Goal: Task Accomplishment & Management: Use online tool/utility

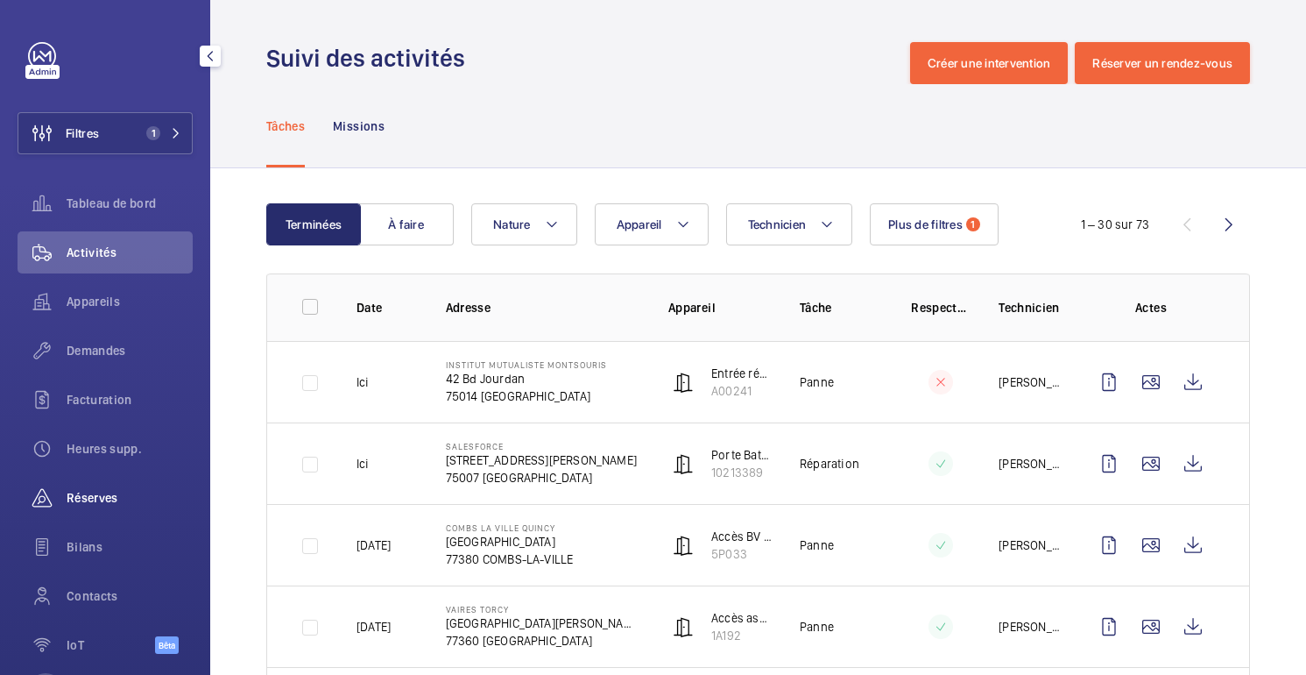
click at [108, 500] on font "Réserves" at bounding box center [93, 498] width 52 height 14
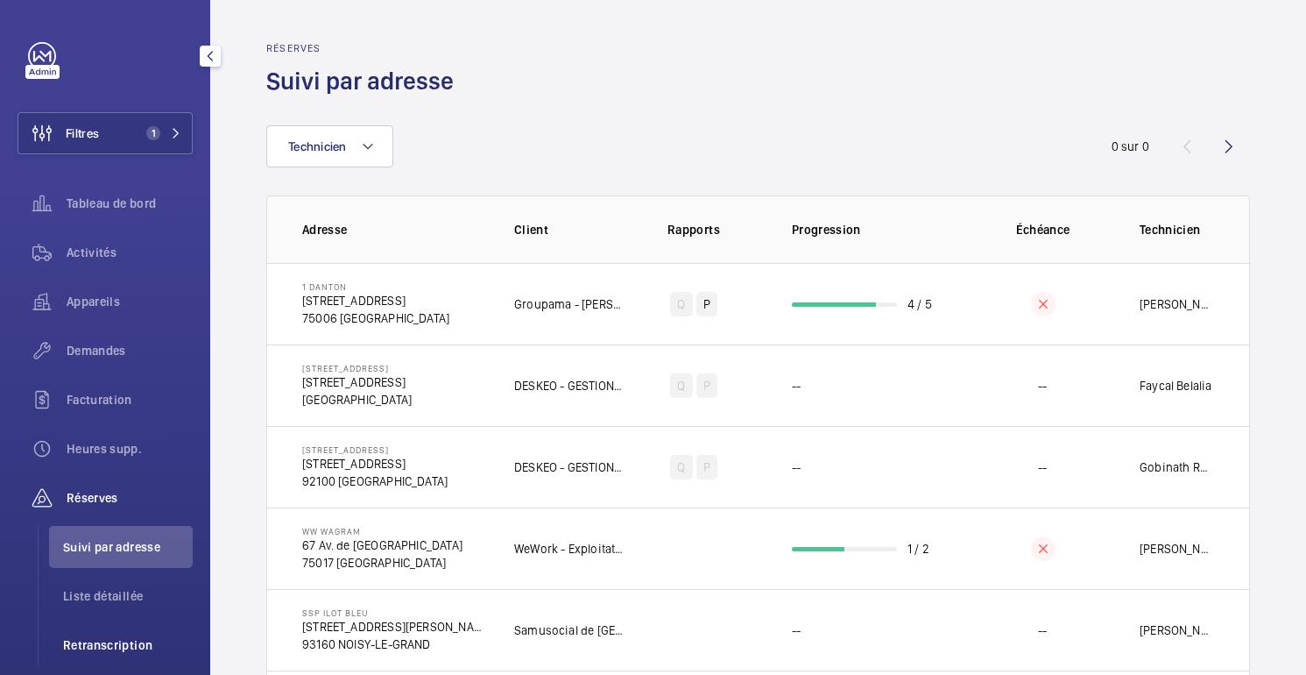
click at [124, 649] on font "Retranscription" at bounding box center [107, 645] width 89 height 14
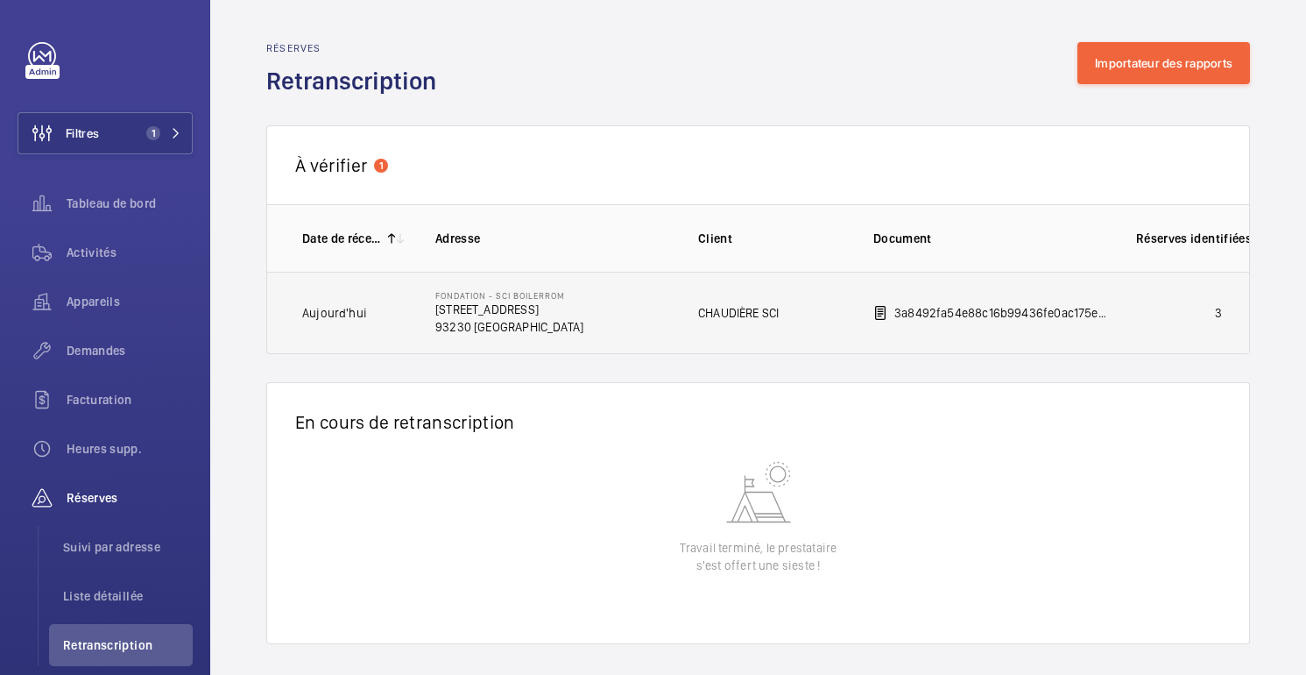
click at [1118, 295] on td "3" at bounding box center [1204, 313] width 193 height 82
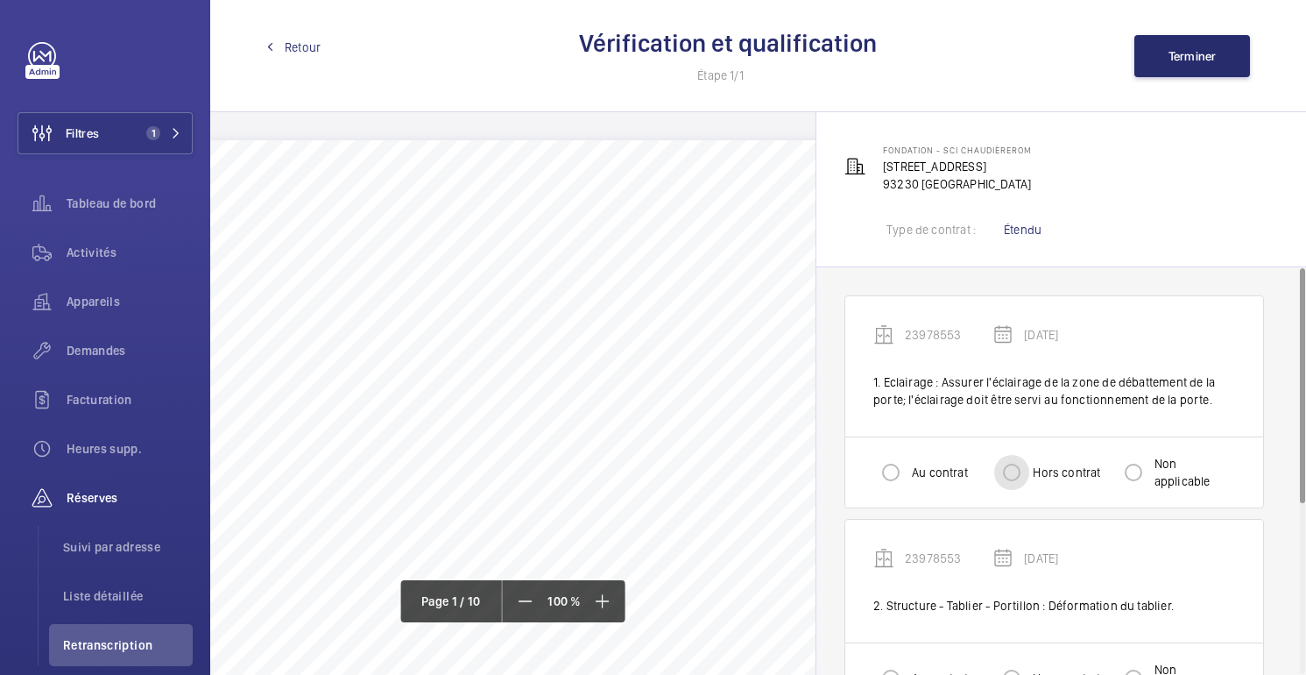
click at [1015, 472] on input "Hors contrat" at bounding box center [1012, 472] width 35 height 35
radio input "true"
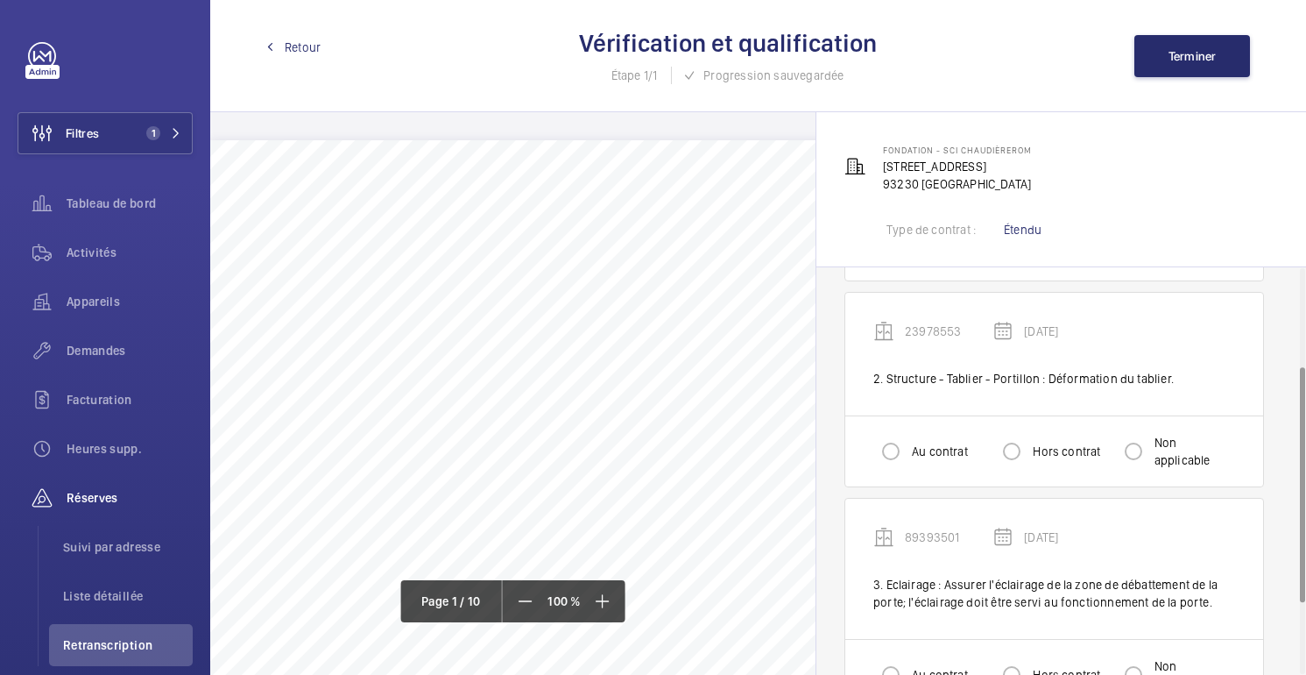
scroll to position [291, 0]
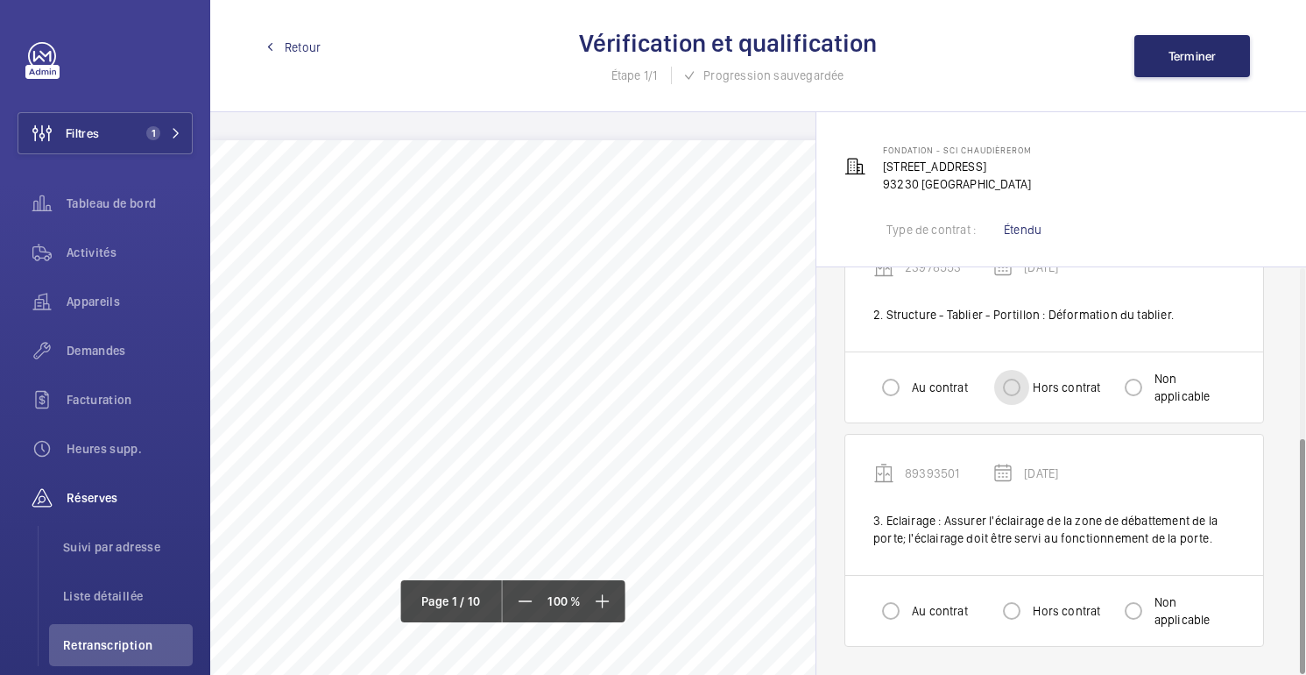
click at [1017, 392] on input "Hors contrat" at bounding box center [1012, 387] width 35 height 35
radio input "true"
click at [1023, 612] on input "Hors contrat" at bounding box center [1012, 610] width 35 height 35
radio input "true"
click at [1201, 57] on font "Terminer" at bounding box center [1193, 56] width 48 height 14
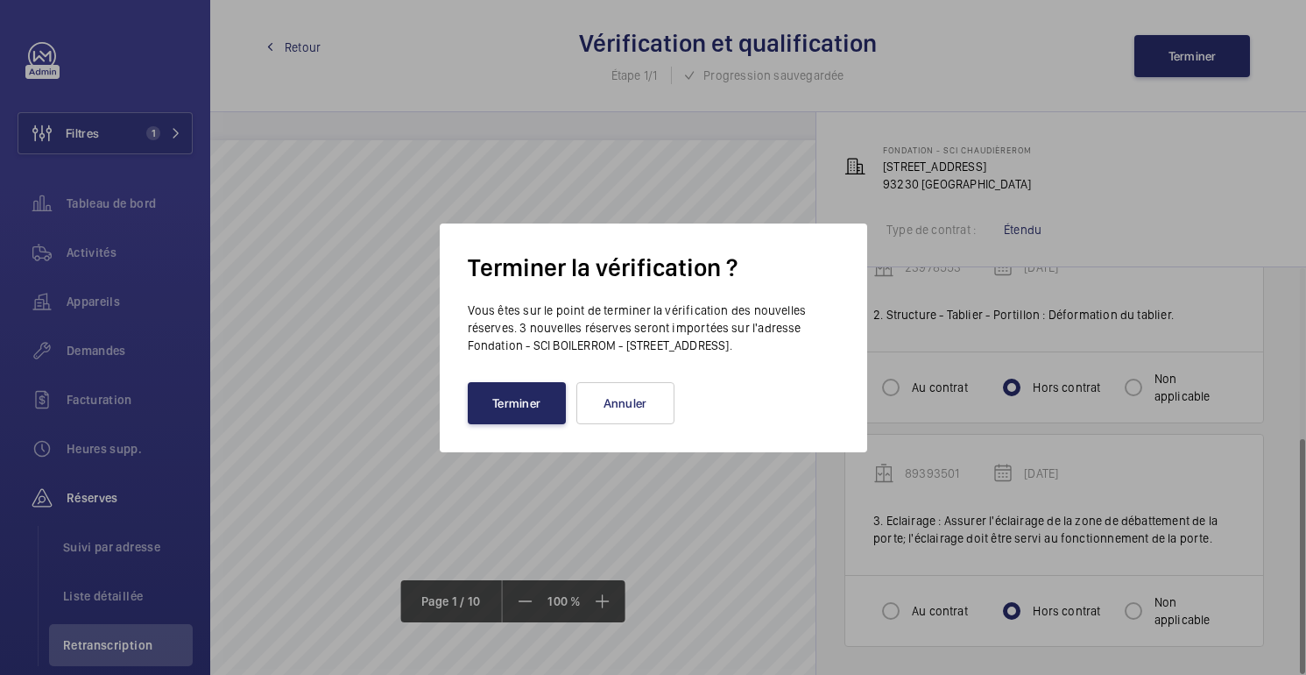
click at [513, 396] on button "Terminer" at bounding box center [517, 403] width 98 height 42
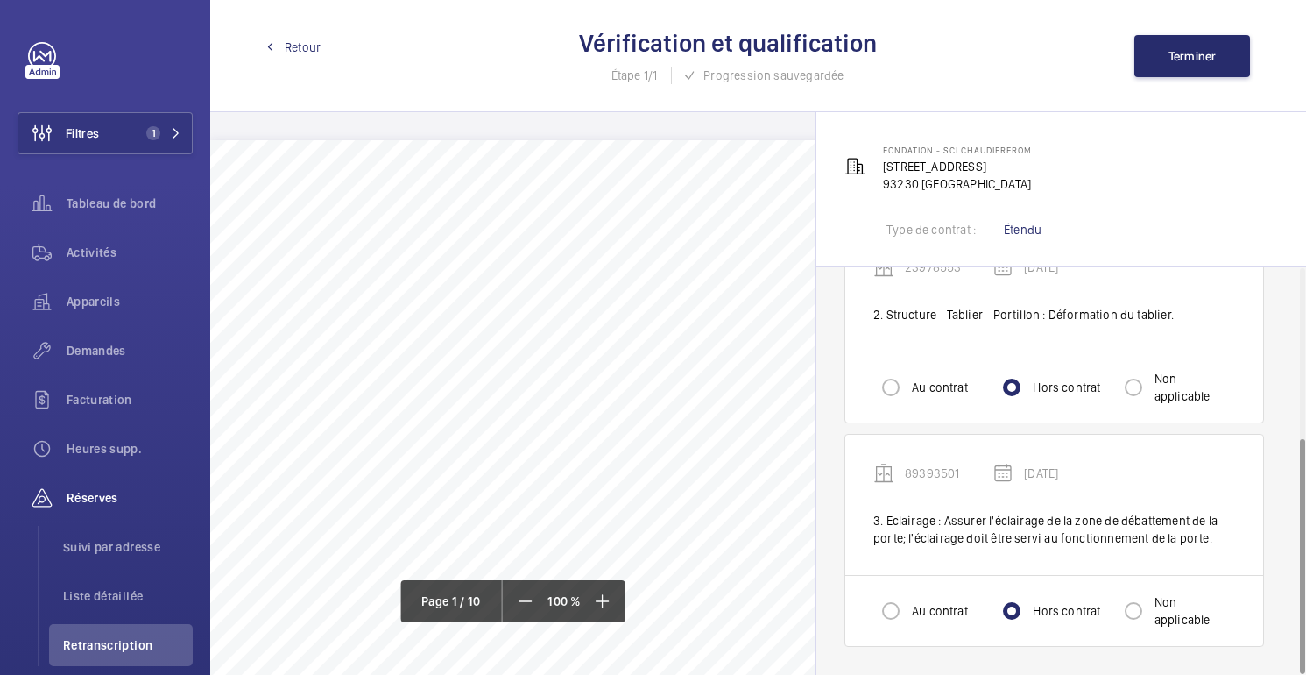
click at [307, 44] on font "Retour" at bounding box center [303, 47] width 36 height 14
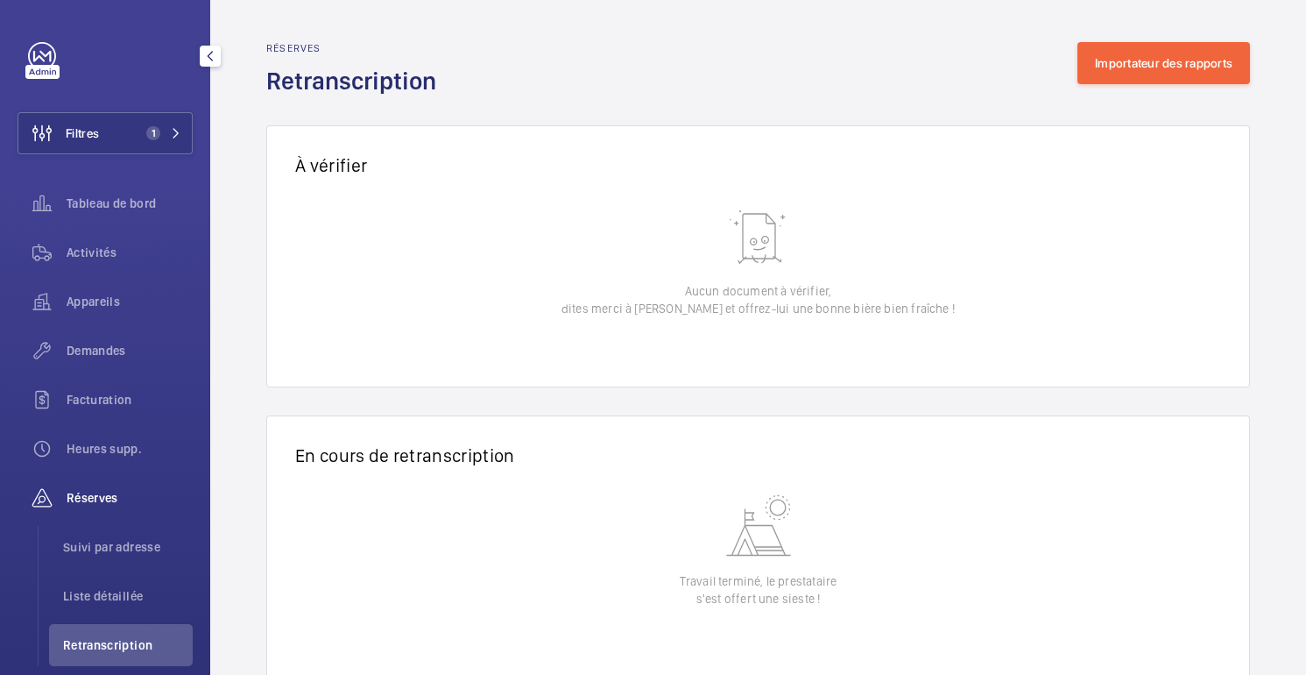
click at [108, 491] on font "Réserves" at bounding box center [93, 498] width 52 height 14
click at [110, 448] on font "Heures supp." at bounding box center [104, 449] width 75 height 14
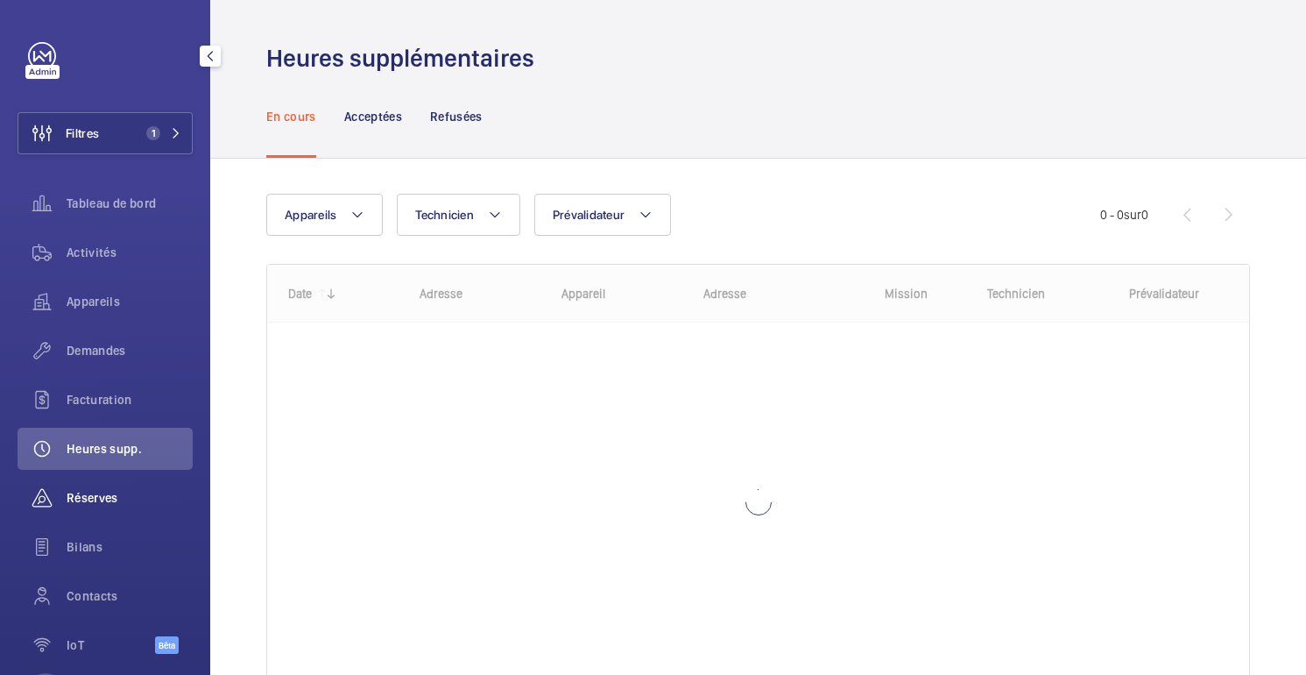
click at [101, 494] on font "Réserves" at bounding box center [93, 498] width 52 height 14
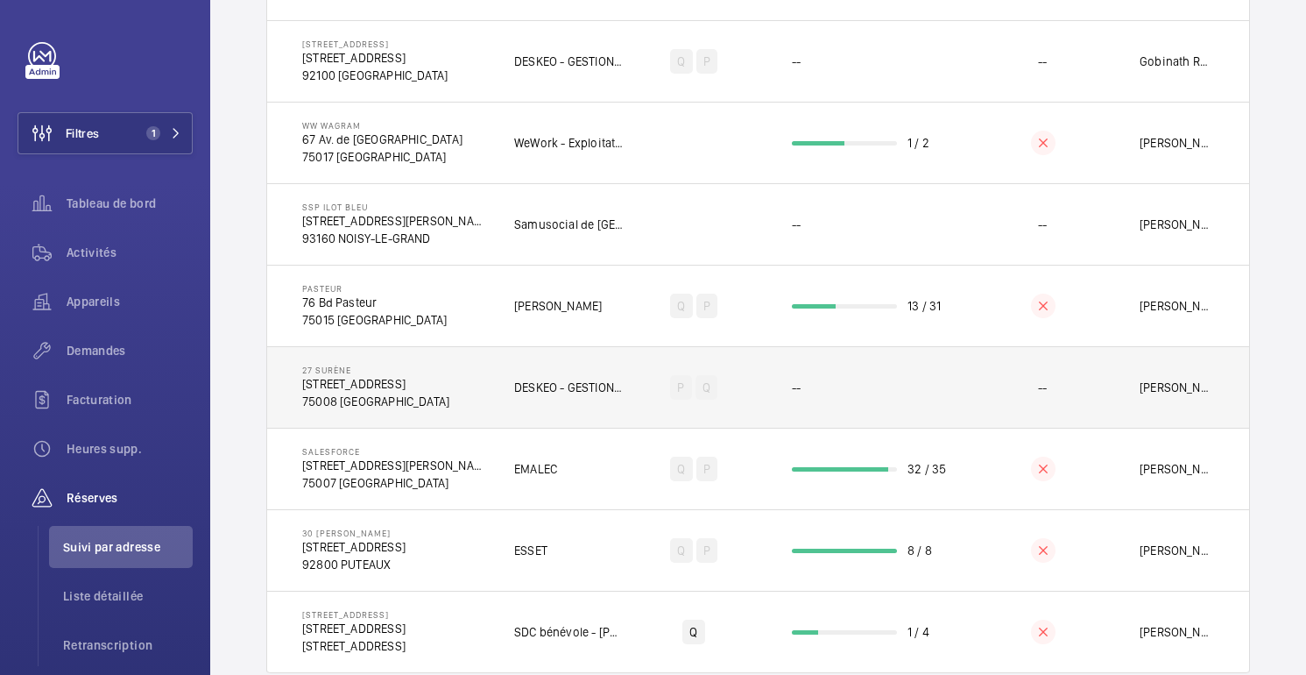
scroll to position [387, 0]
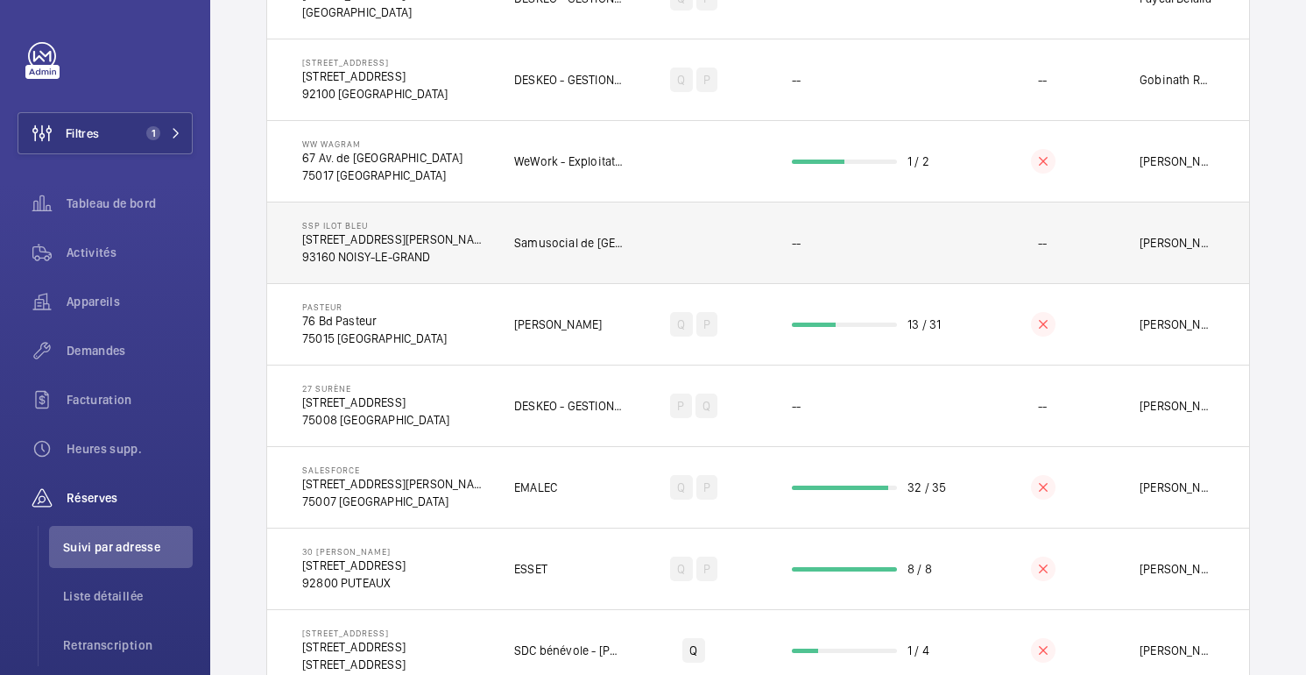
click at [1078, 244] on td "--" at bounding box center [1043, 242] width 138 height 81
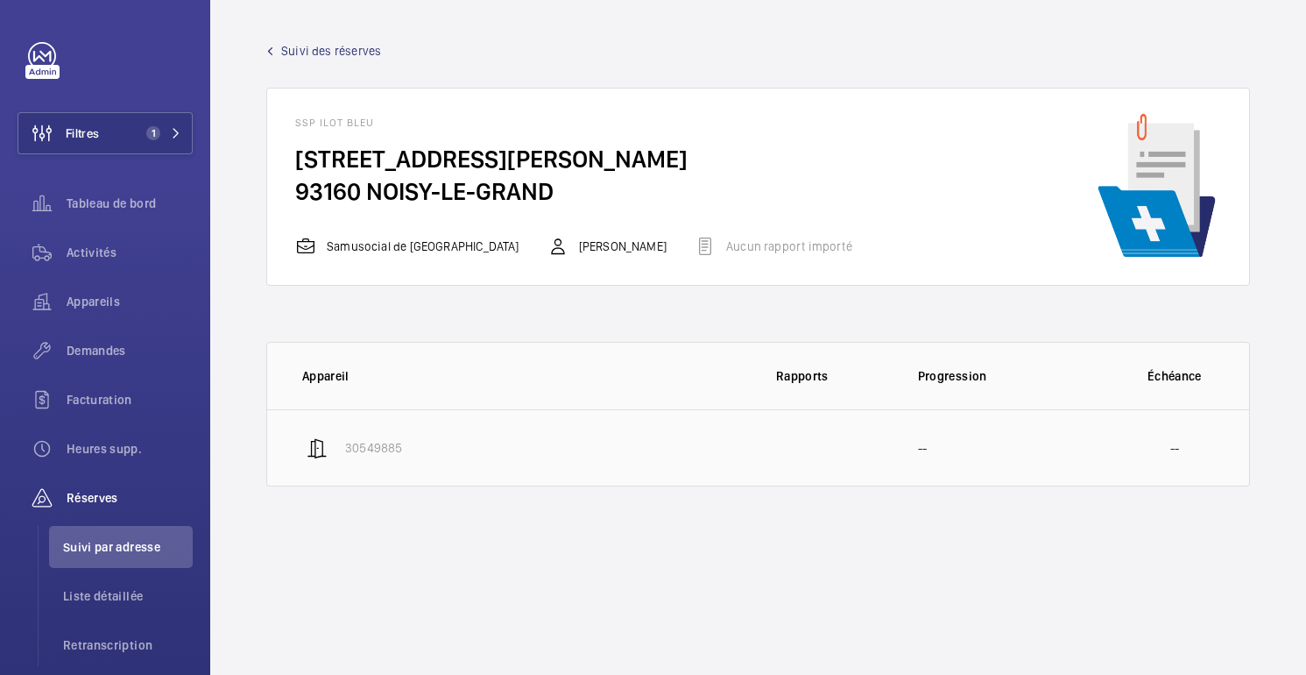
click at [958, 434] on td "--" at bounding box center [995, 447] width 210 height 77
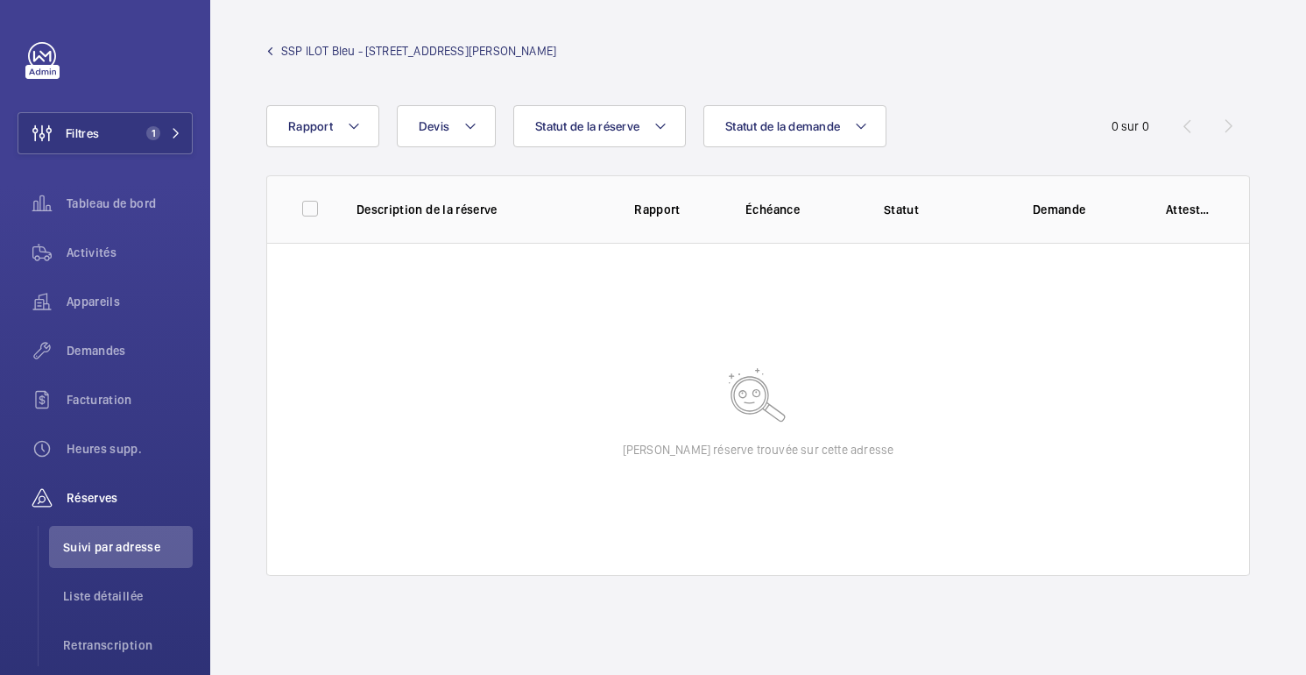
click at [288, 50] on font "SSP ILOT Bleu - [STREET_ADDRESS][PERSON_NAME]" at bounding box center [418, 51] width 275 height 14
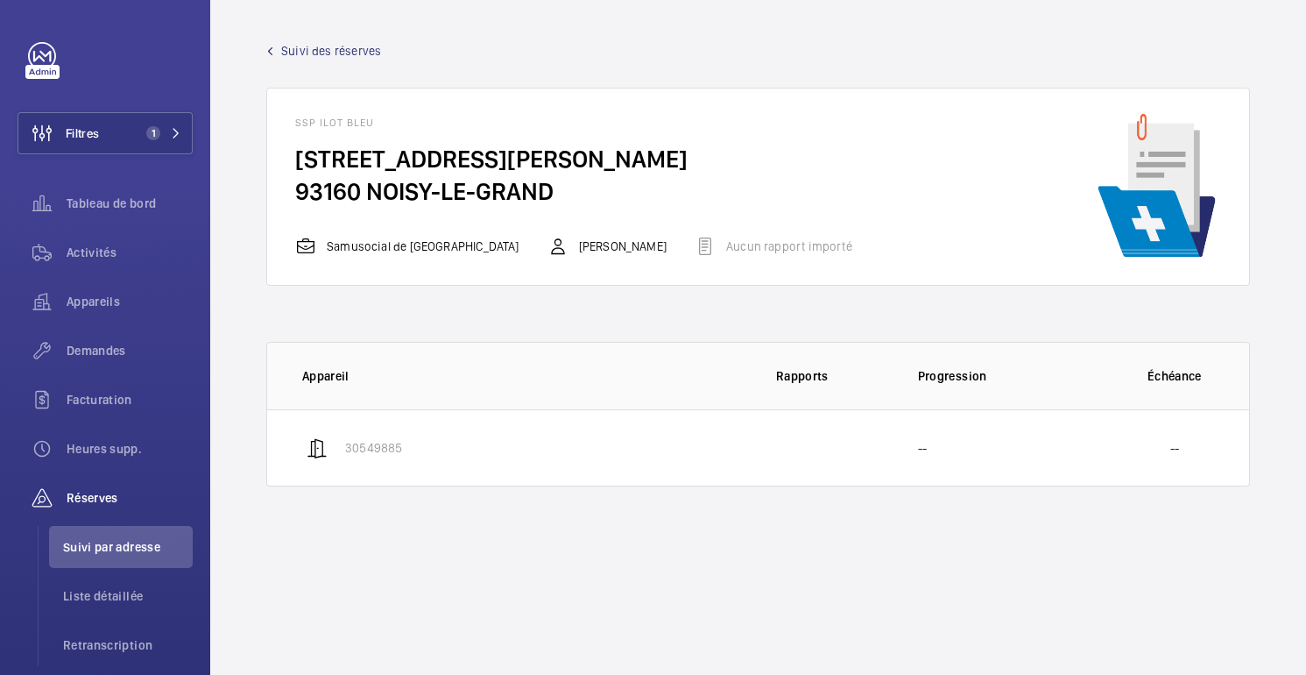
click at [314, 46] on font "Suivi des réserves" at bounding box center [331, 51] width 100 height 14
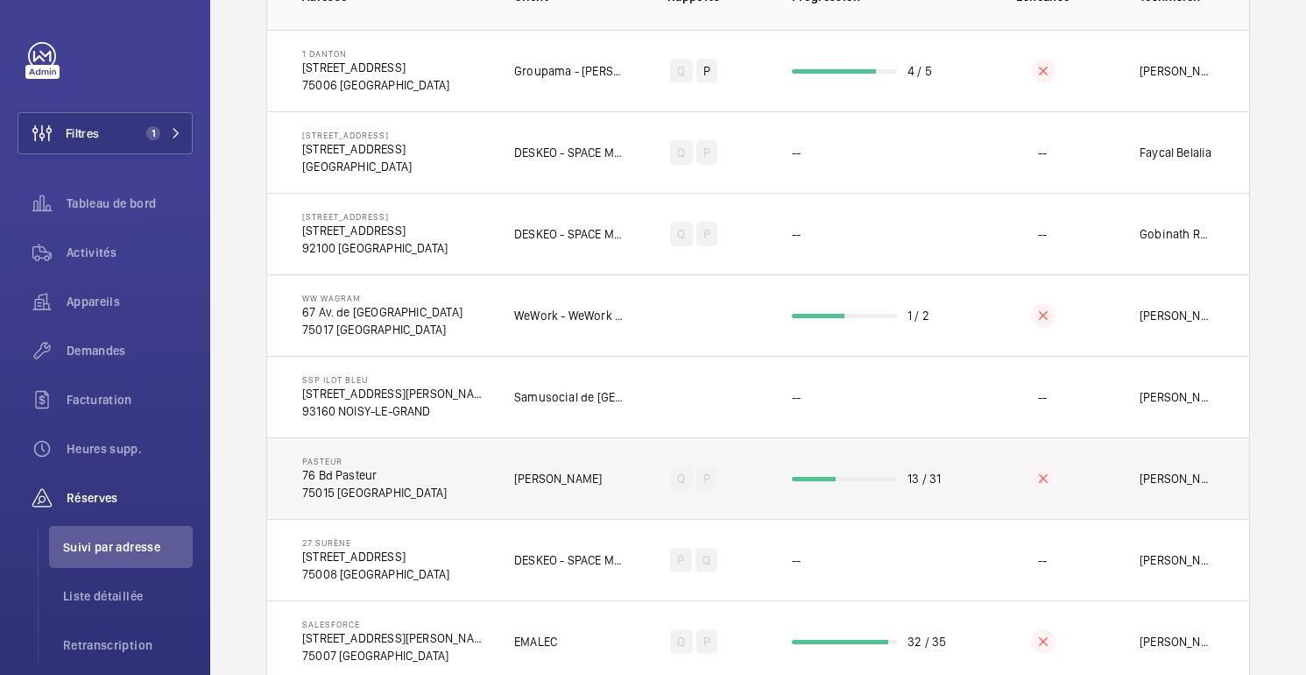
scroll to position [446, 0]
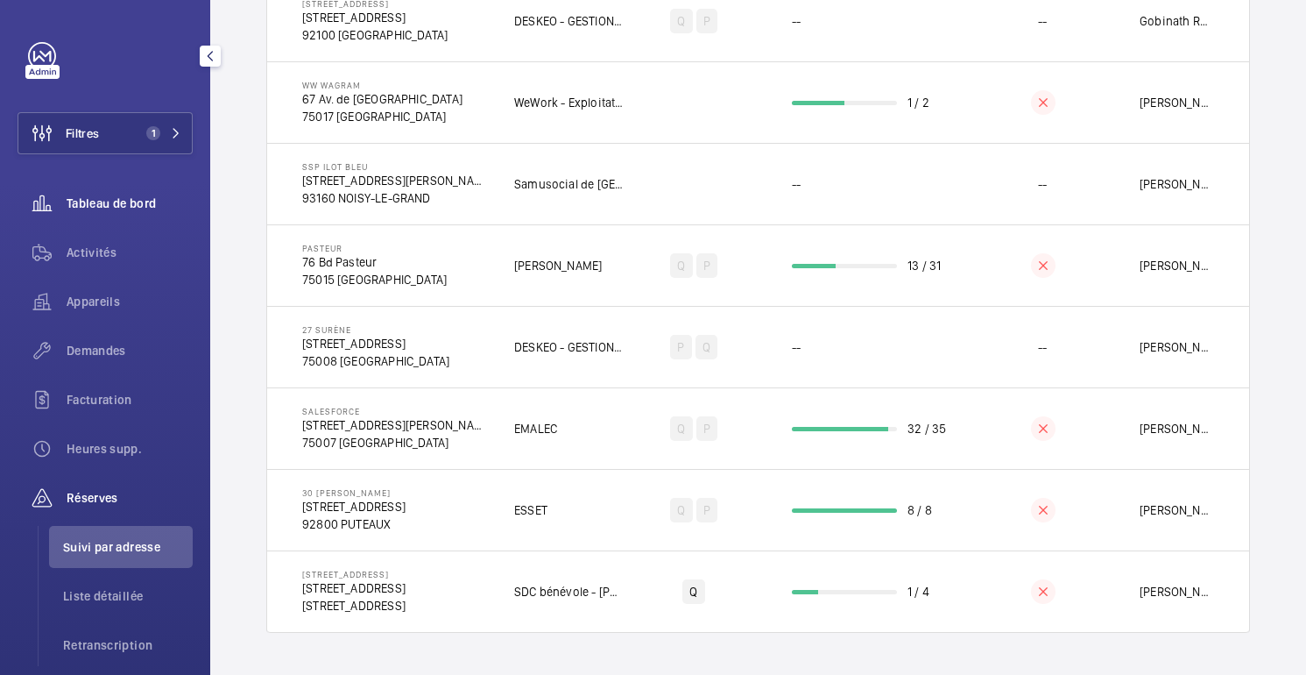
click at [121, 204] on font "Tableau de bord" at bounding box center [111, 203] width 89 height 14
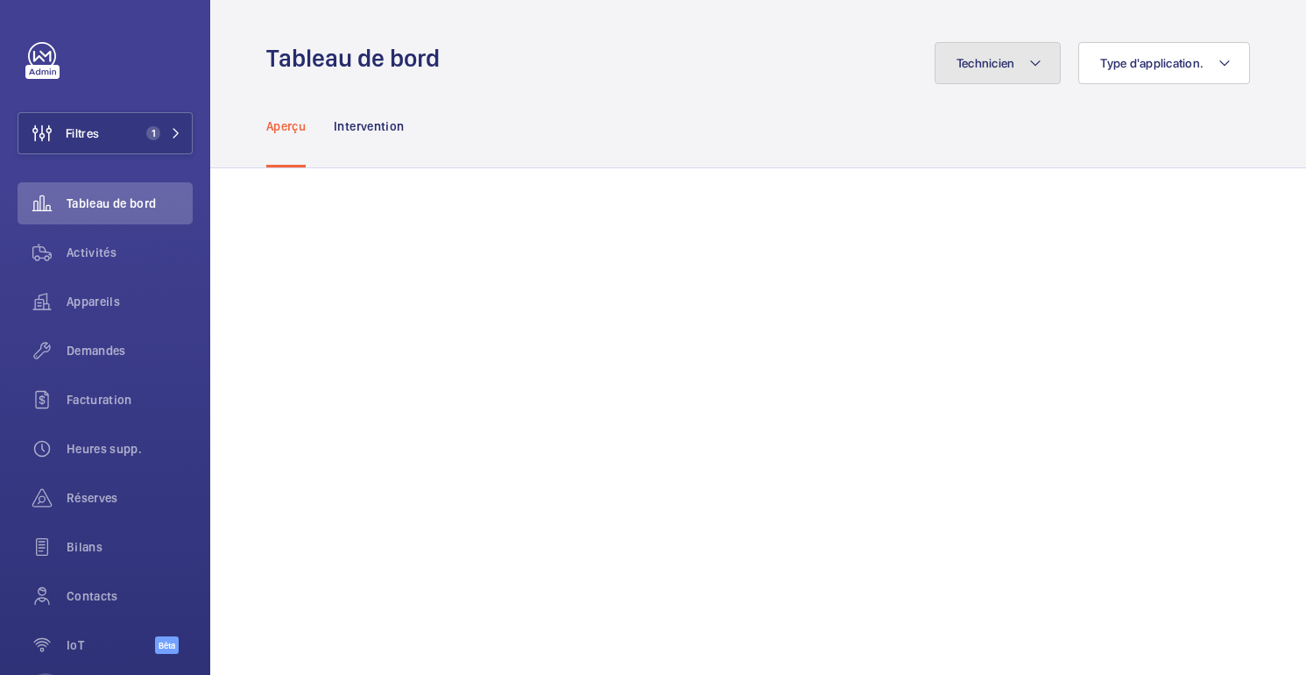
click at [977, 71] on button "Technicien" at bounding box center [998, 63] width 127 height 42
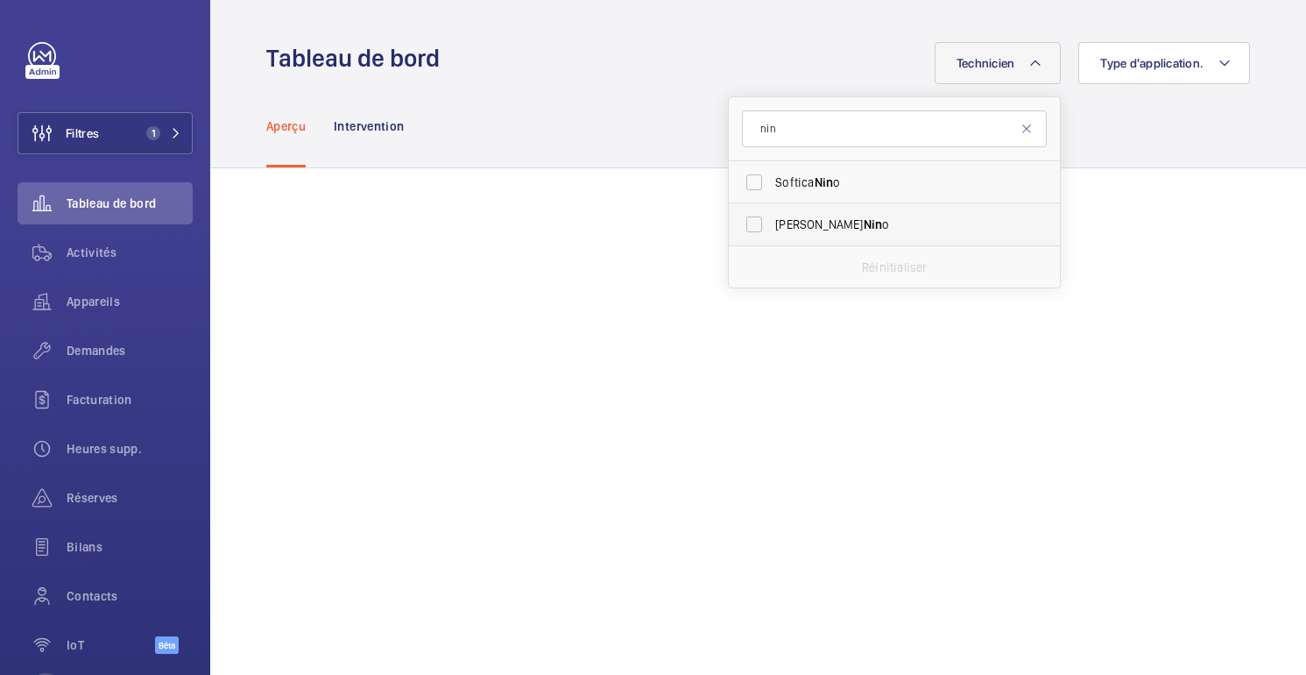
type input "nin"
click at [864, 226] on span "Nin" at bounding box center [873, 224] width 19 height 14
click at [772, 226] on input "[PERSON_NAME] o" at bounding box center [754, 224] width 35 height 35
checkbox input "true"
click at [818, 57] on div "Technicien 1 nin Softica Nin o [PERSON_NAME] o Réinitialiser Type d'application." at bounding box center [850, 63] width 800 height 42
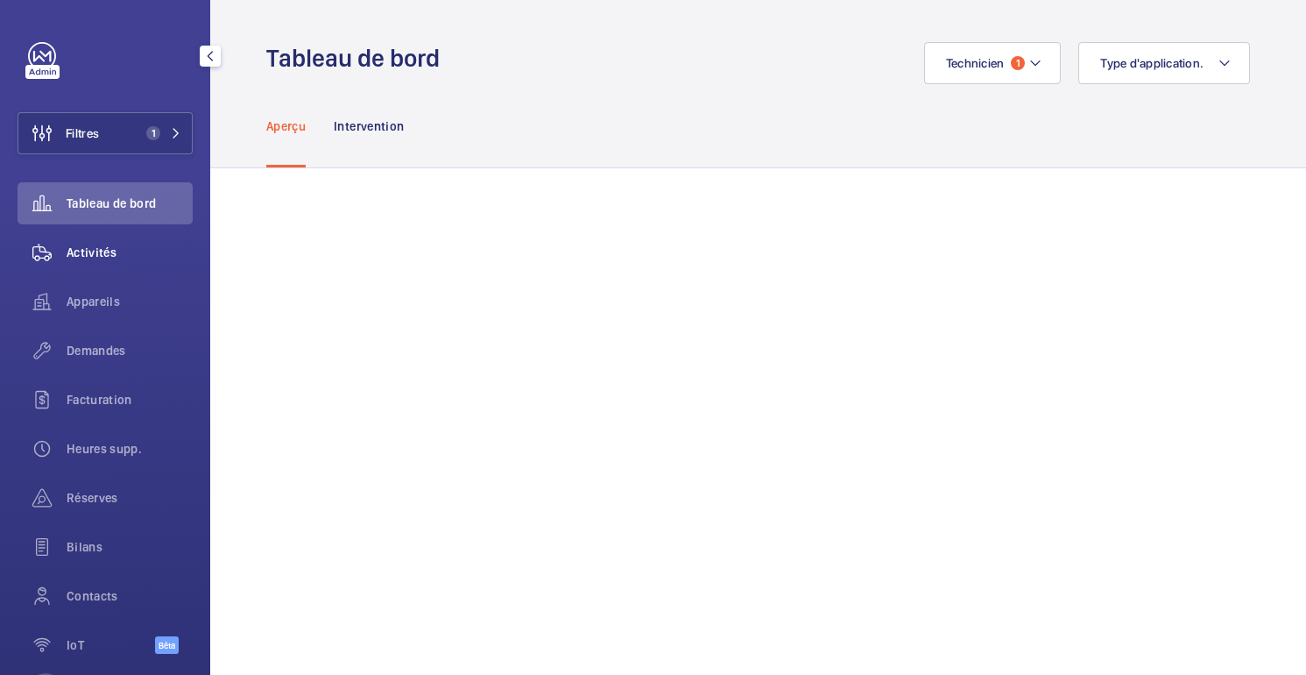
click at [112, 252] on font "Activités" at bounding box center [92, 252] width 50 height 14
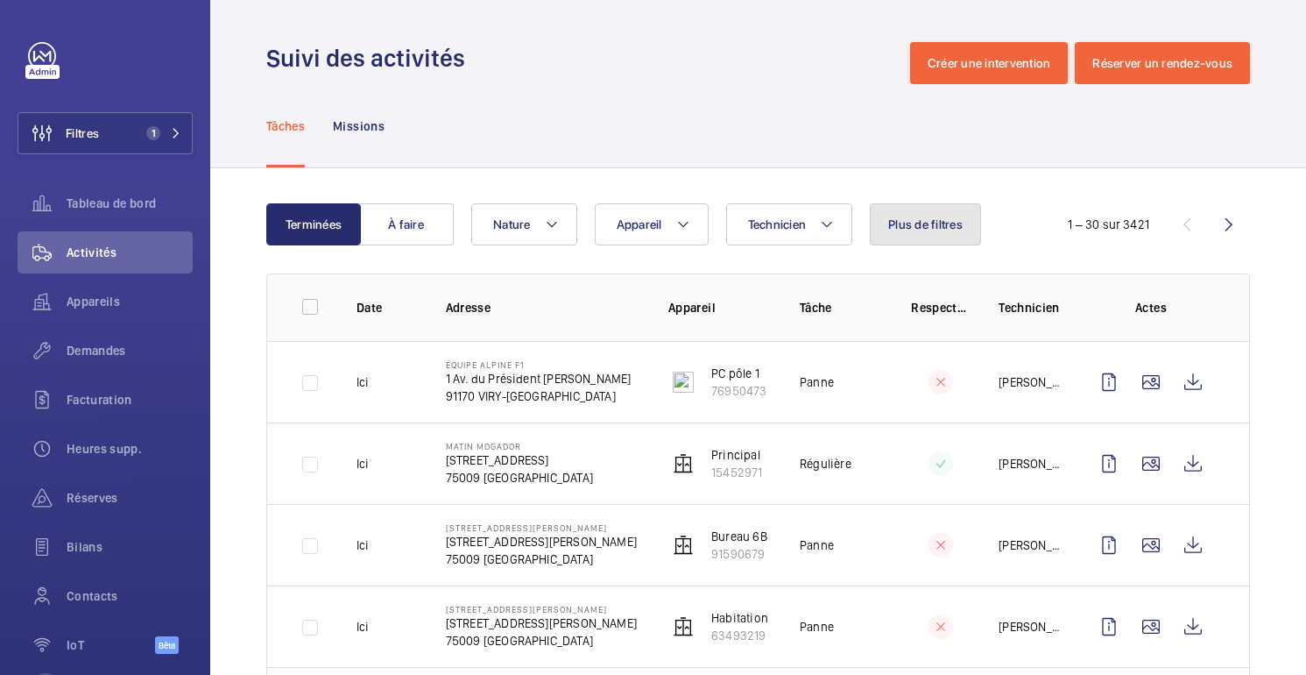
click at [942, 240] on button "Plus de filtres" at bounding box center [925, 224] width 111 height 42
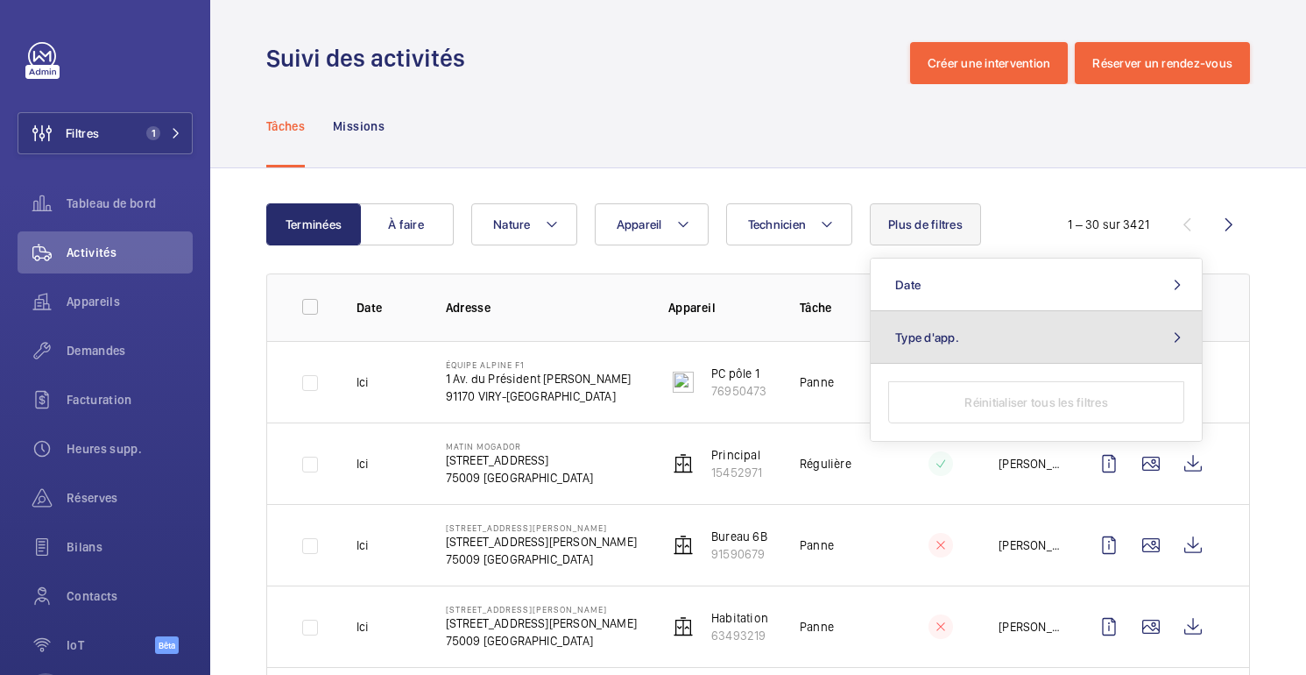
click at [952, 349] on button "Type d'app." at bounding box center [1036, 337] width 331 height 53
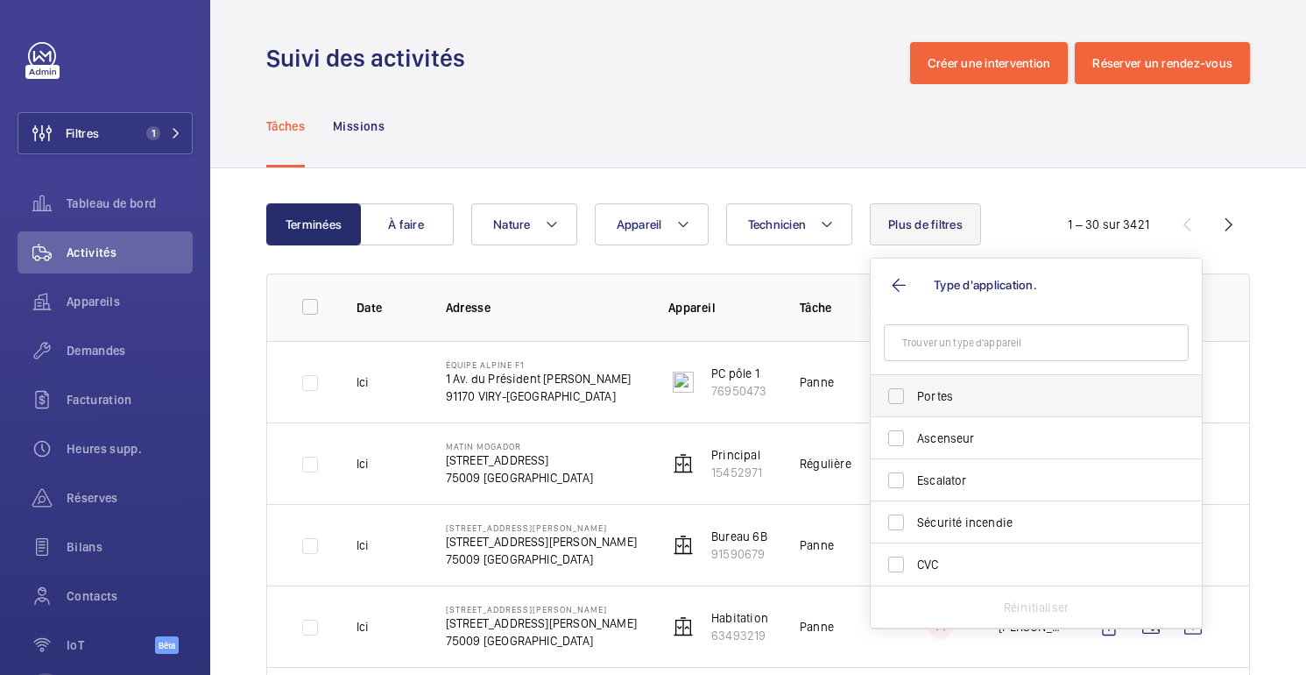
click at [970, 396] on span "Portes" at bounding box center [1037, 396] width 241 height 18
click at [914, 396] on input "Portes" at bounding box center [896, 396] width 35 height 35
checkbox input "true"
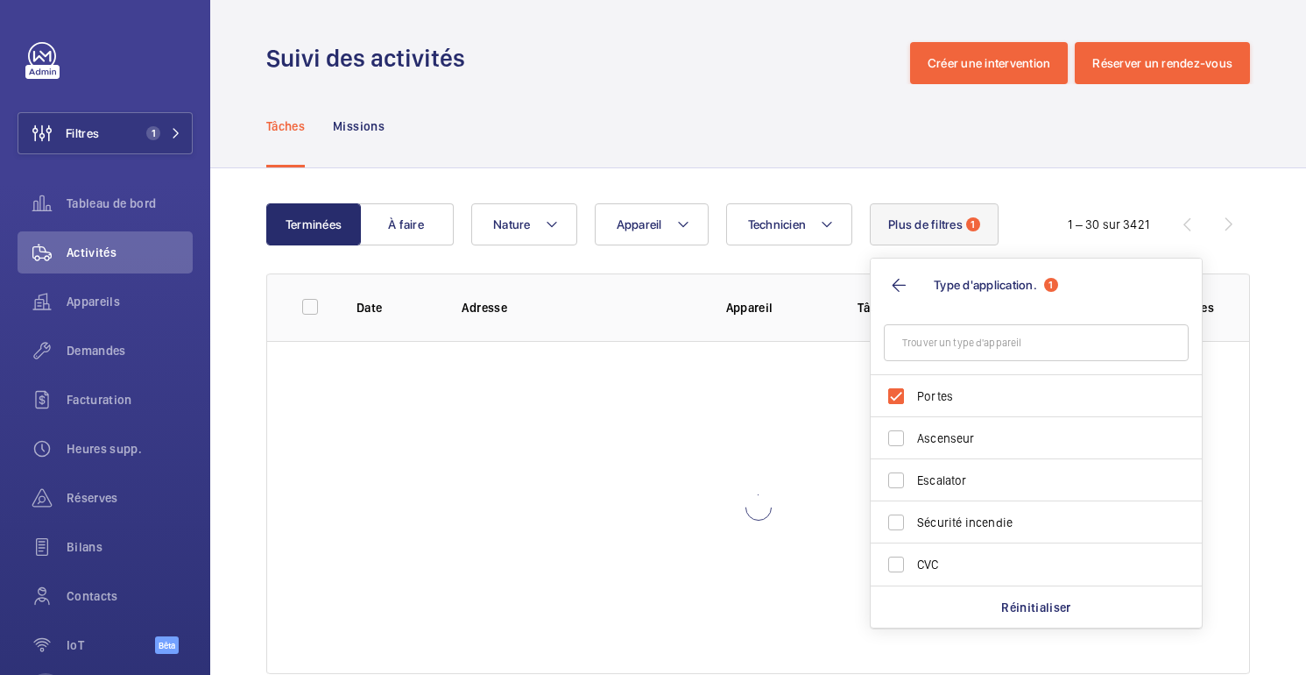
click at [850, 91] on div "Tâches Missions" at bounding box center [758, 125] width 984 height 83
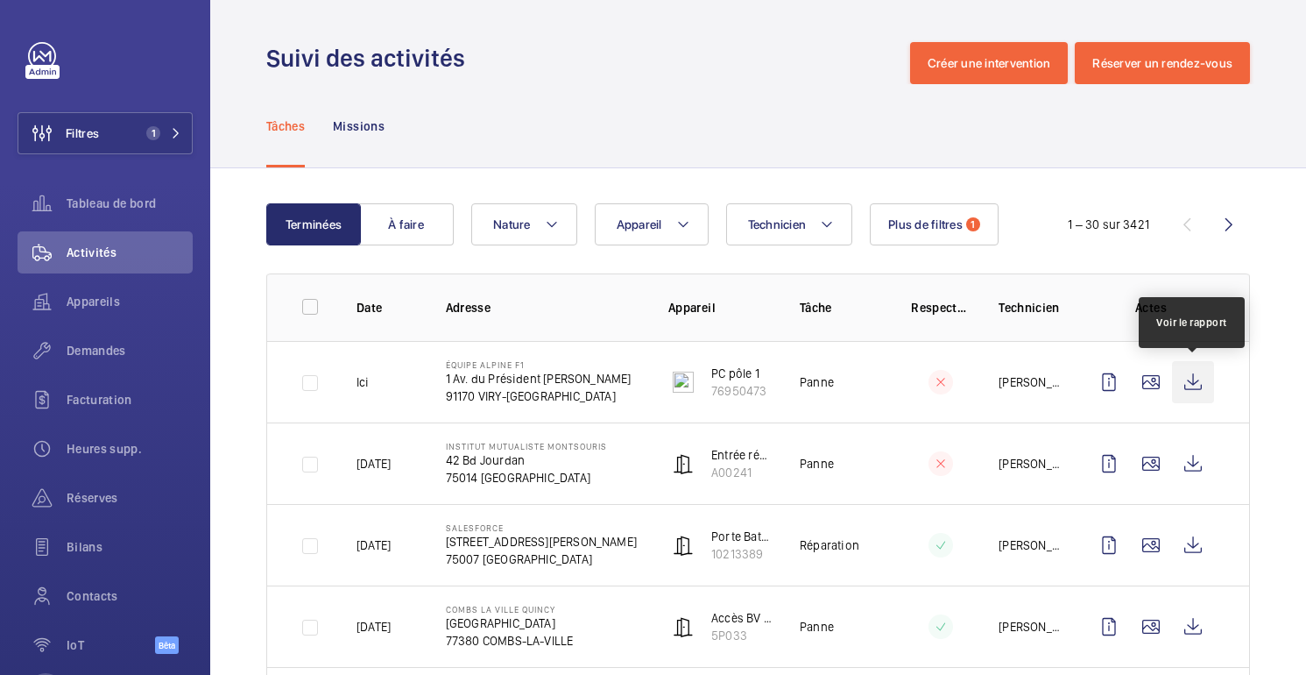
click at [1205, 379] on wm-front-icon-button at bounding box center [1193, 382] width 42 height 42
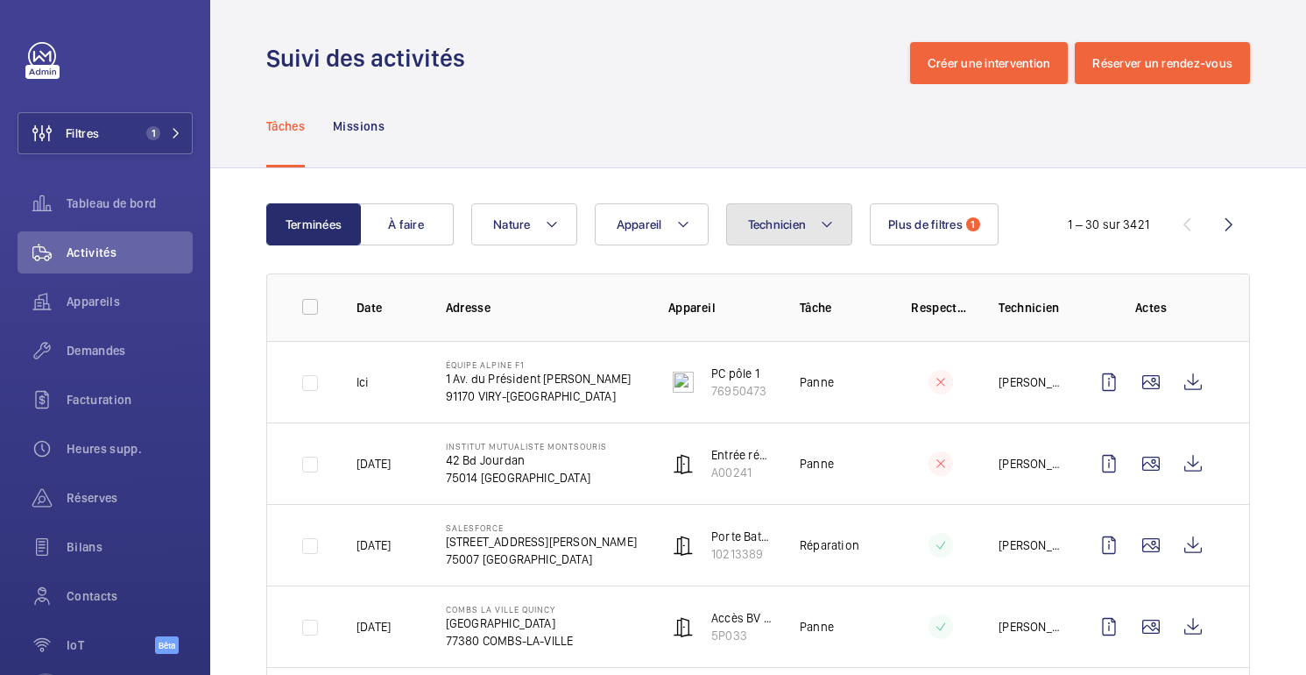
click at [810, 240] on button "Technicien" at bounding box center [789, 224] width 127 height 42
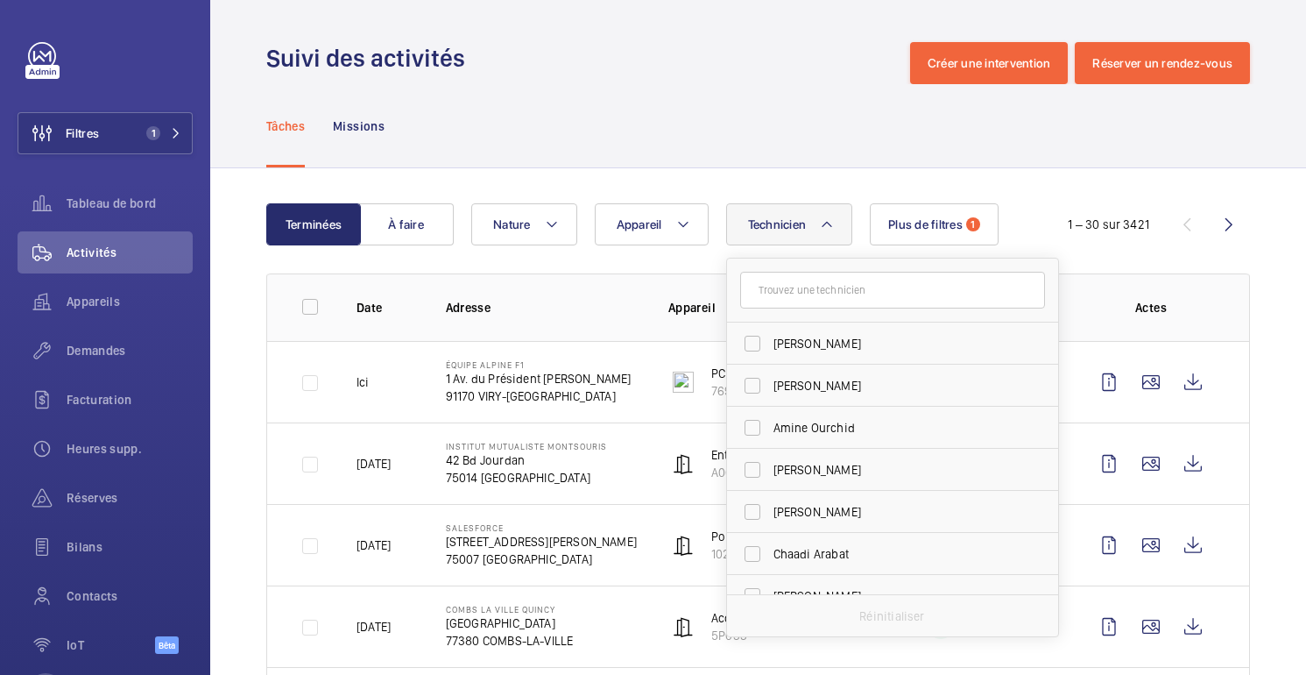
click at [817, 288] on input "text" at bounding box center [892, 290] width 305 height 37
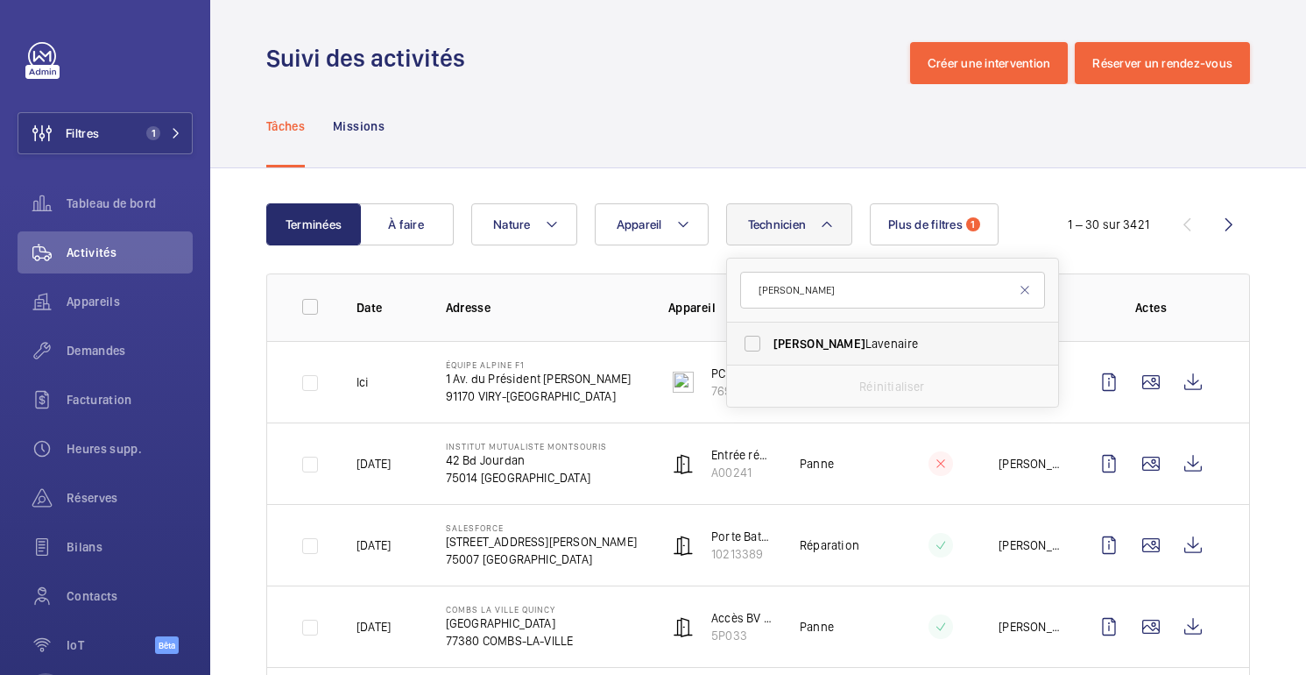
type input "[PERSON_NAME]"
click at [849, 348] on span "[PERSON_NAME]" at bounding box center [894, 344] width 241 height 18
click at [770, 348] on input "[PERSON_NAME]" at bounding box center [752, 343] width 35 height 35
checkbox input "true"
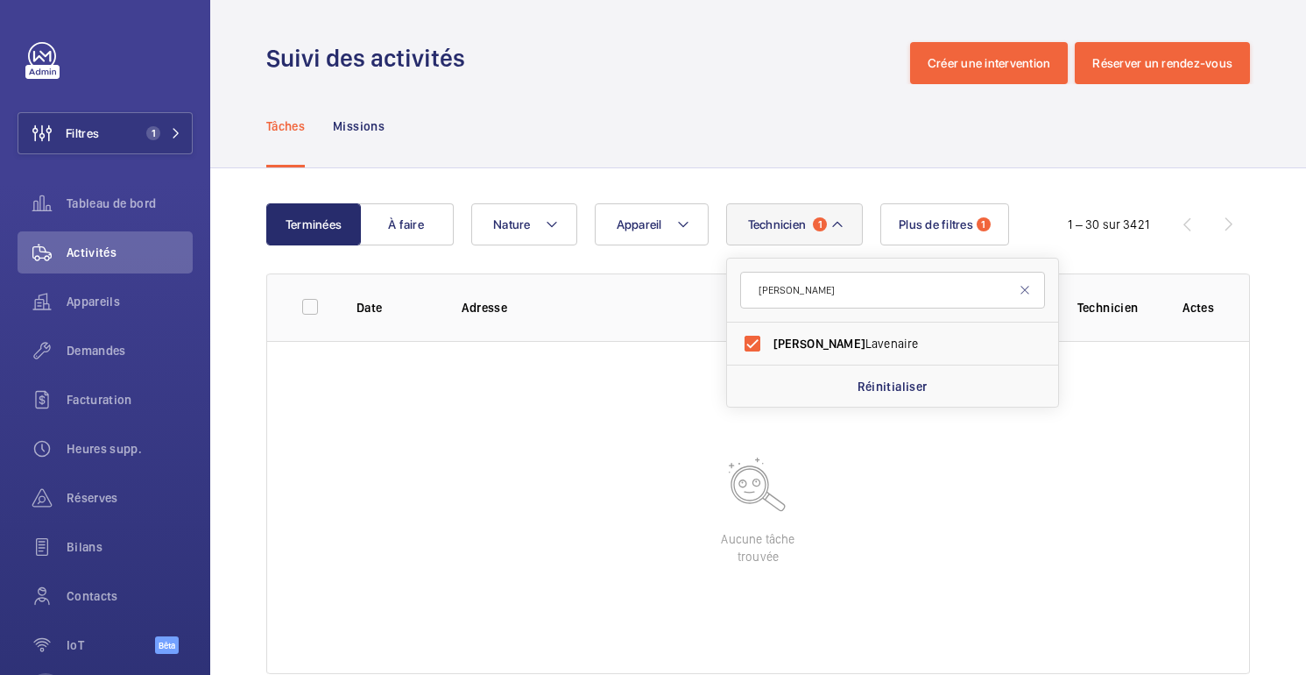
click at [796, 122] on div "Tâches Missions" at bounding box center [758, 125] width 984 height 83
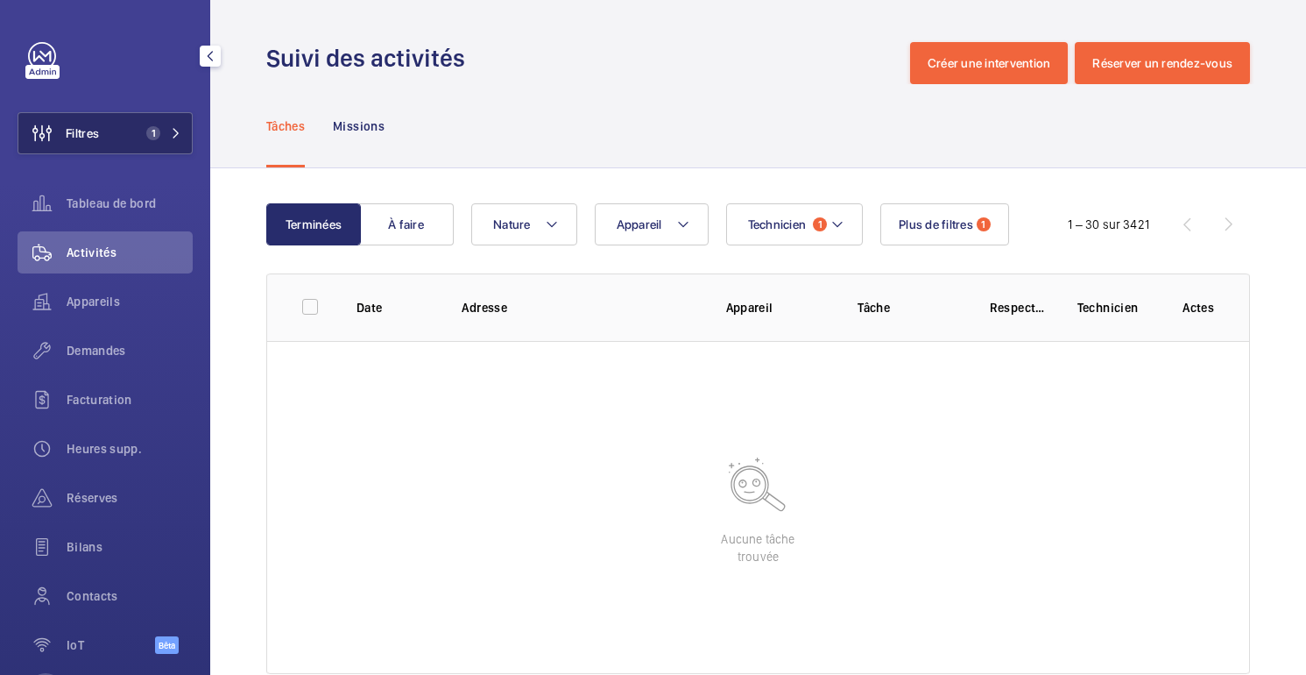
click at [145, 143] on button "Filtres 1" at bounding box center [105, 133] width 175 height 42
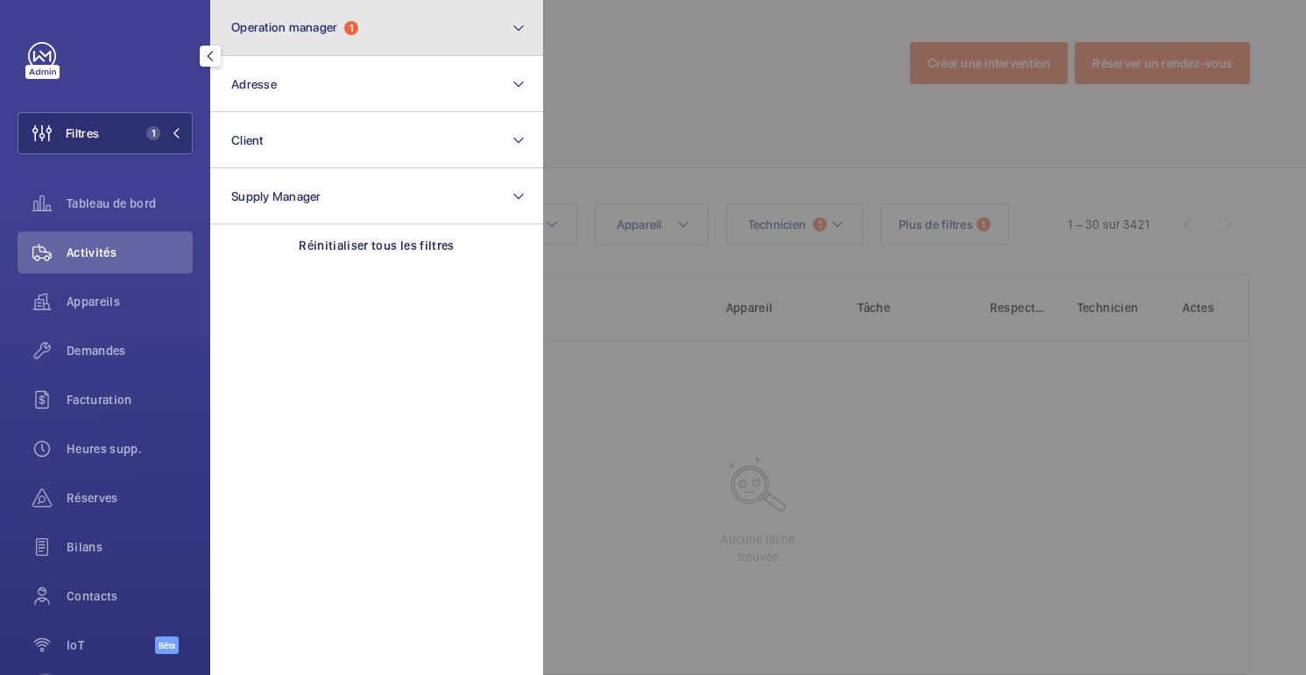
click at [476, 33] on button "Operation manager 1" at bounding box center [376, 28] width 333 height 56
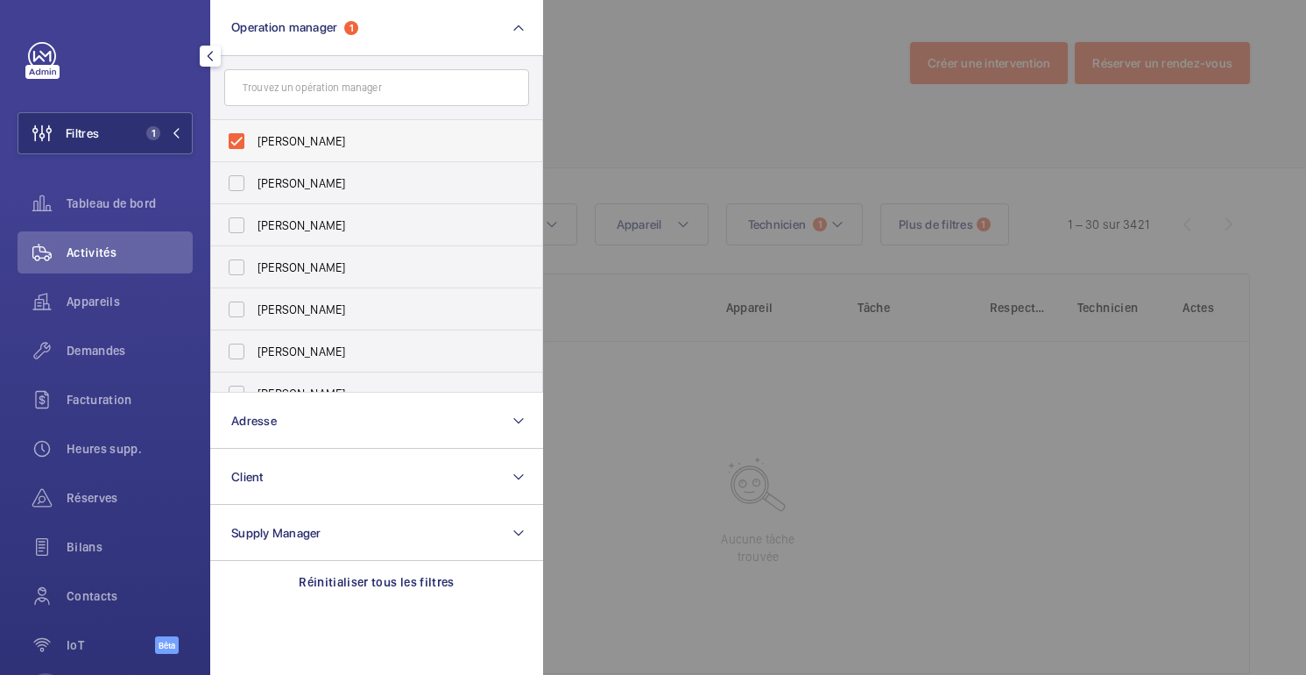
click at [344, 139] on span "[PERSON_NAME]" at bounding box center [378, 141] width 241 height 18
click at [254, 139] on input "[PERSON_NAME]" at bounding box center [236, 141] width 35 height 35
checkbox input "false"
click at [702, 122] on div at bounding box center [1196, 337] width 1306 height 675
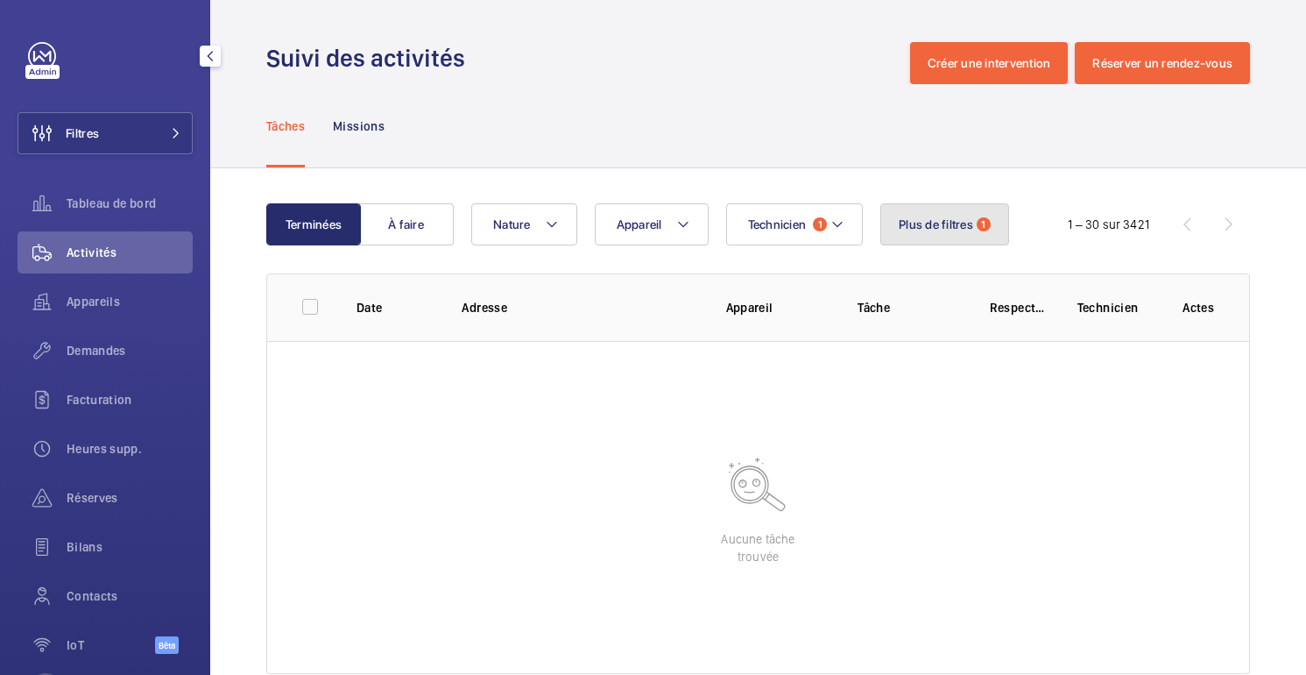
click at [947, 237] on button "Plus de filtres 1" at bounding box center [945, 224] width 129 height 42
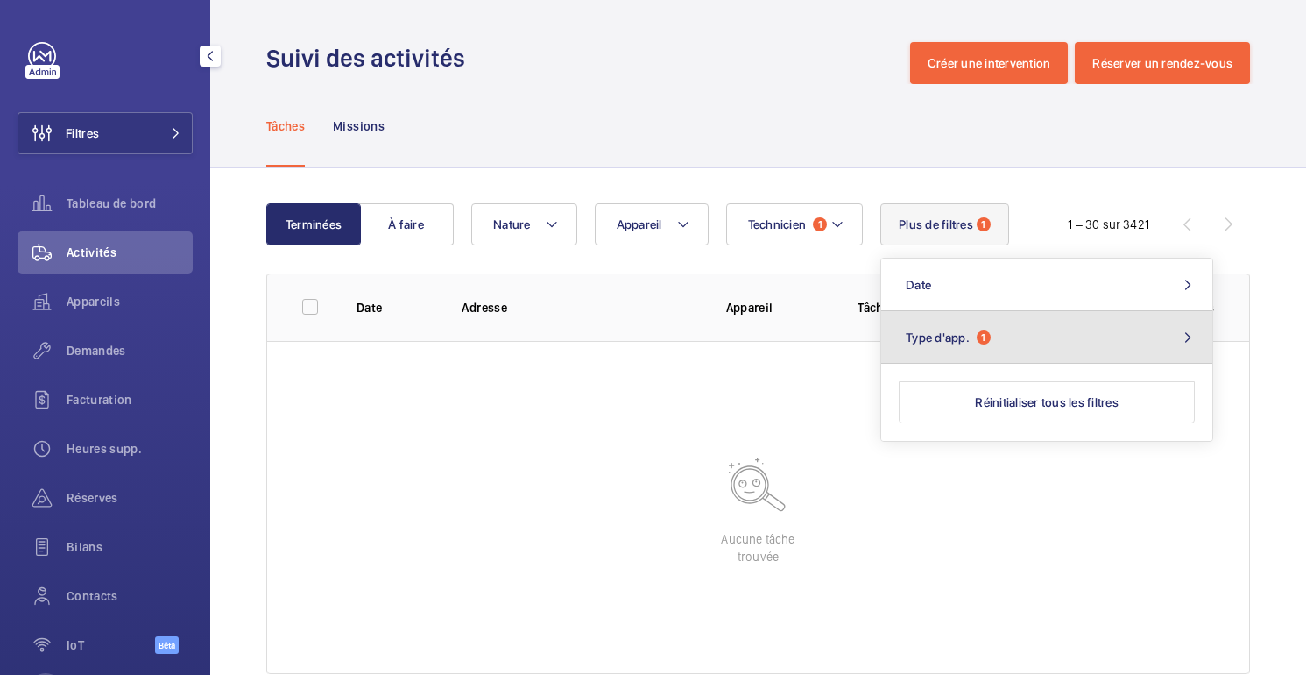
click at [941, 334] on span "Type d'app." at bounding box center [938, 337] width 64 height 14
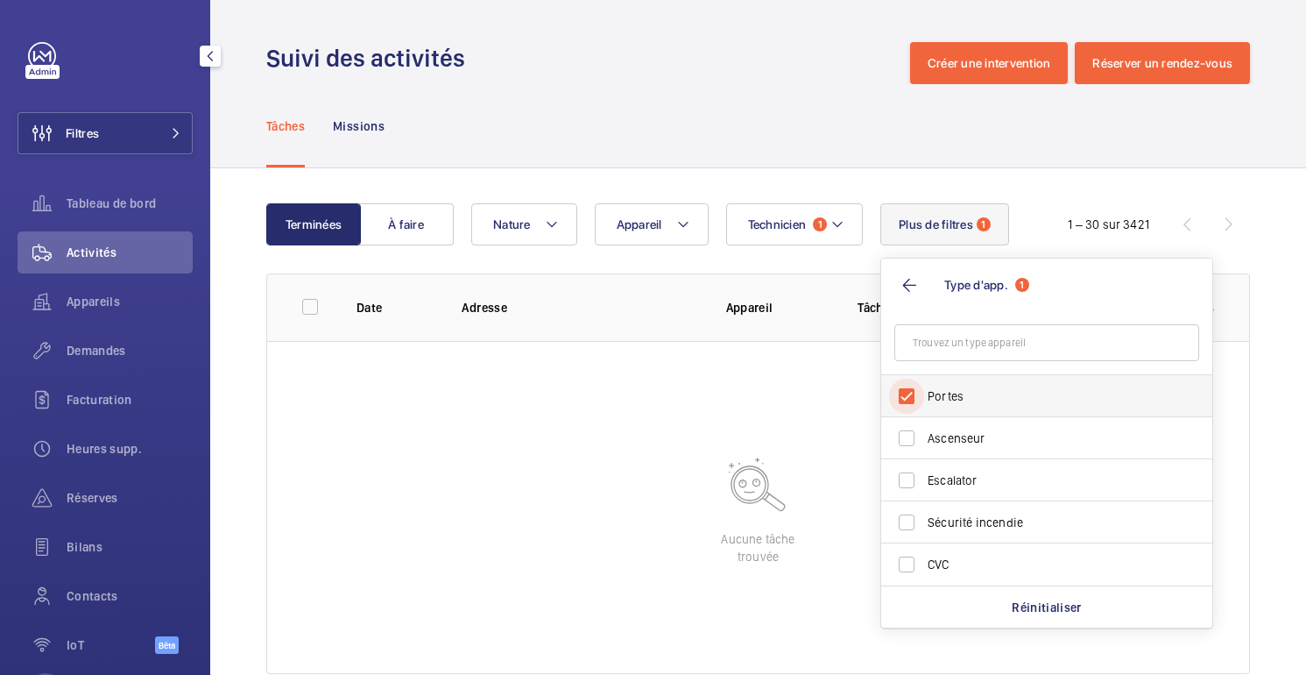
click at [917, 383] on input "Portes" at bounding box center [906, 396] width 35 height 35
checkbox input "false"
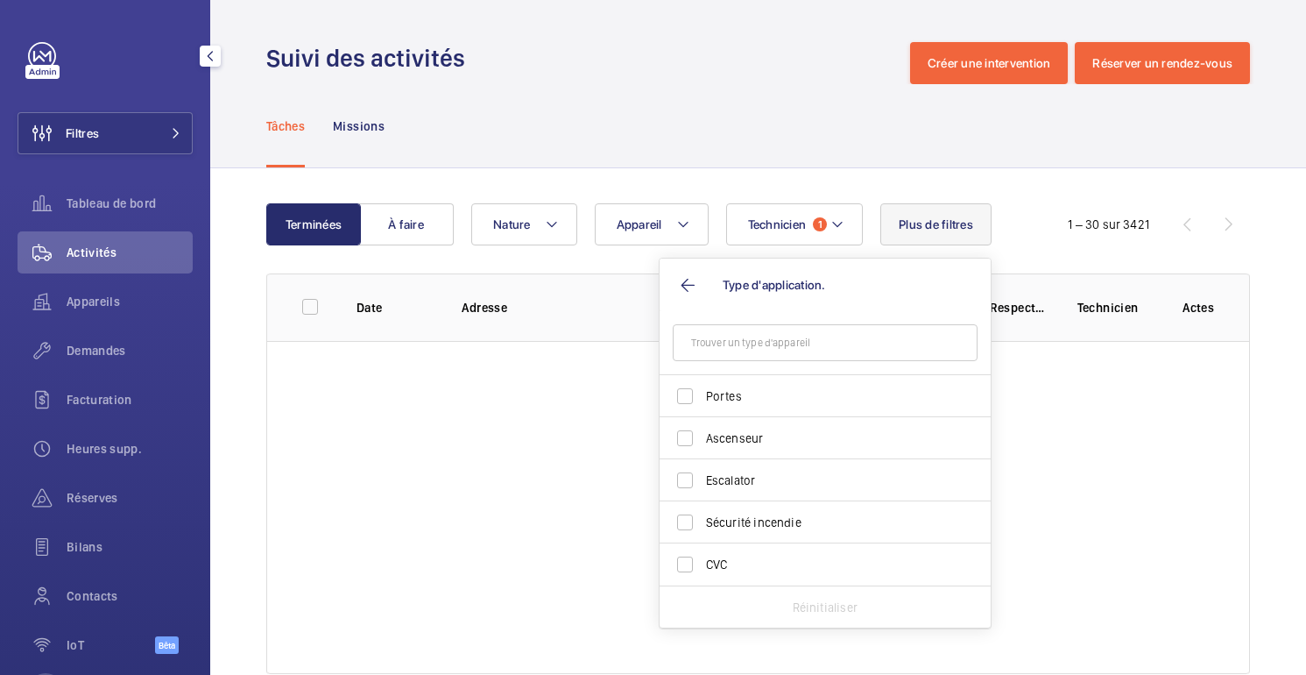
click at [772, 106] on div "Tâches Missions" at bounding box center [758, 125] width 984 height 83
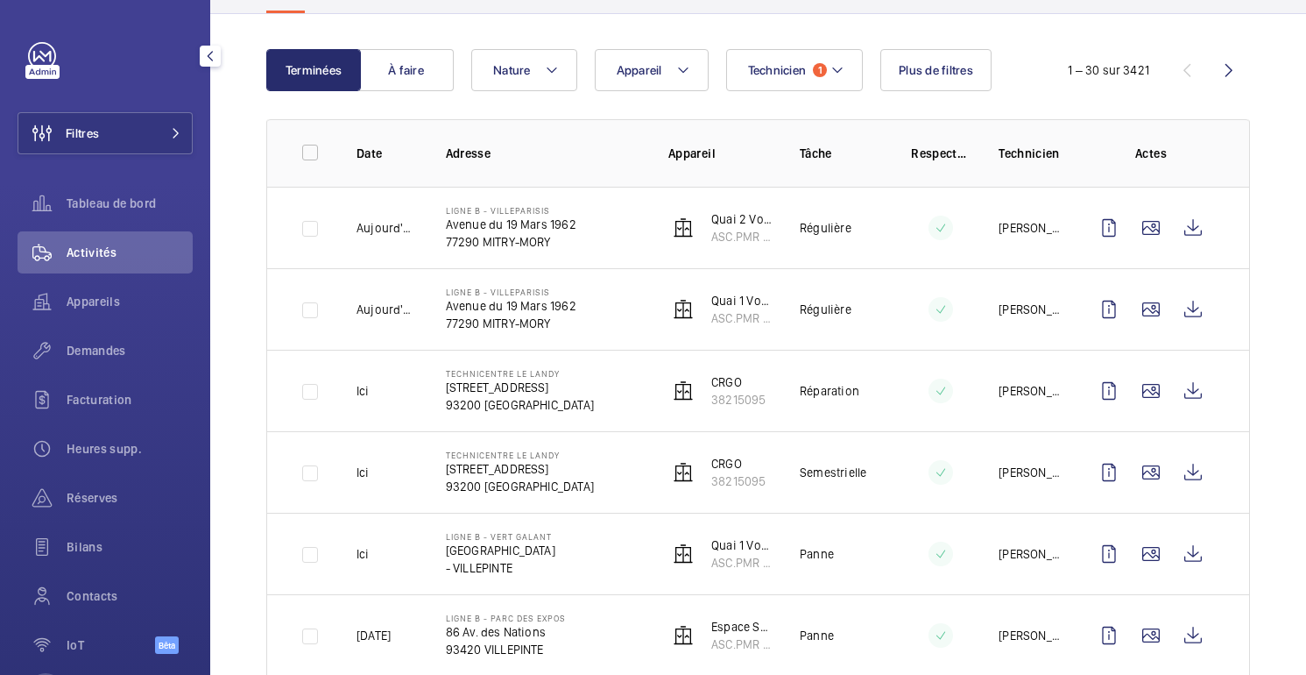
scroll to position [169, 0]
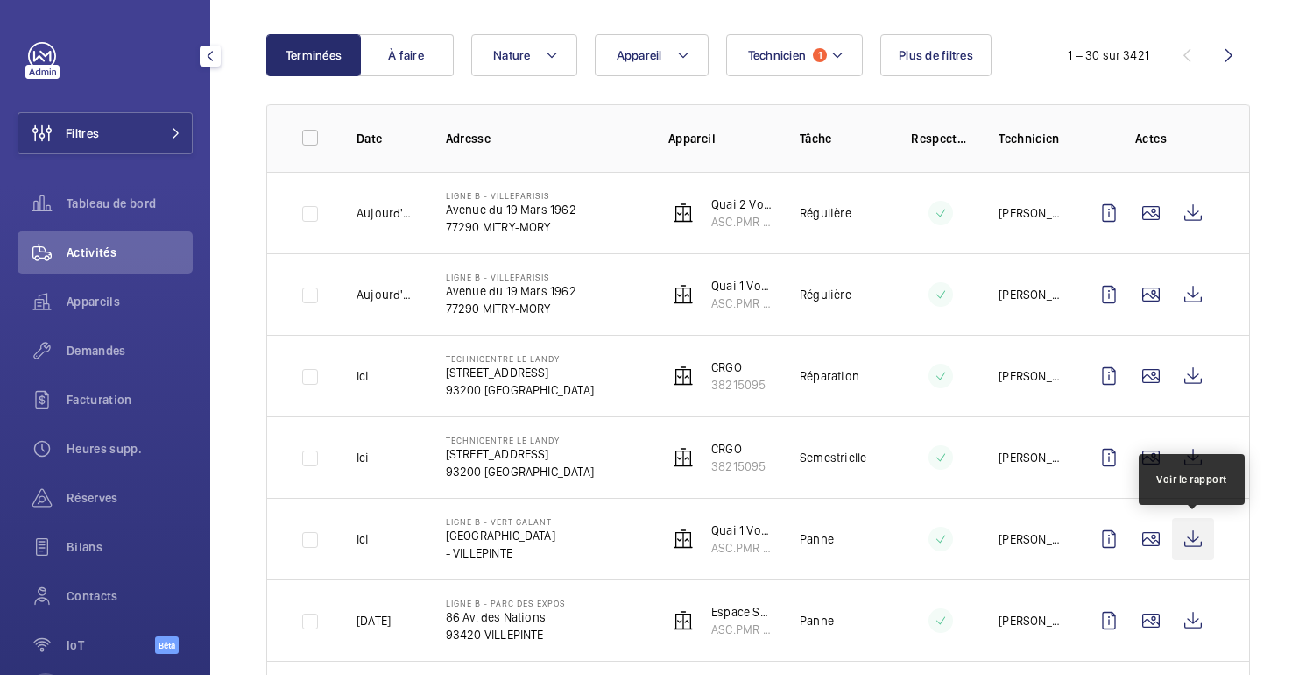
click at [1206, 534] on wm-front-icon-button at bounding box center [1193, 539] width 42 height 42
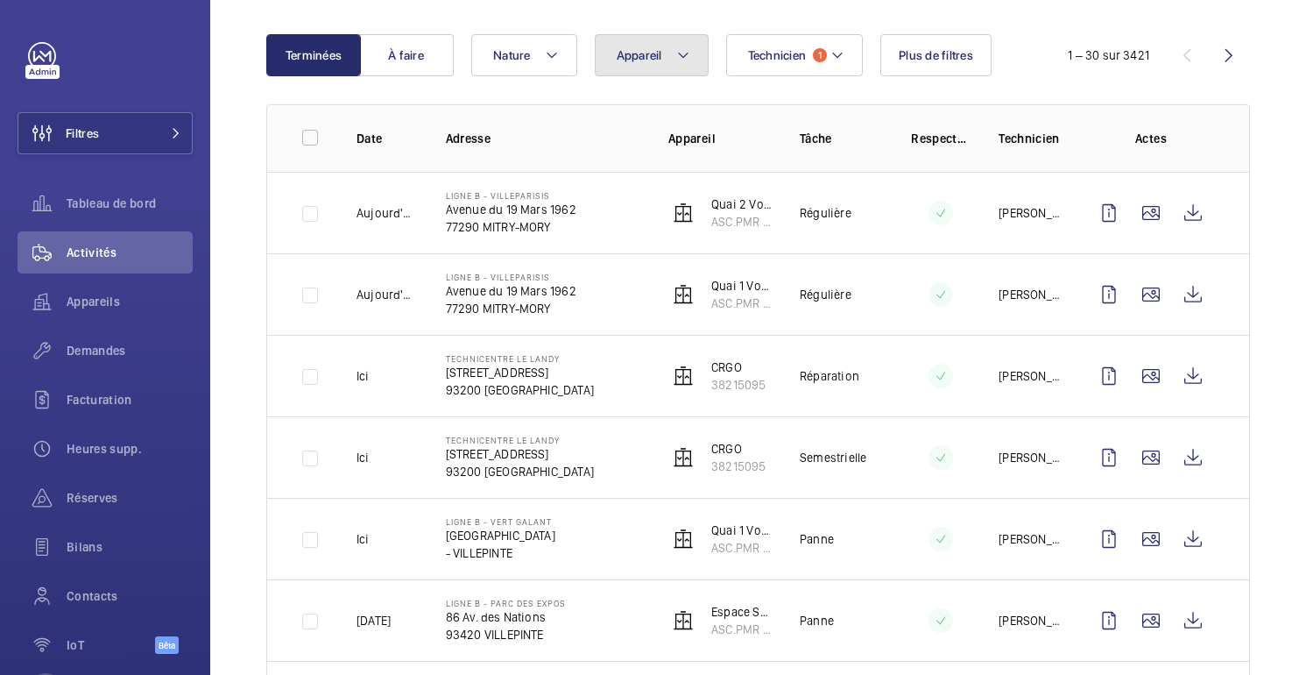
click at [678, 53] on mat-icon at bounding box center [683, 55] width 14 height 21
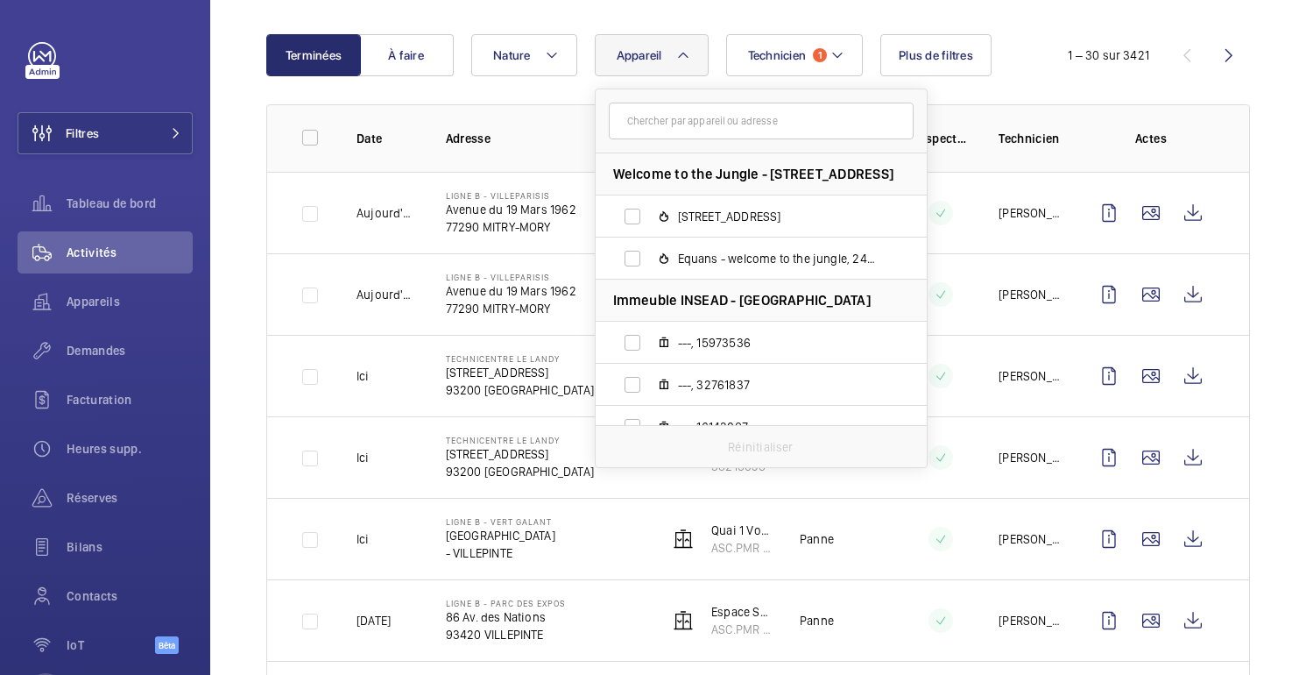
click at [685, 123] on input "text" at bounding box center [761, 121] width 305 height 37
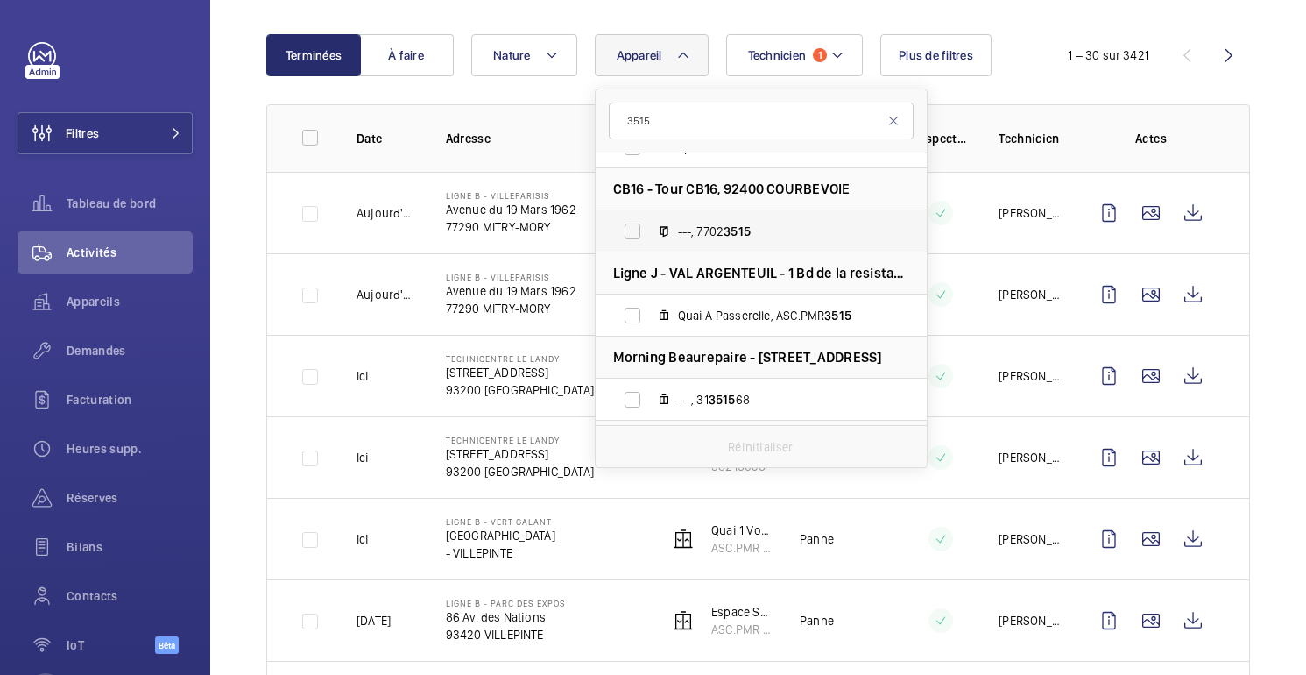
scroll to position [428, 0]
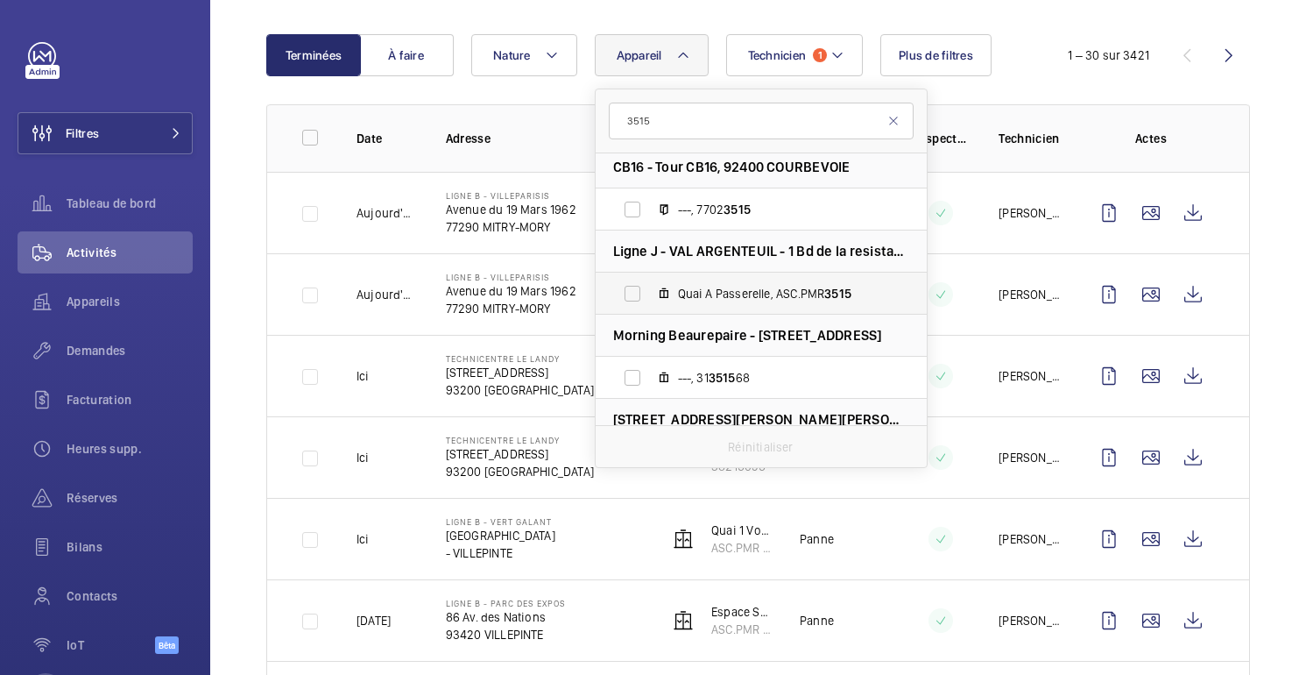
type input "3515"
click at [853, 294] on span "Quai A Passerelle, ASC.PMR 3515" at bounding box center [779, 294] width 203 height 18
click at [650, 294] on input "Quai A Passerelle, ASC.PMR 3515" at bounding box center [632, 293] width 35 height 35
checkbox input "true"
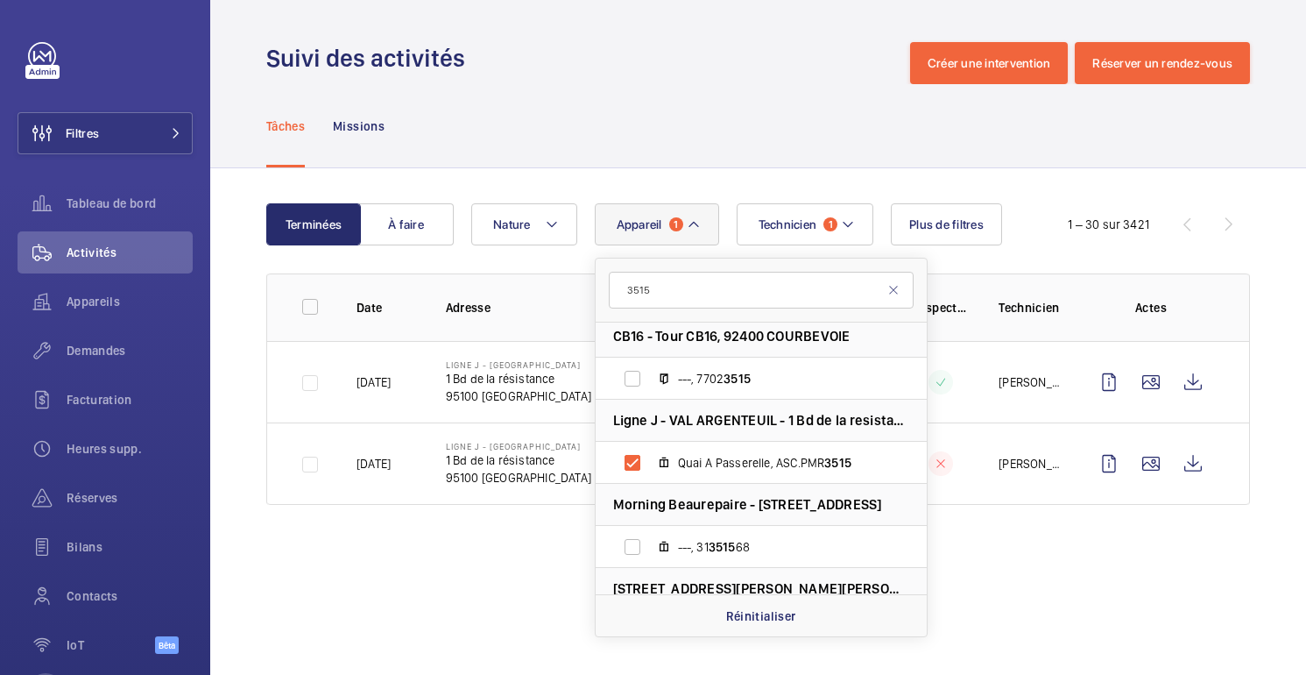
click at [749, 158] on div "Tâches Missions" at bounding box center [758, 125] width 984 height 83
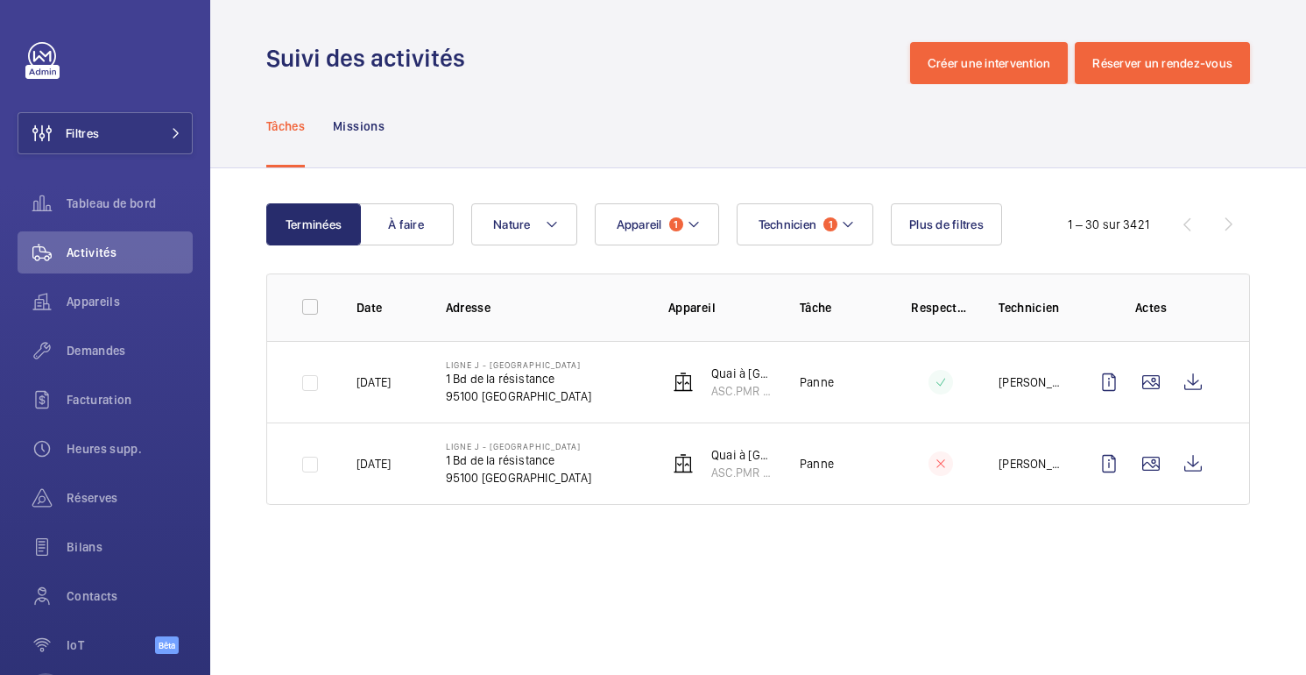
click at [641, 245] on wm-front-table "Terminées À faire Technicien 1 Appareil 1 Nature Plus de filtres 1 – 30 sur 342…" at bounding box center [758, 353] width 984 height 301
click at [655, 227] on font "Appareil" at bounding box center [640, 224] width 46 height 14
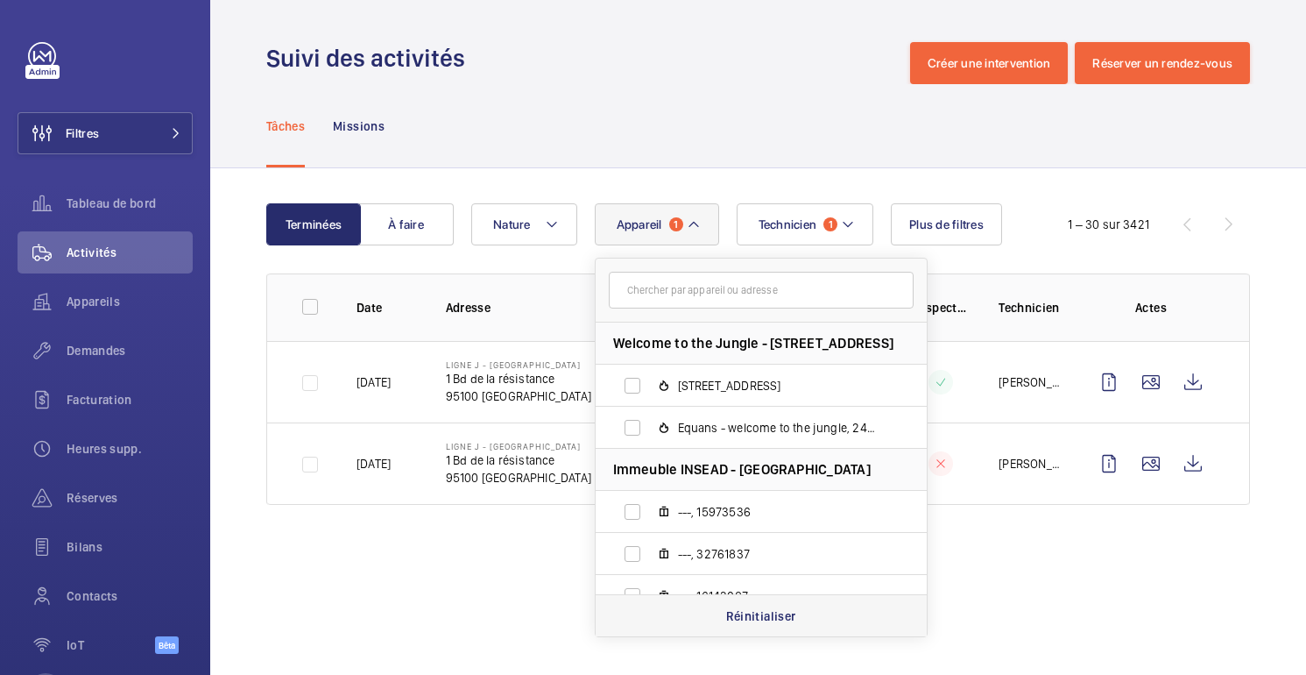
click at [767, 621] on p "Réinitialiser" at bounding box center [761, 616] width 70 height 18
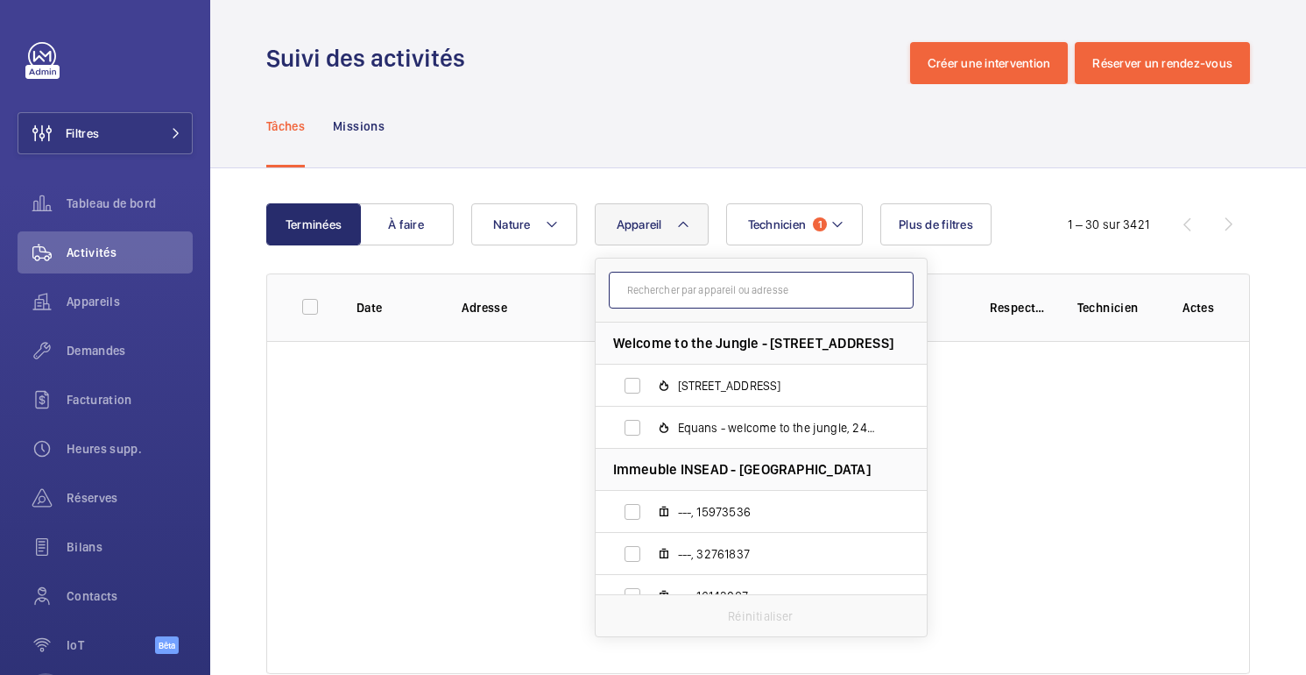
click at [711, 296] on input "text" at bounding box center [761, 290] width 305 height 37
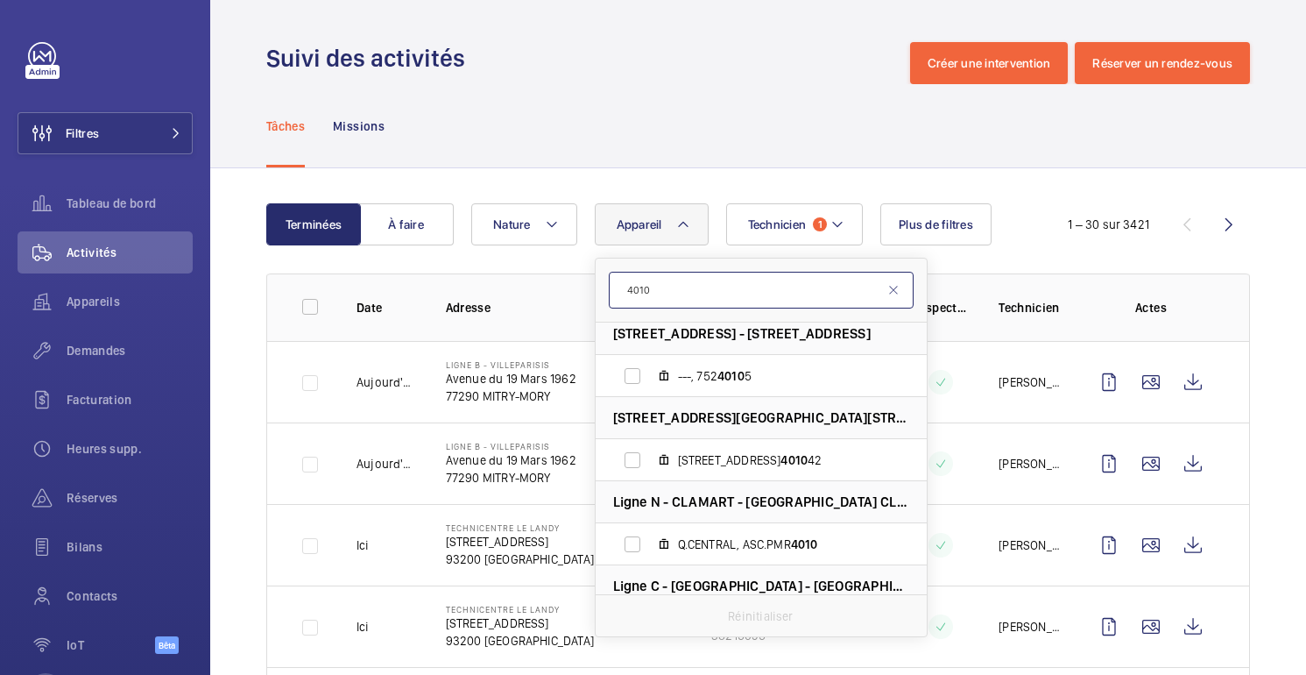
scroll to position [599, 0]
type input "4010"
click at [807, 541] on span "4010" at bounding box center [804, 543] width 27 height 14
click at [650, 541] on input "Q.CENTRAL, ASC.PMR 4010" at bounding box center [632, 543] width 35 height 35
checkbox input "true"
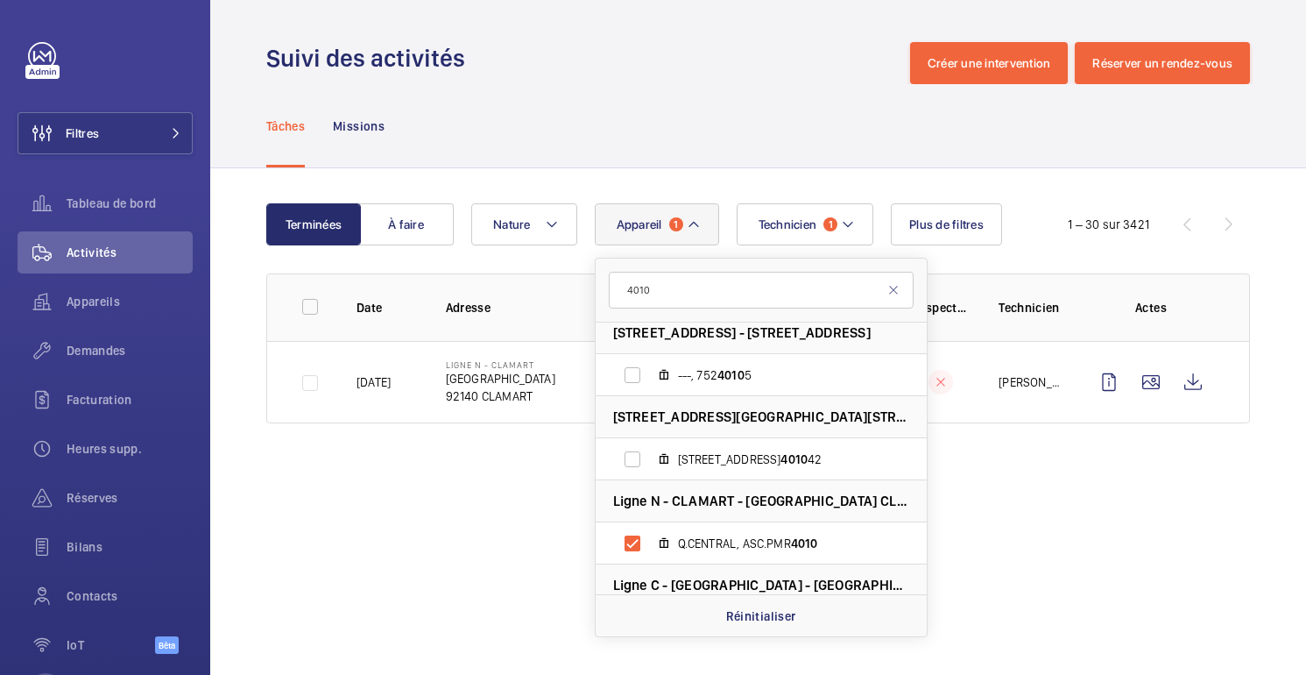
click at [1040, 492] on wm-front-admin-operations-monitoring "Suivi des activités Créer une intervention Réserver un rendez-vous Tâches Missi…" at bounding box center [758, 337] width 1096 height 675
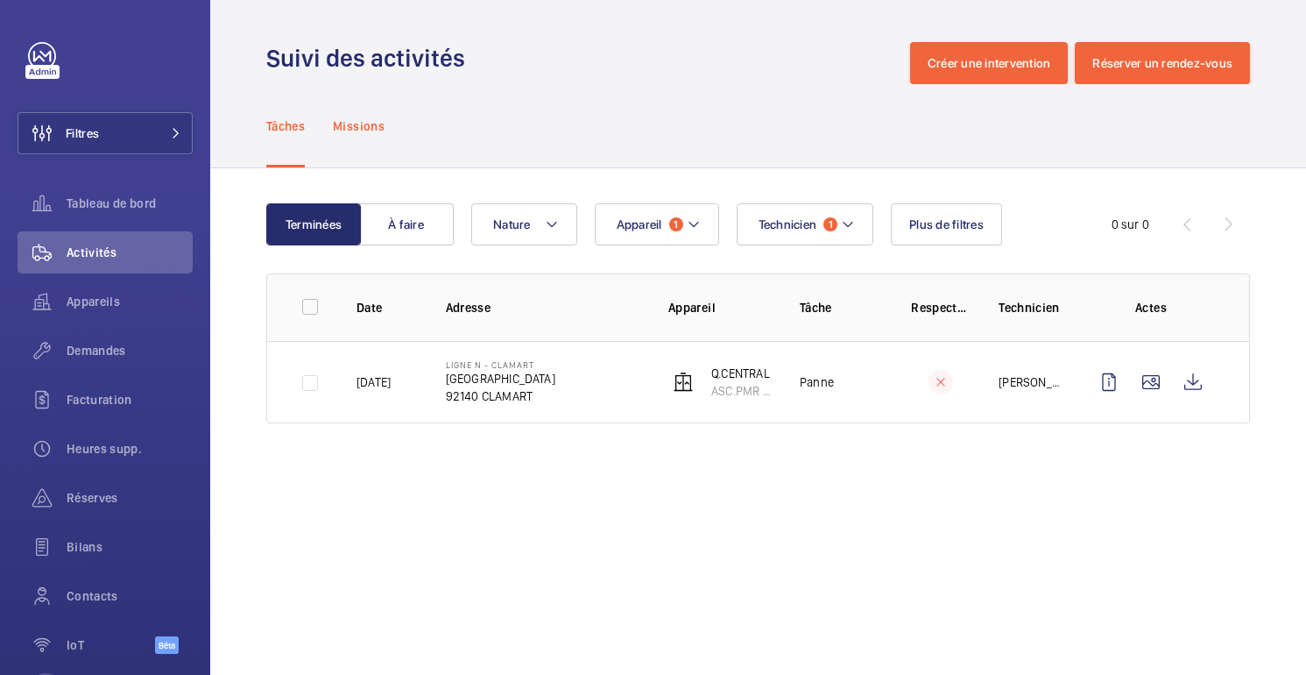
click at [356, 112] on div "Missions" at bounding box center [359, 125] width 52 height 83
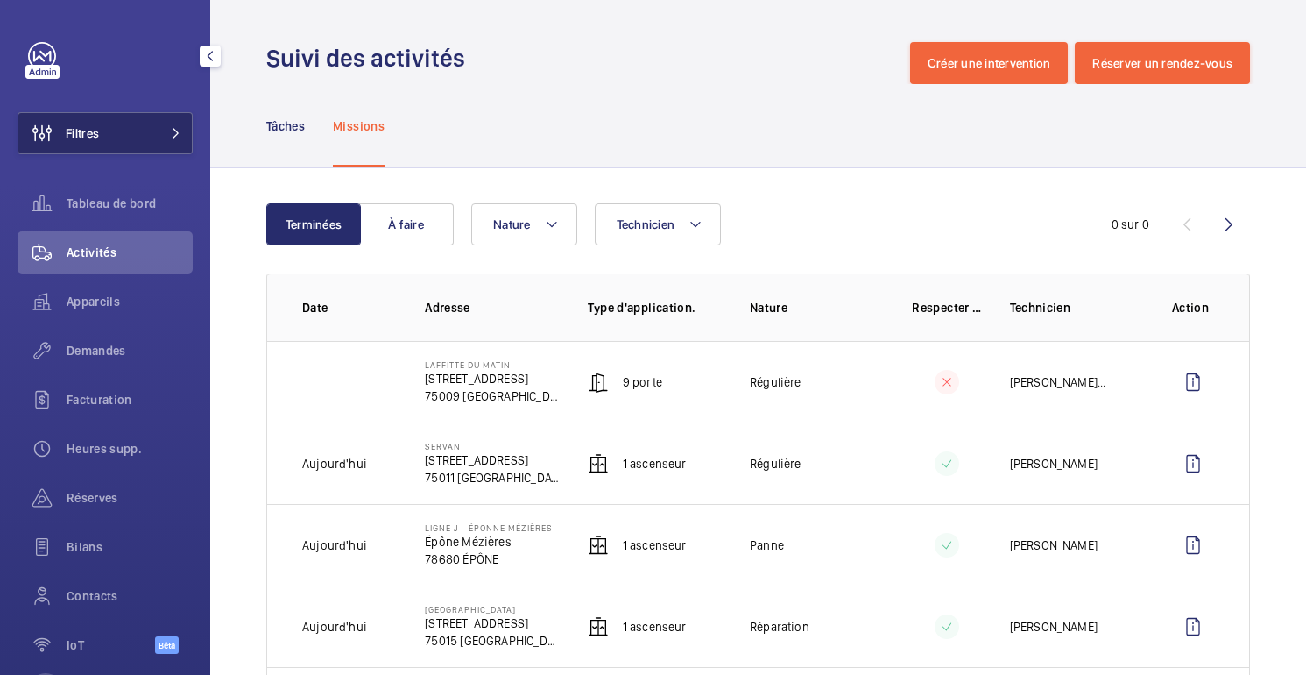
click at [140, 138] on button "Filtres" at bounding box center [105, 133] width 175 height 42
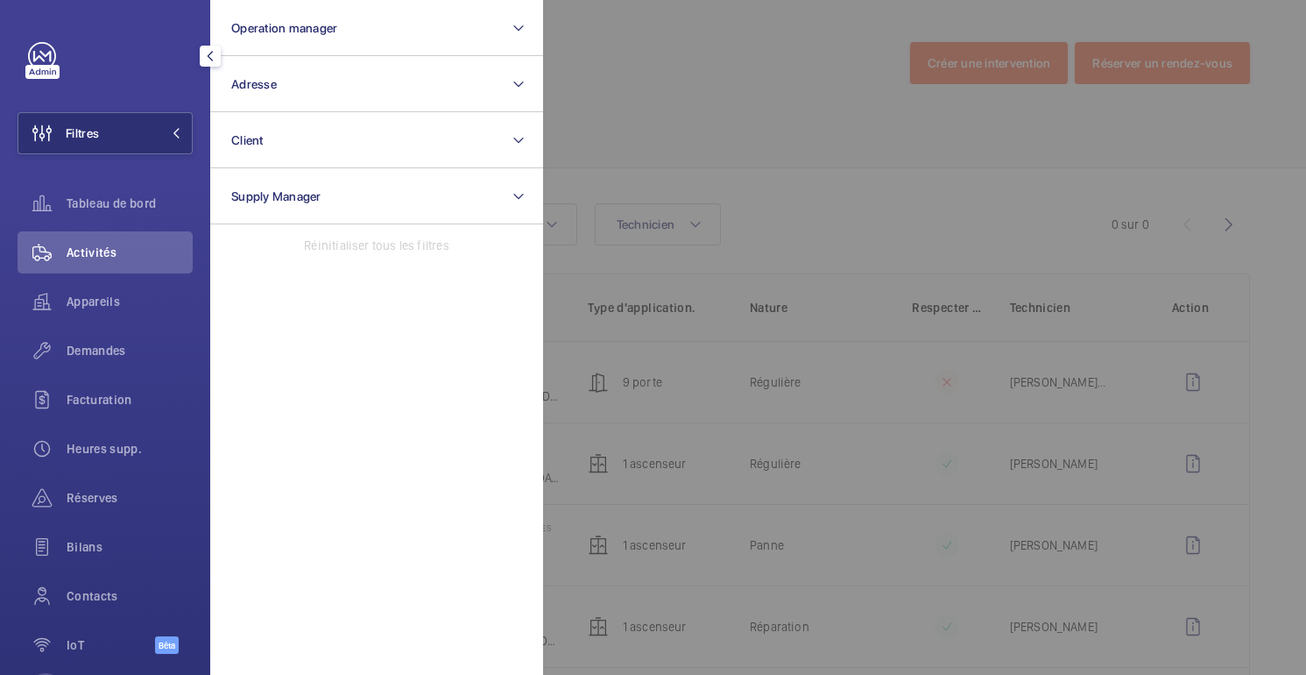
click at [676, 103] on div at bounding box center [1196, 337] width 1306 height 675
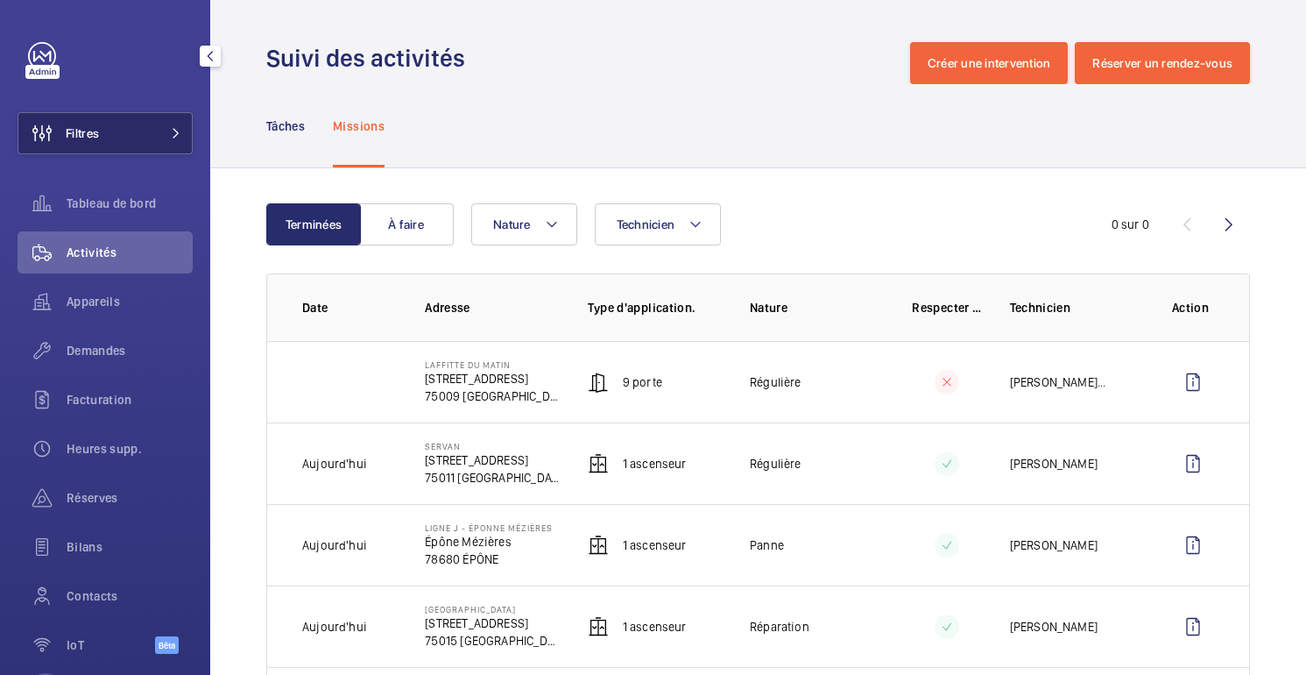
click at [165, 138] on button "Filtres" at bounding box center [105, 133] width 175 height 42
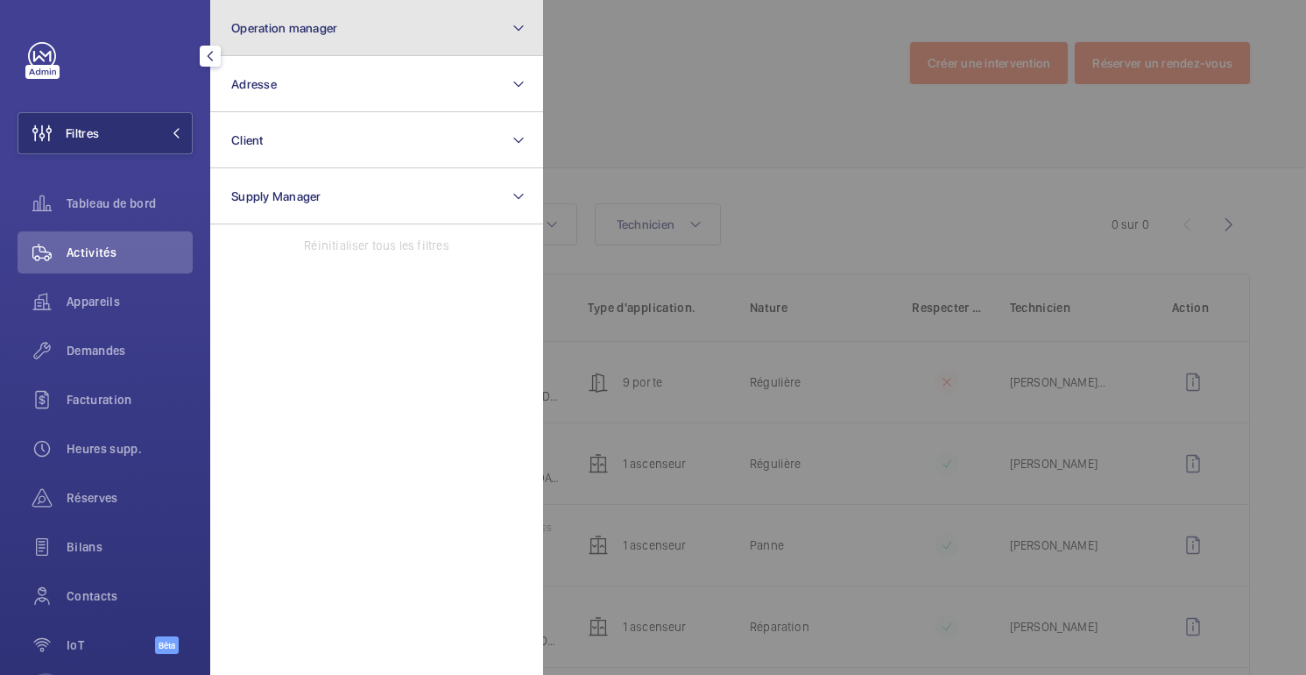
click at [350, 39] on button "Operation manager" at bounding box center [376, 28] width 333 height 56
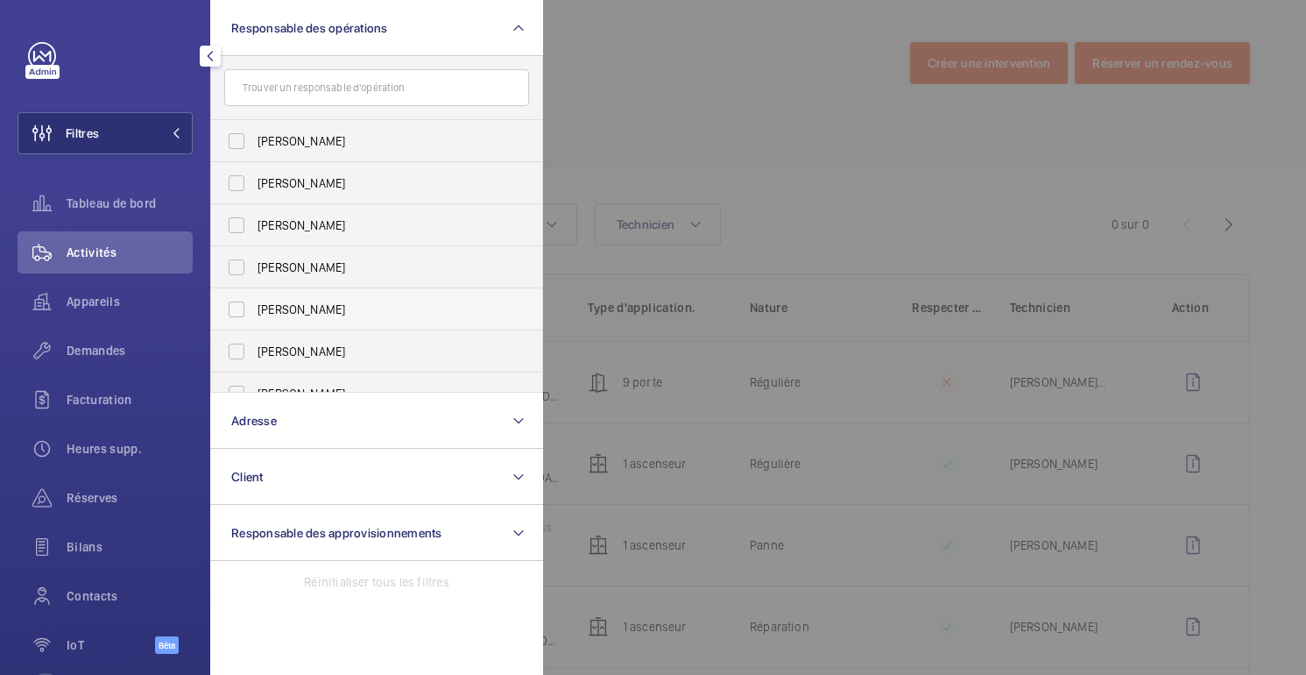
click at [290, 297] on label "[PERSON_NAME]" at bounding box center [363, 309] width 305 height 42
click at [254, 297] on input "[PERSON_NAME]" at bounding box center [236, 309] width 35 height 35
checkbox input "true"
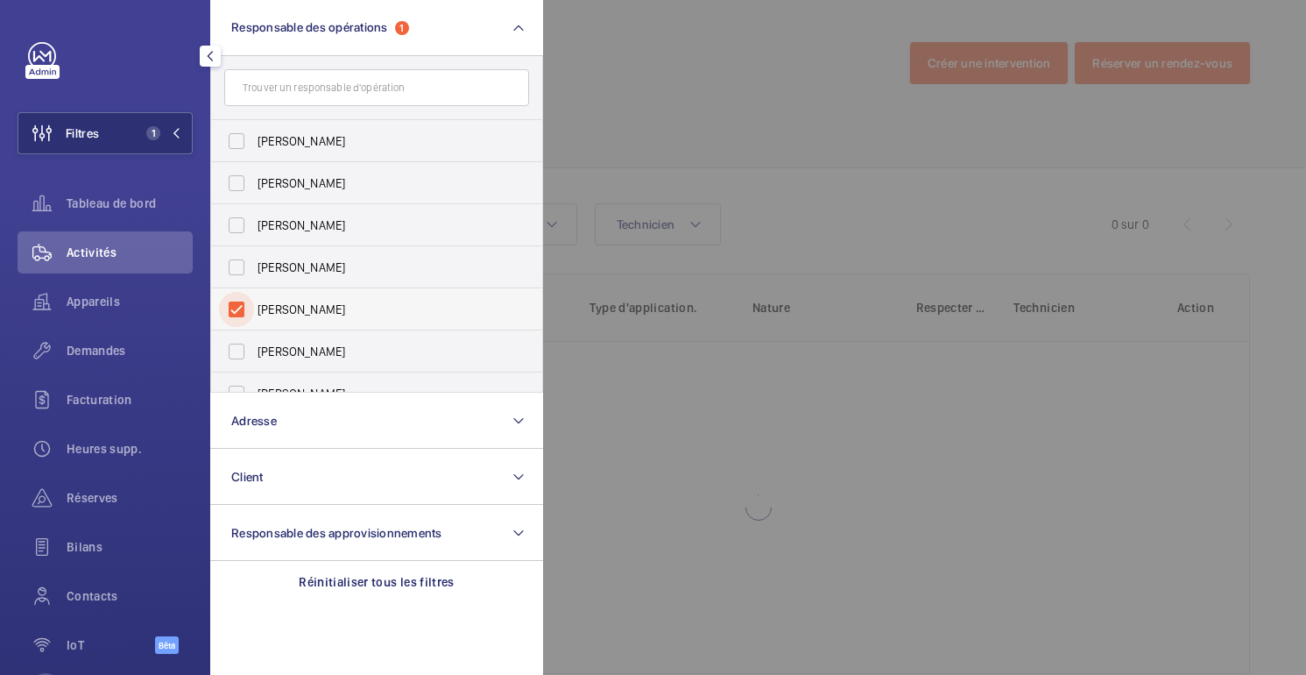
scroll to position [65, 0]
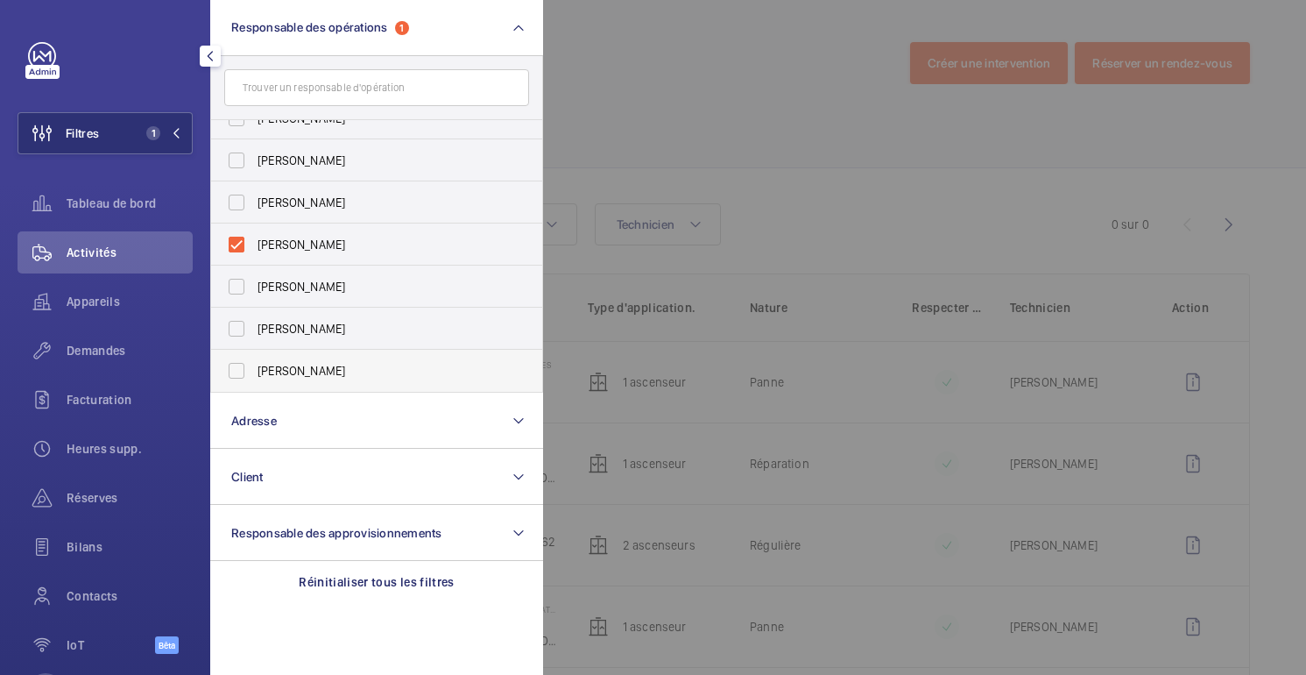
click at [269, 379] on span "[PERSON_NAME]" at bounding box center [378, 371] width 241 height 18
click at [254, 379] on input "[PERSON_NAME]" at bounding box center [236, 370] width 35 height 35
checkbox input "true"
click at [699, 125] on div at bounding box center [1196, 337] width 1306 height 675
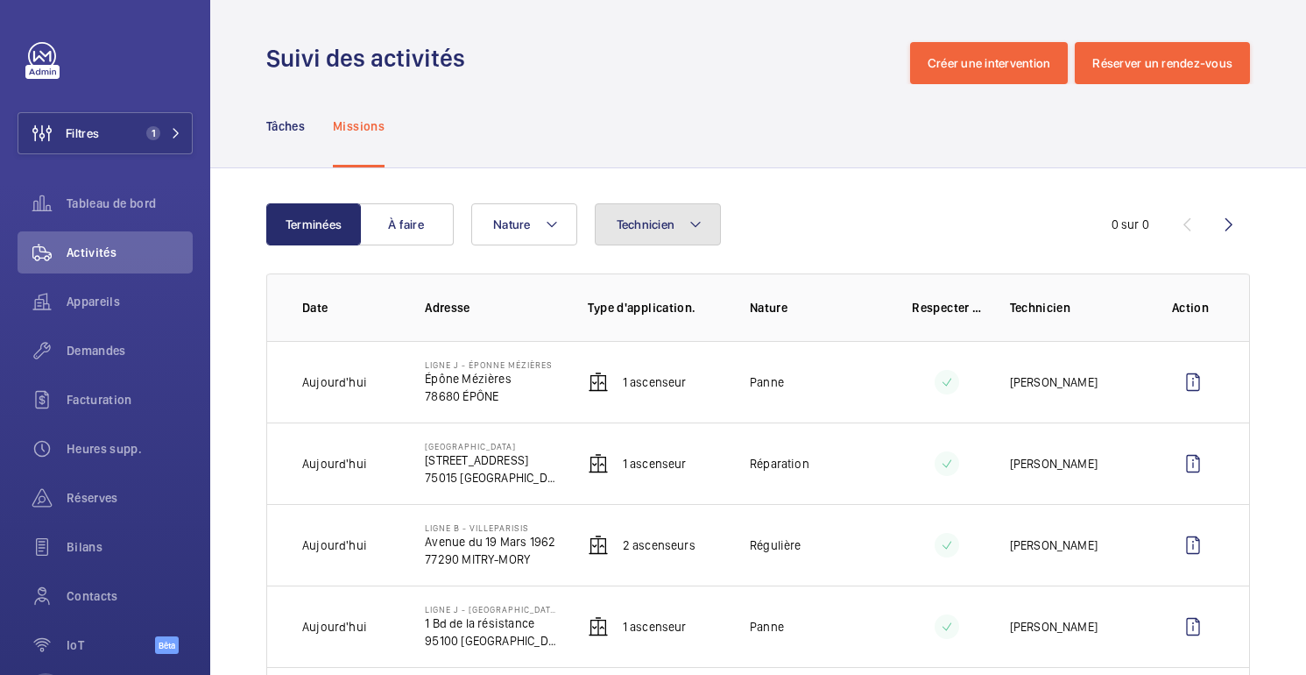
click at [656, 228] on font "Technicien" at bounding box center [646, 224] width 59 height 14
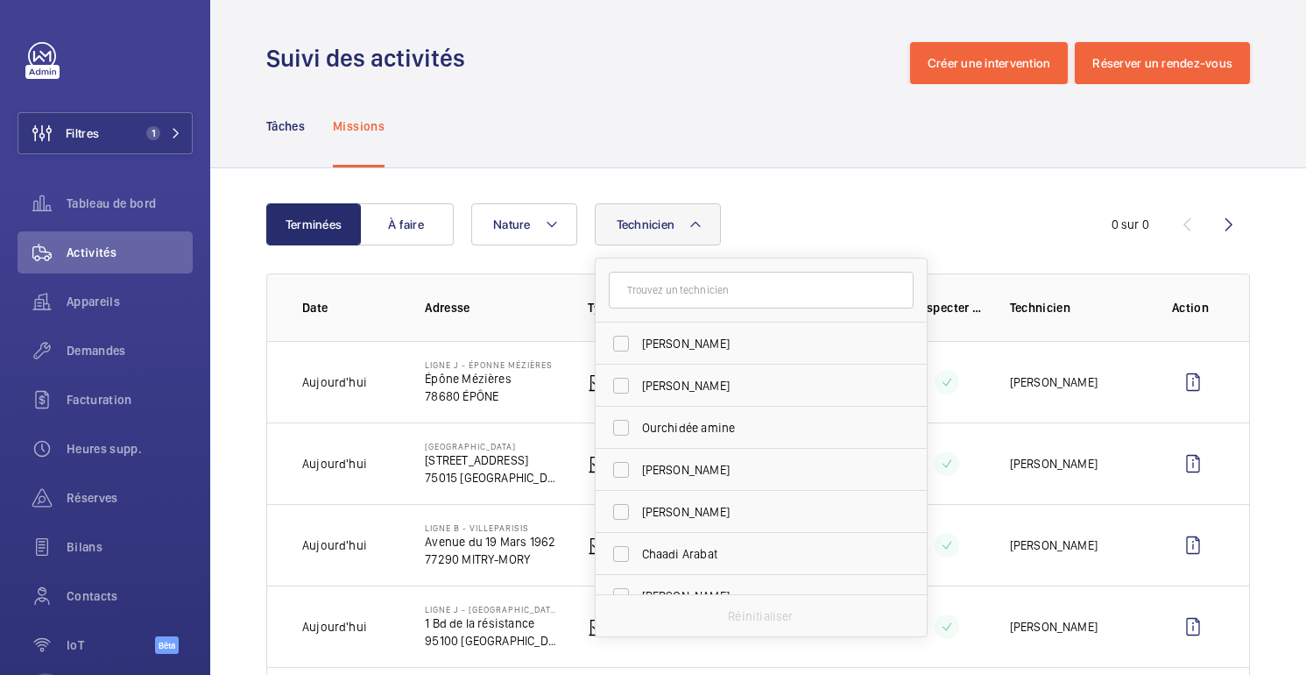
click at [723, 286] on input "text" at bounding box center [761, 290] width 305 height 37
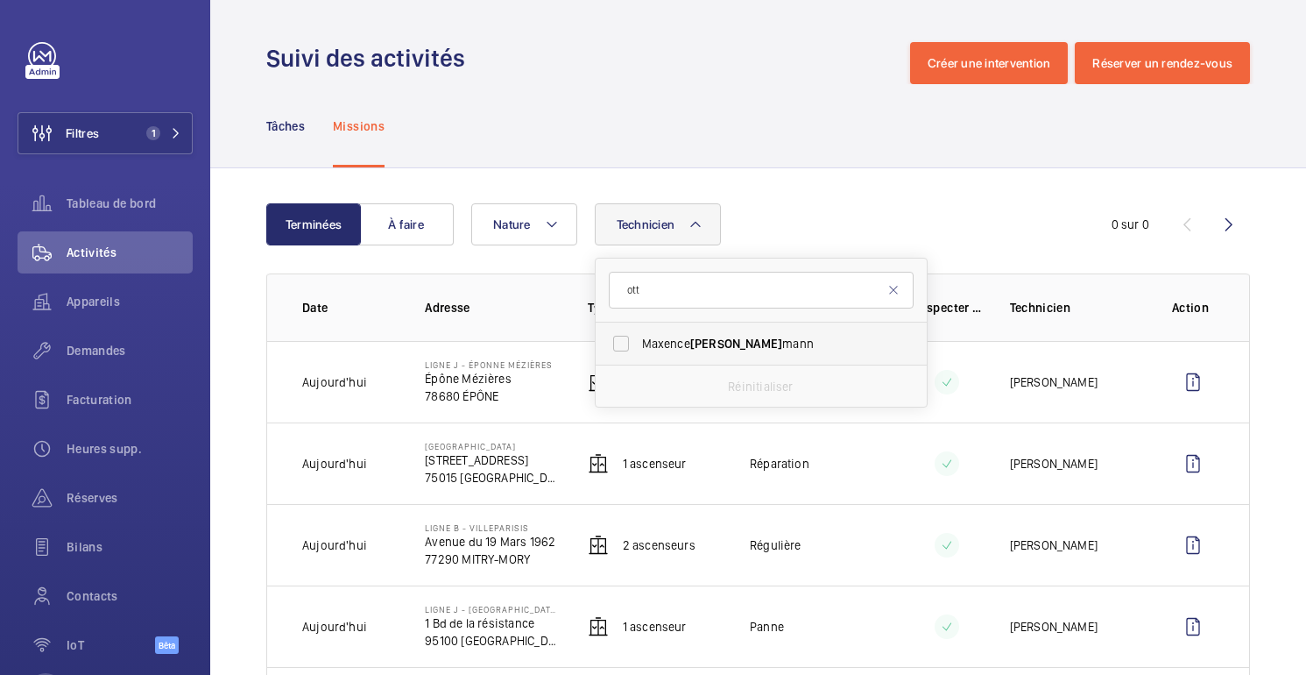
type input "ott"
click at [763, 357] on label "Maxence Ott mann" at bounding box center [748, 343] width 305 height 42
click at [639, 357] on input "Maxence Ott mann" at bounding box center [621, 343] width 35 height 35
checkbox input "true"
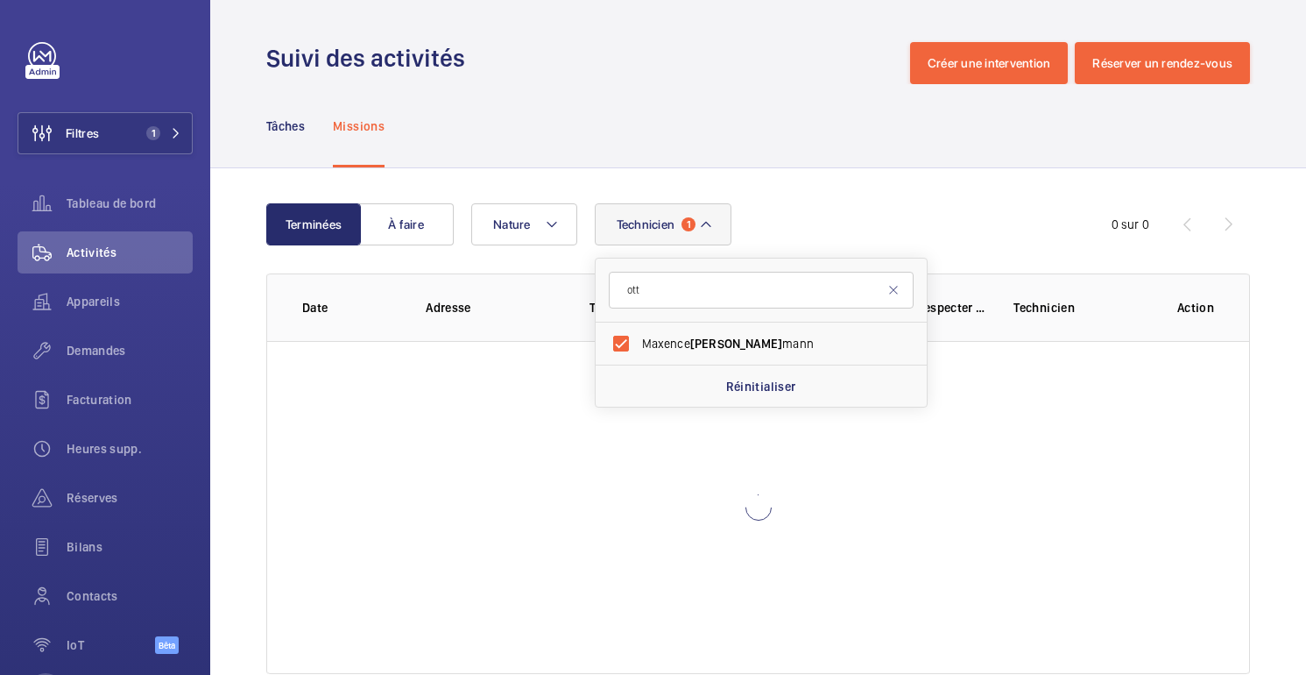
click at [737, 131] on div "Tâches Missions" at bounding box center [758, 125] width 984 height 83
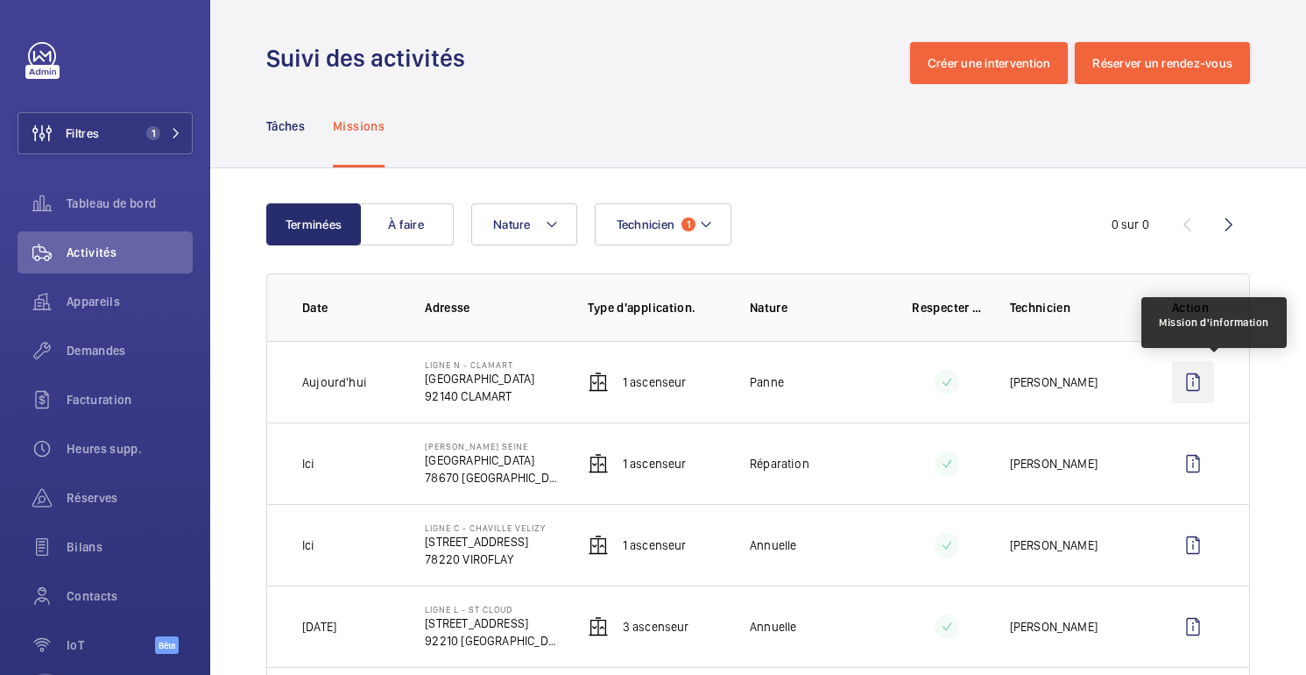
click at [1190, 388] on wm-front-icon-button at bounding box center [1193, 382] width 42 height 42
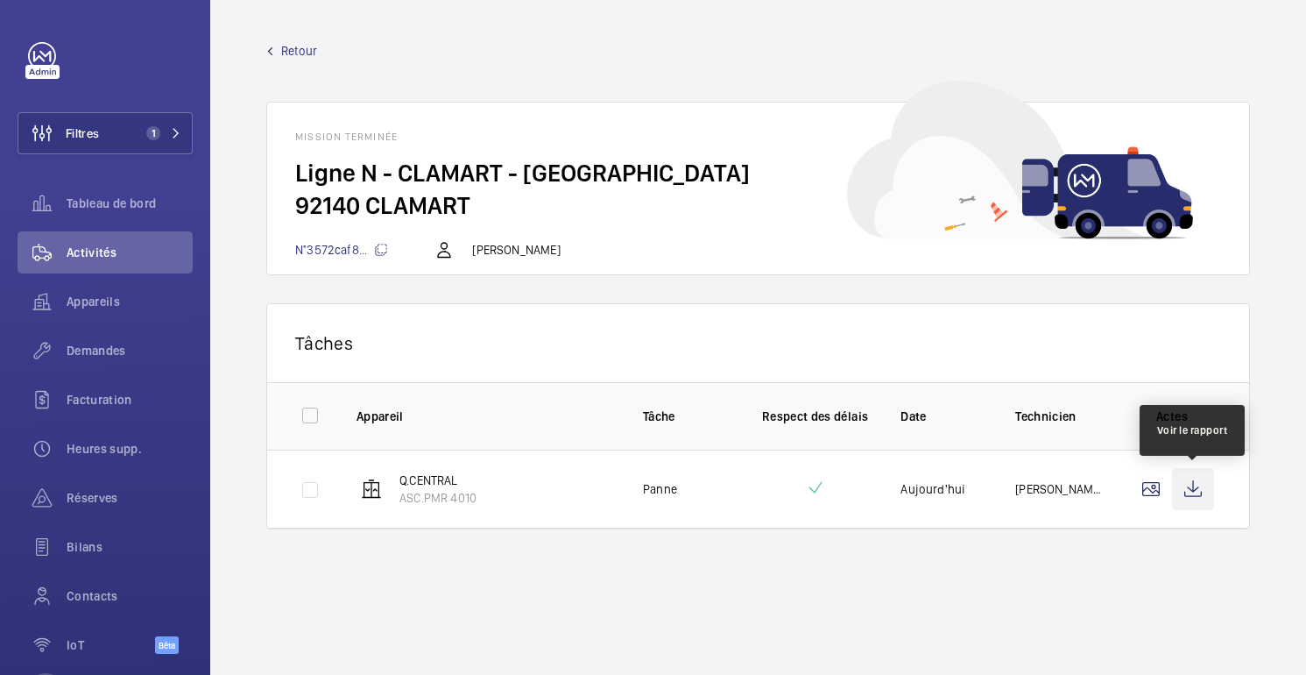
click at [1192, 496] on wm-front-icon-button at bounding box center [1193, 489] width 42 height 42
click at [287, 56] on font "Retour" at bounding box center [299, 51] width 36 height 14
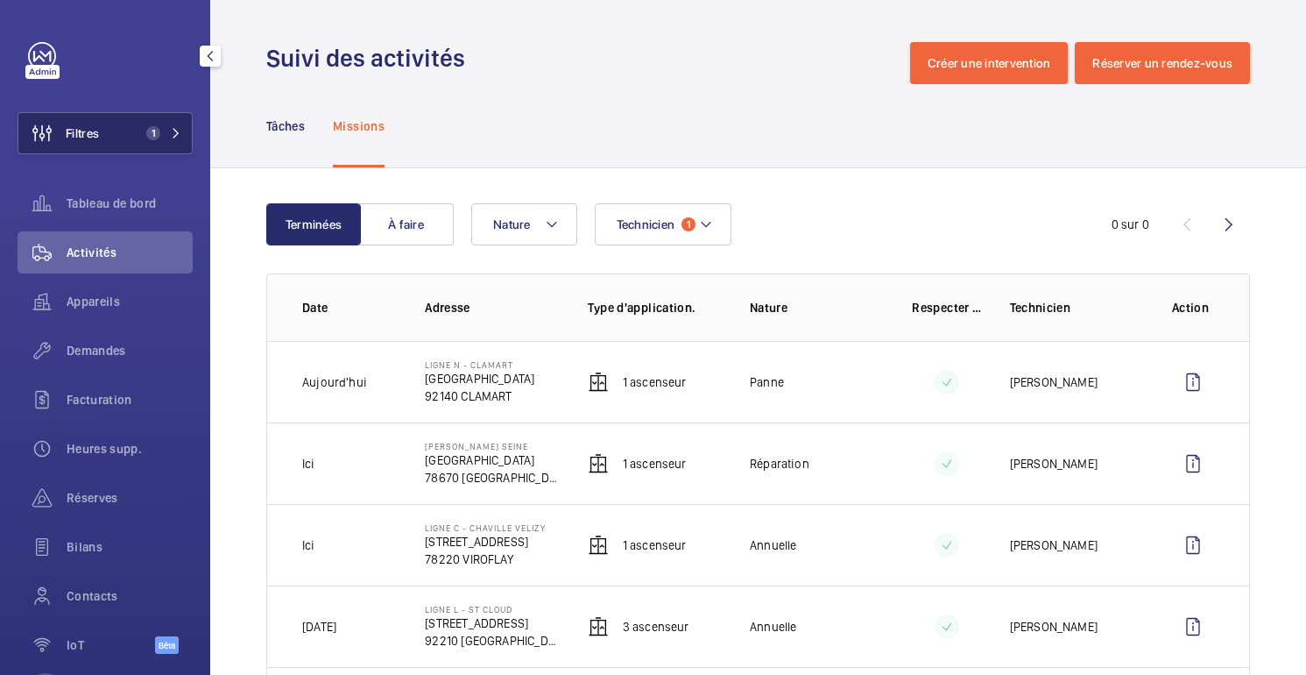
click at [148, 138] on span "1" at bounding box center [153, 133] width 14 height 14
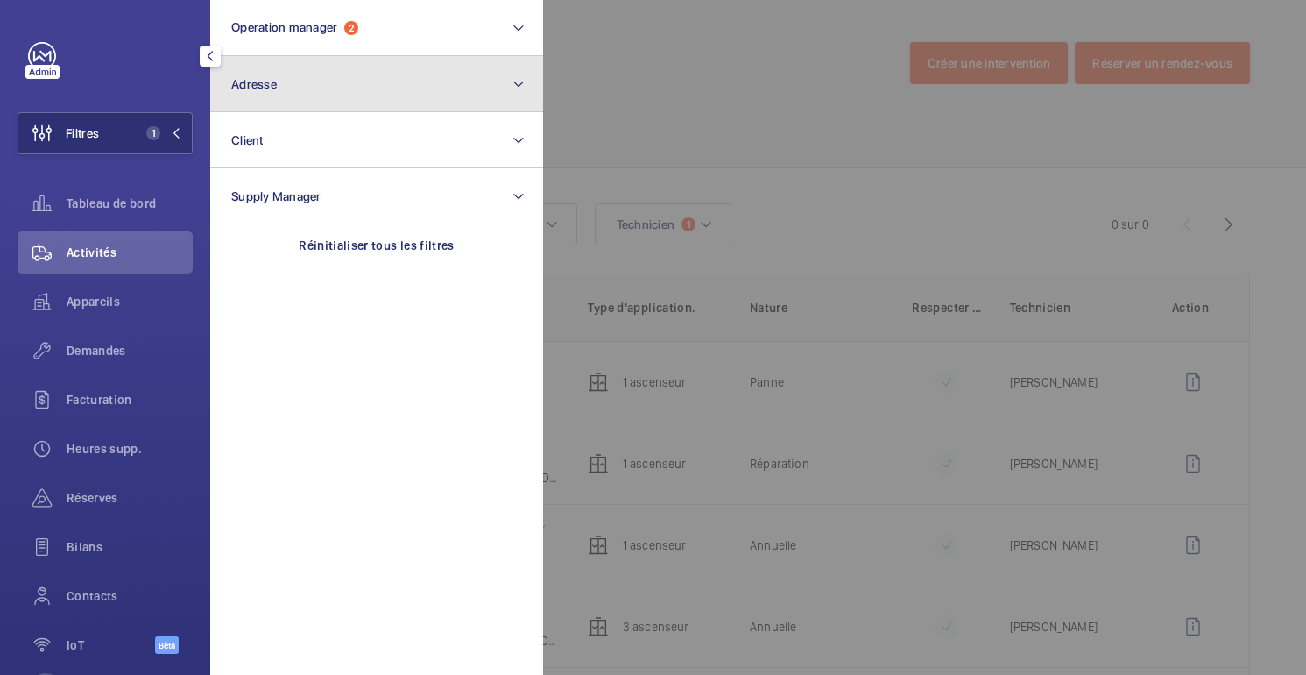
click at [275, 95] on button "Adresse" at bounding box center [376, 84] width 333 height 56
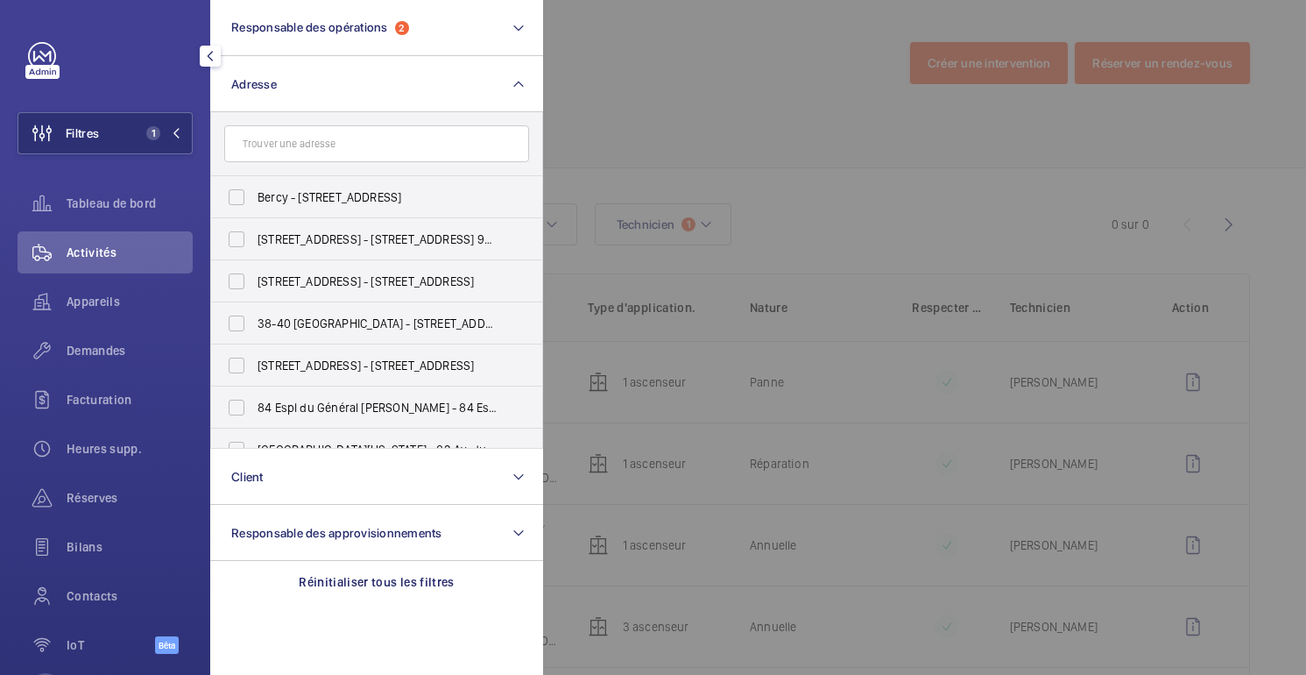
click at [362, 156] on input "text" at bounding box center [376, 143] width 305 height 37
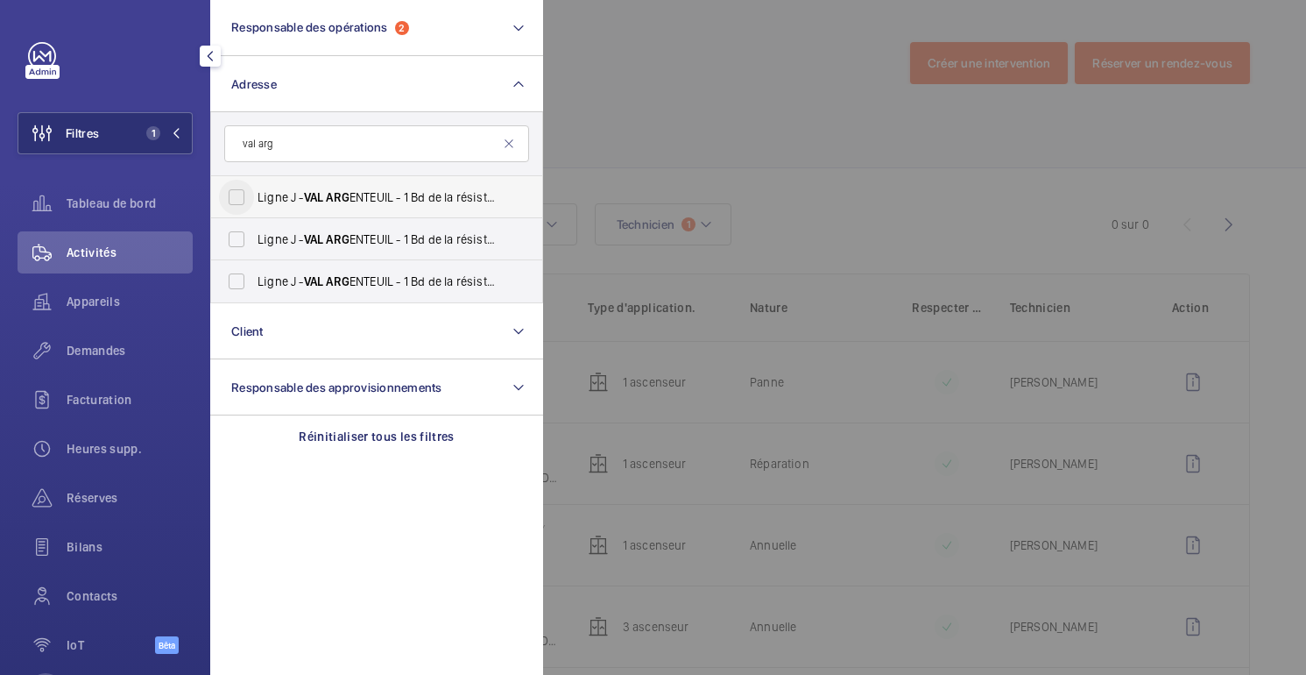
type input "val arg"
click at [239, 199] on input "Ligne J - VAL ARG ENTEUIL - 1 Bd de la résistance, ARG ENTEUIL 95100" at bounding box center [236, 197] width 35 height 35
checkbox input "true"
click at [239, 228] on input "Ligne J - VAL ARG ENTEUIL - 1 Bd de la résistance, ARG ENTEUIL 95100" at bounding box center [236, 239] width 35 height 35
checkbox input "true"
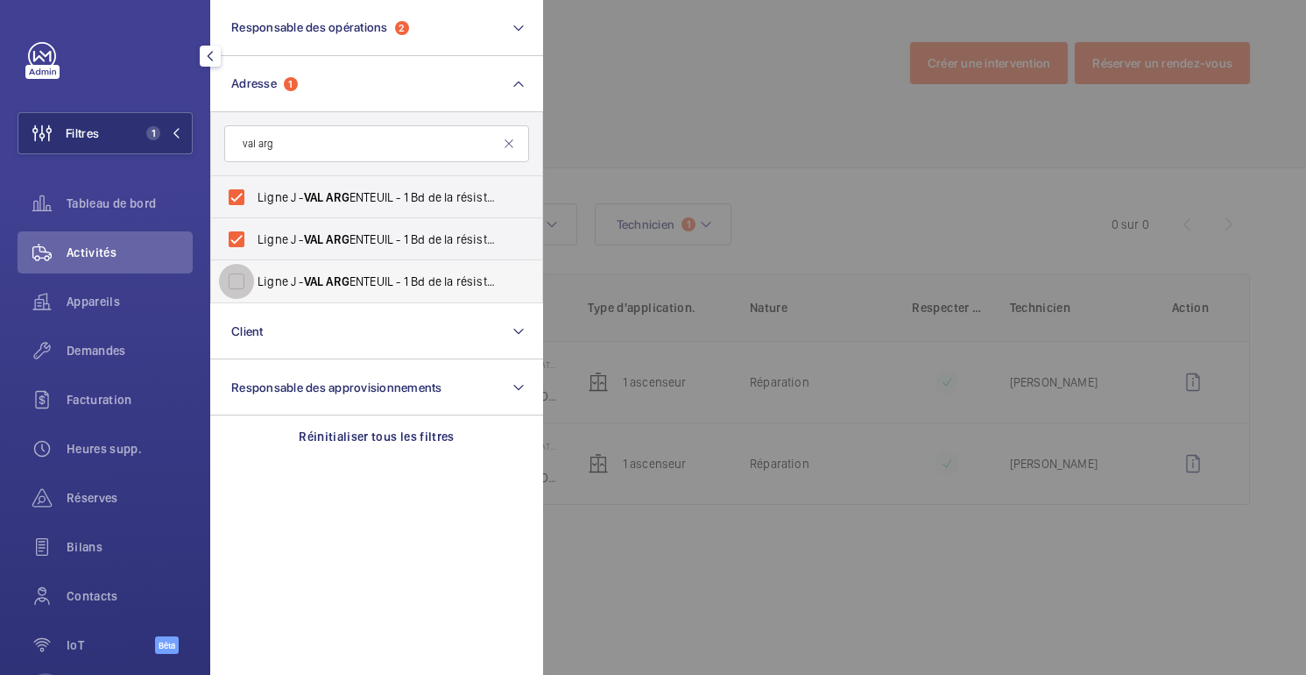
click at [238, 290] on input "Ligne J - VAL ARG ENTEUIL - 1 Bd de la résistance, ARG ENTEUIL 95100" at bounding box center [236, 281] width 35 height 35
checkbox input "true"
click at [752, 61] on div at bounding box center [1196, 337] width 1306 height 675
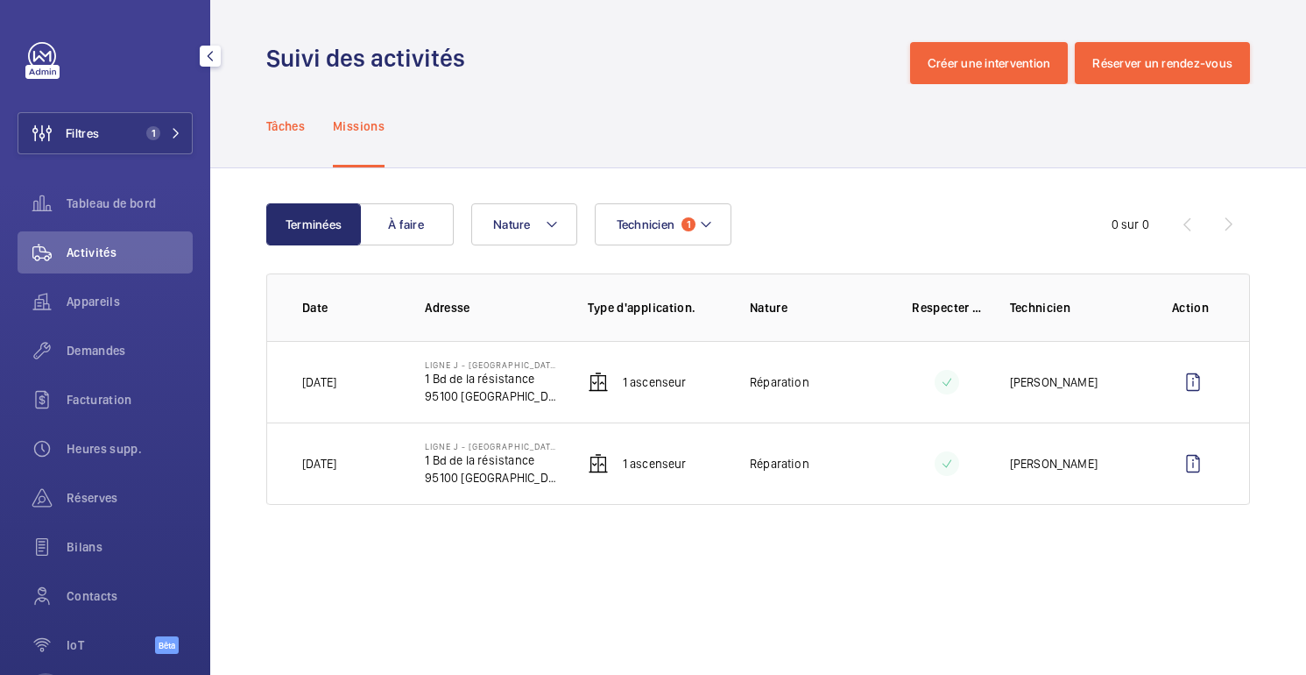
click at [280, 117] on p "Tâches" at bounding box center [285, 126] width 39 height 18
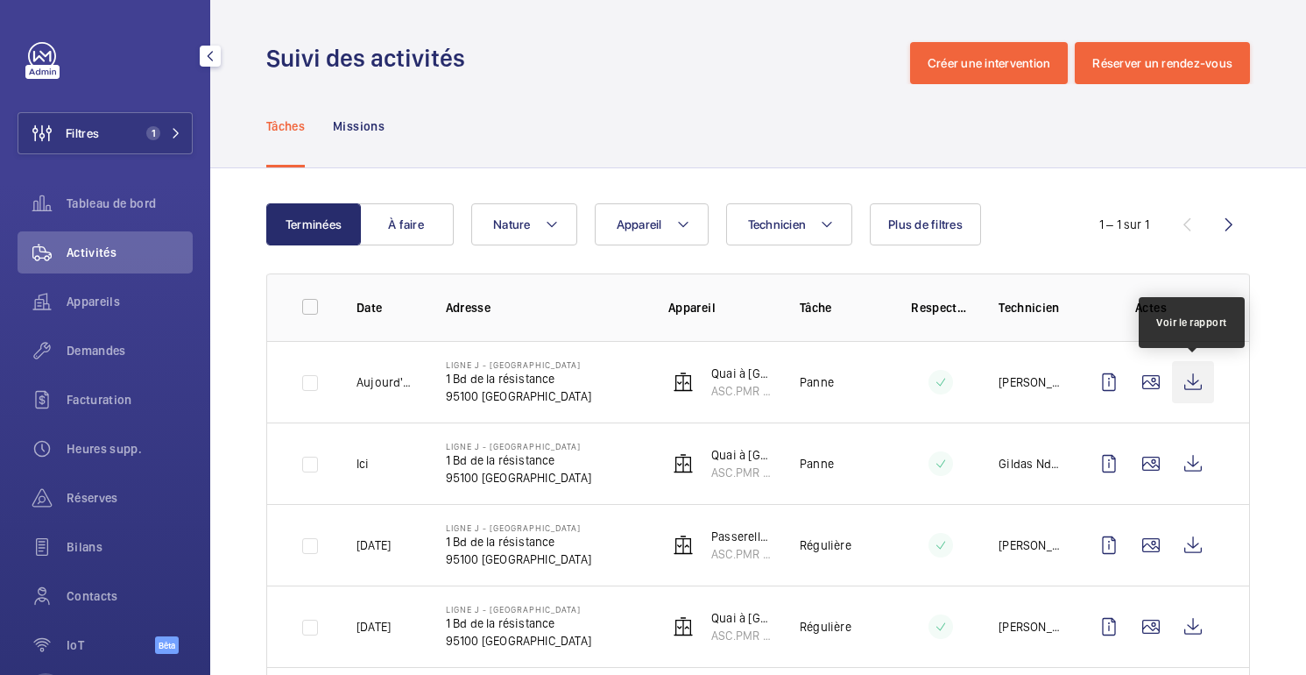
click at [1195, 390] on wm-front-icon-button at bounding box center [1193, 382] width 42 height 42
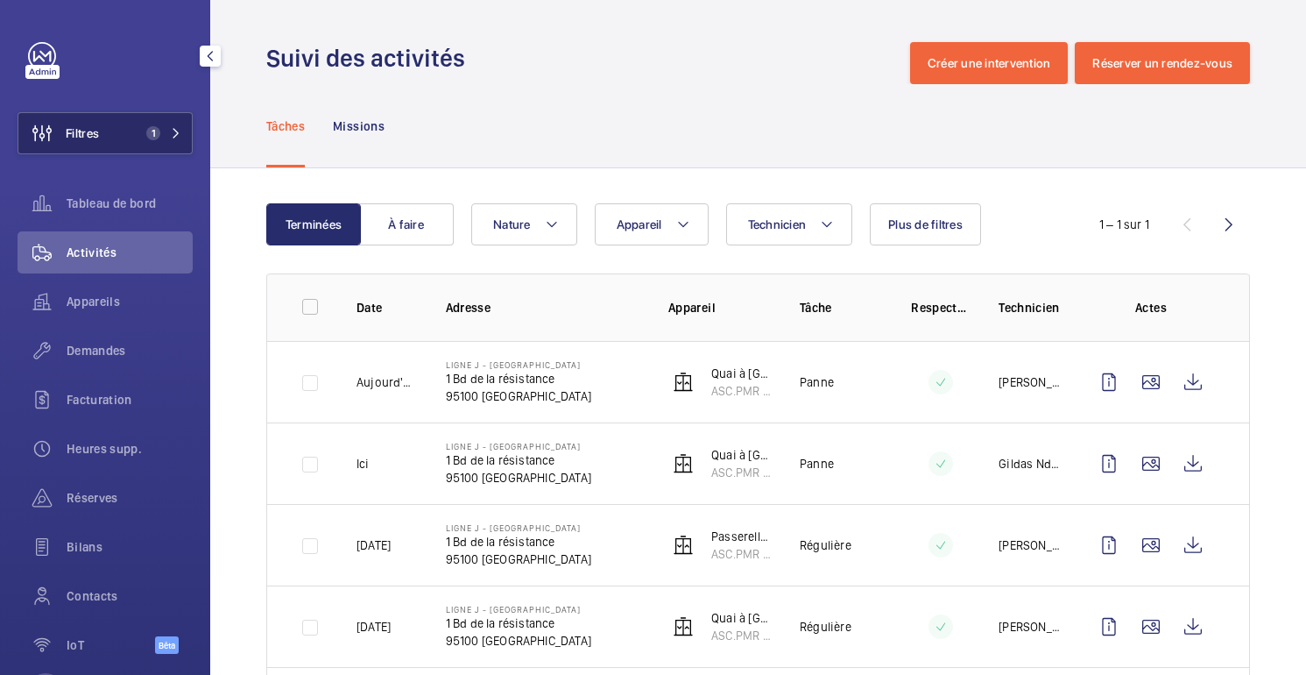
click at [117, 112] on button "Filtres 1" at bounding box center [105, 133] width 175 height 42
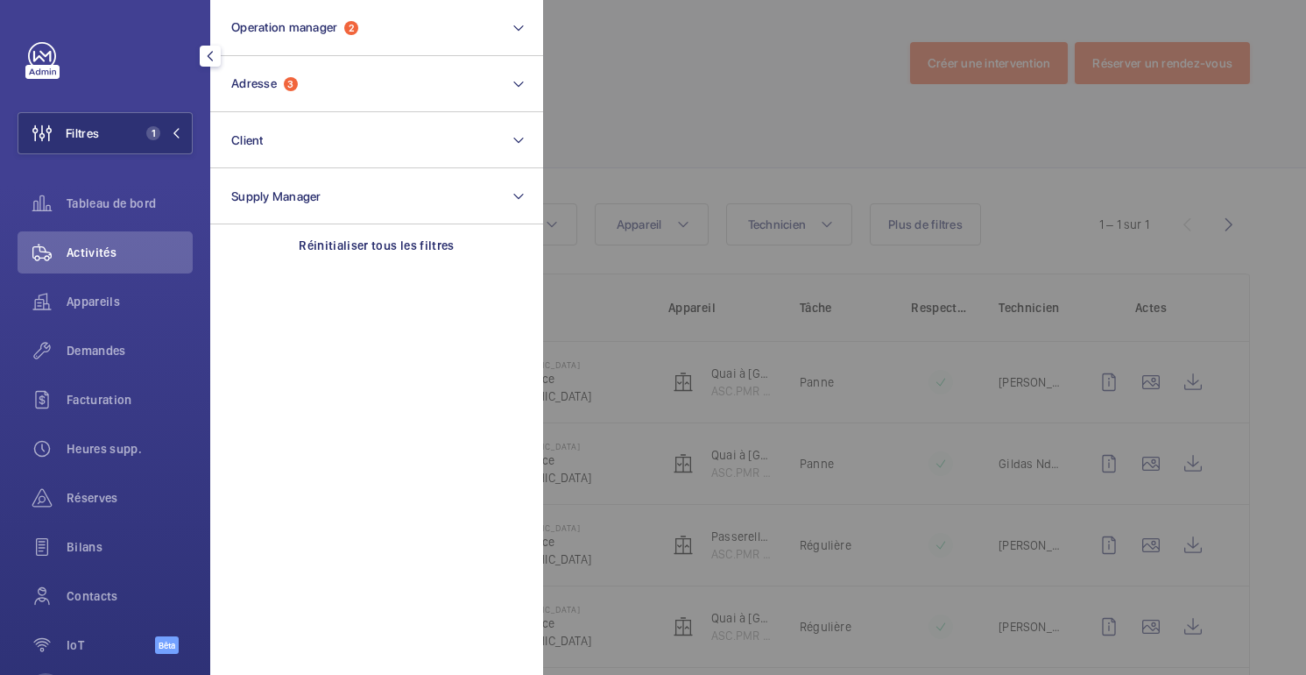
click at [714, 138] on div at bounding box center [1196, 337] width 1306 height 675
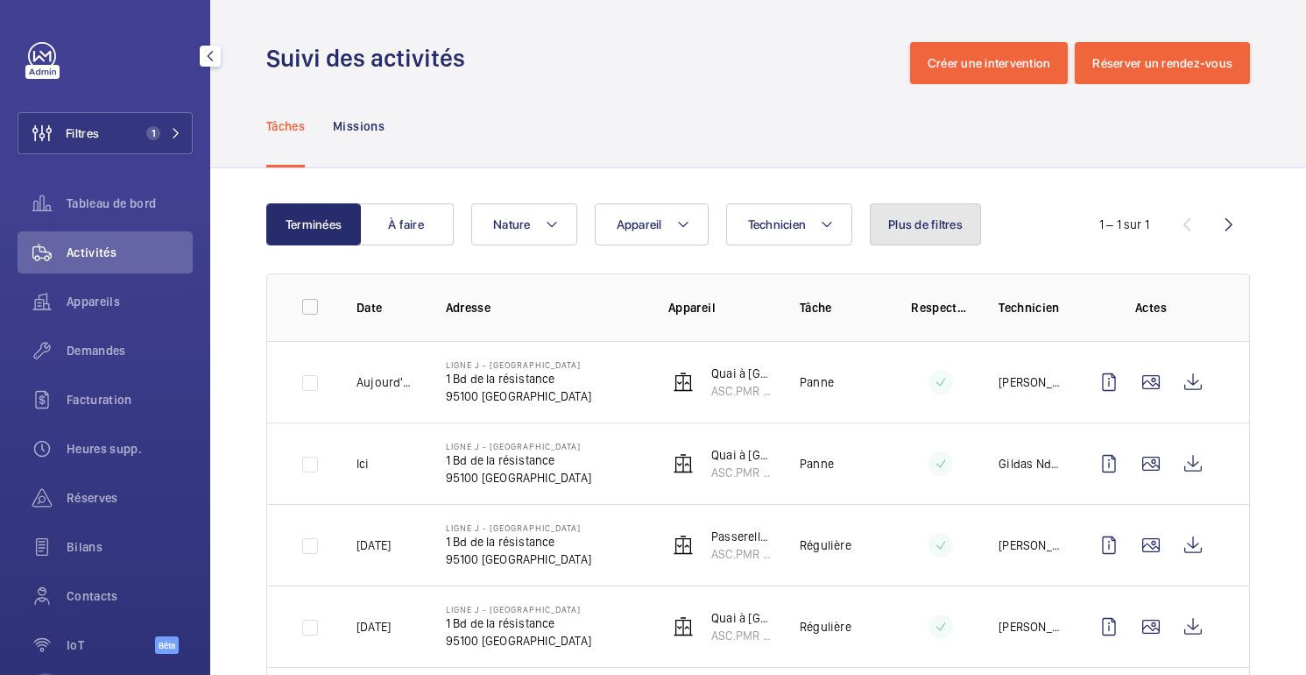
click at [959, 223] on font "Plus de filtres" at bounding box center [925, 224] width 74 height 14
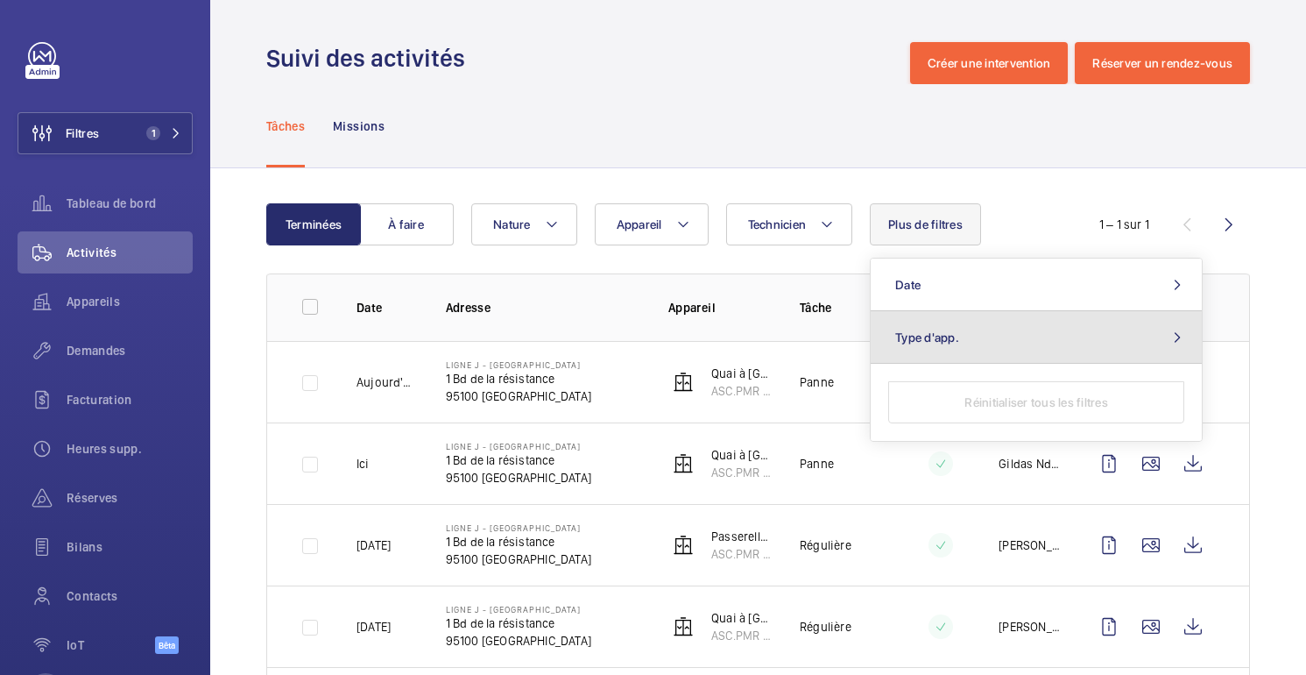
click at [959, 331] on button "Type d'app." at bounding box center [1036, 337] width 331 height 53
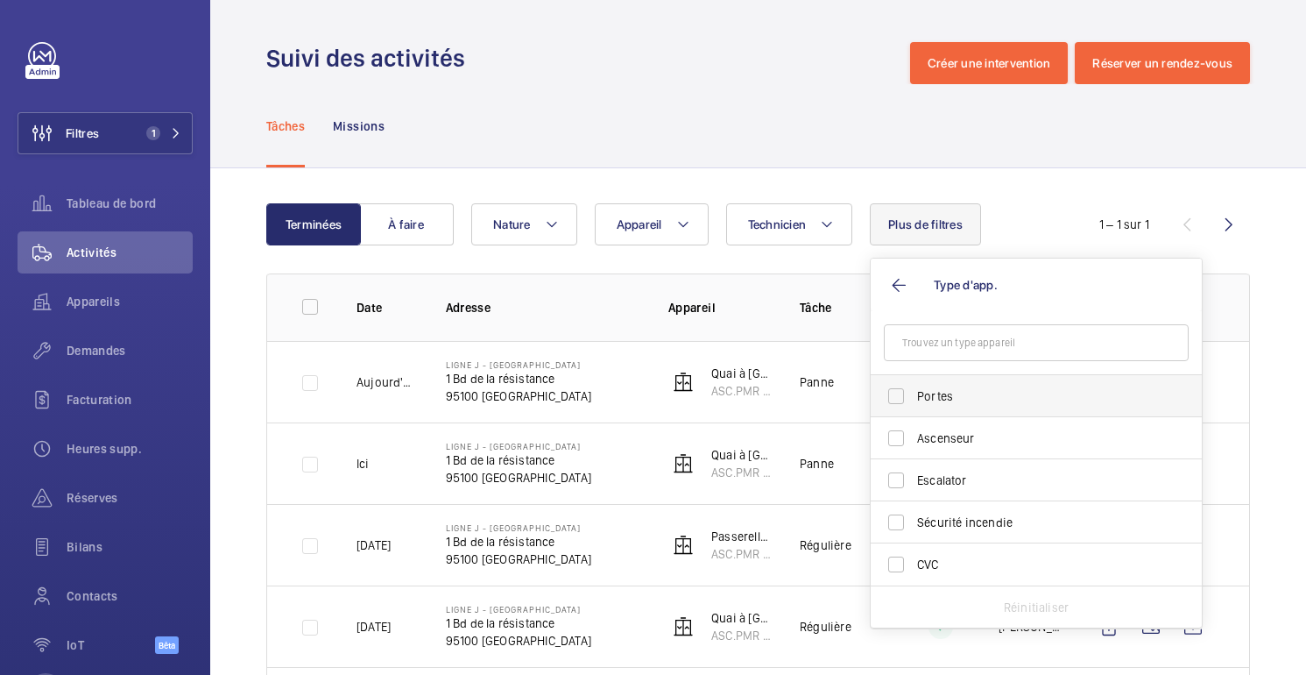
click at [938, 402] on span "Portes" at bounding box center [1037, 396] width 241 height 18
click at [914, 402] on input "Portes" at bounding box center [896, 396] width 35 height 35
checkbox input "true"
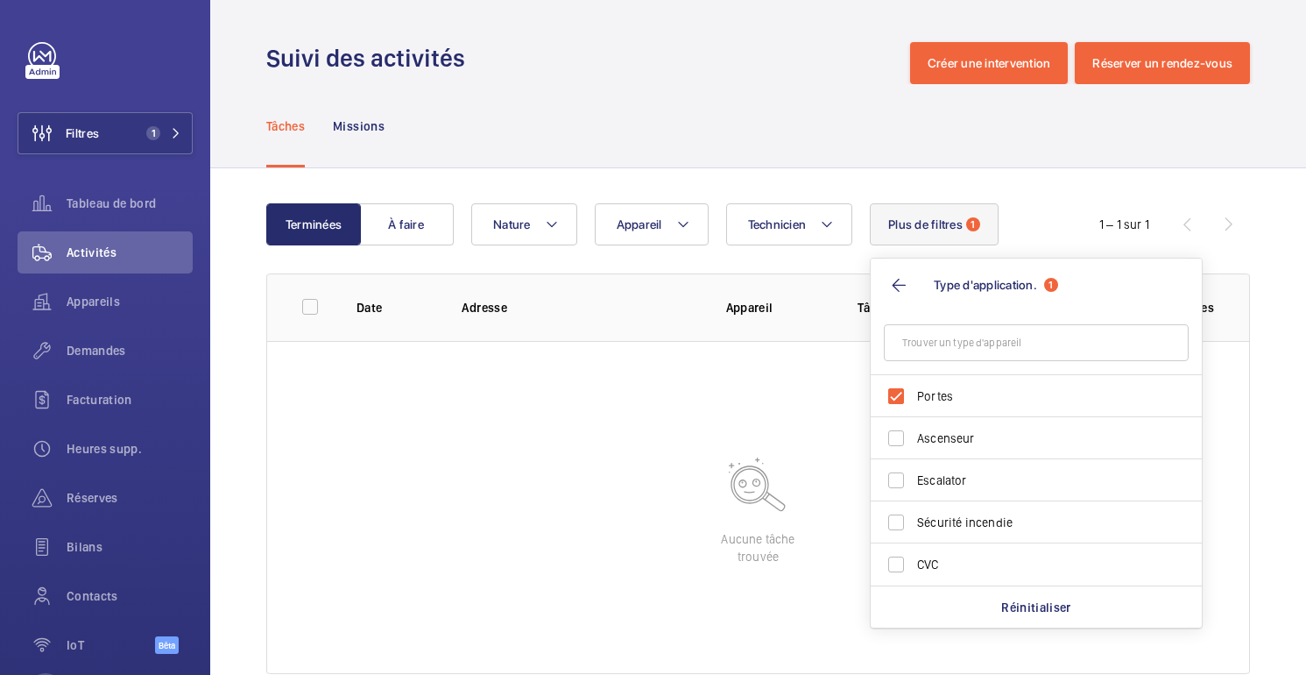
click at [846, 145] on div "Tâches Missions" at bounding box center [758, 125] width 984 height 83
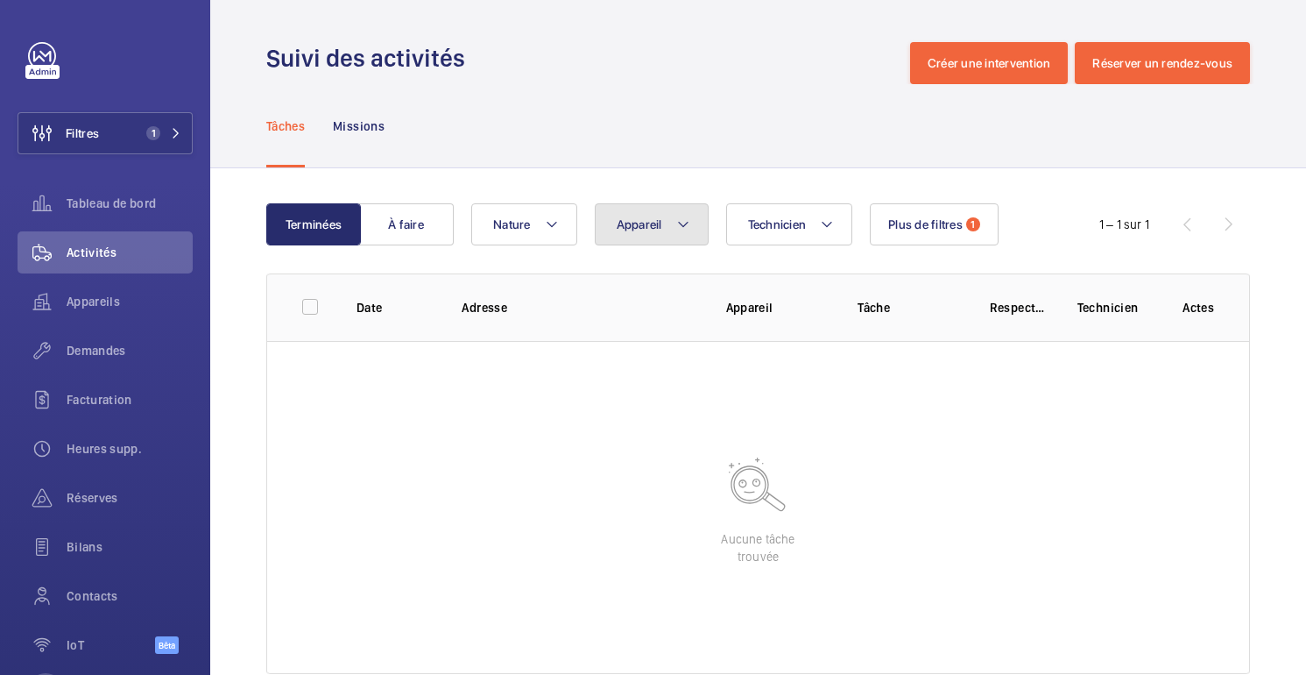
click at [661, 231] on button "Appareil" at bounding box center [652, 224] width 114 height 42
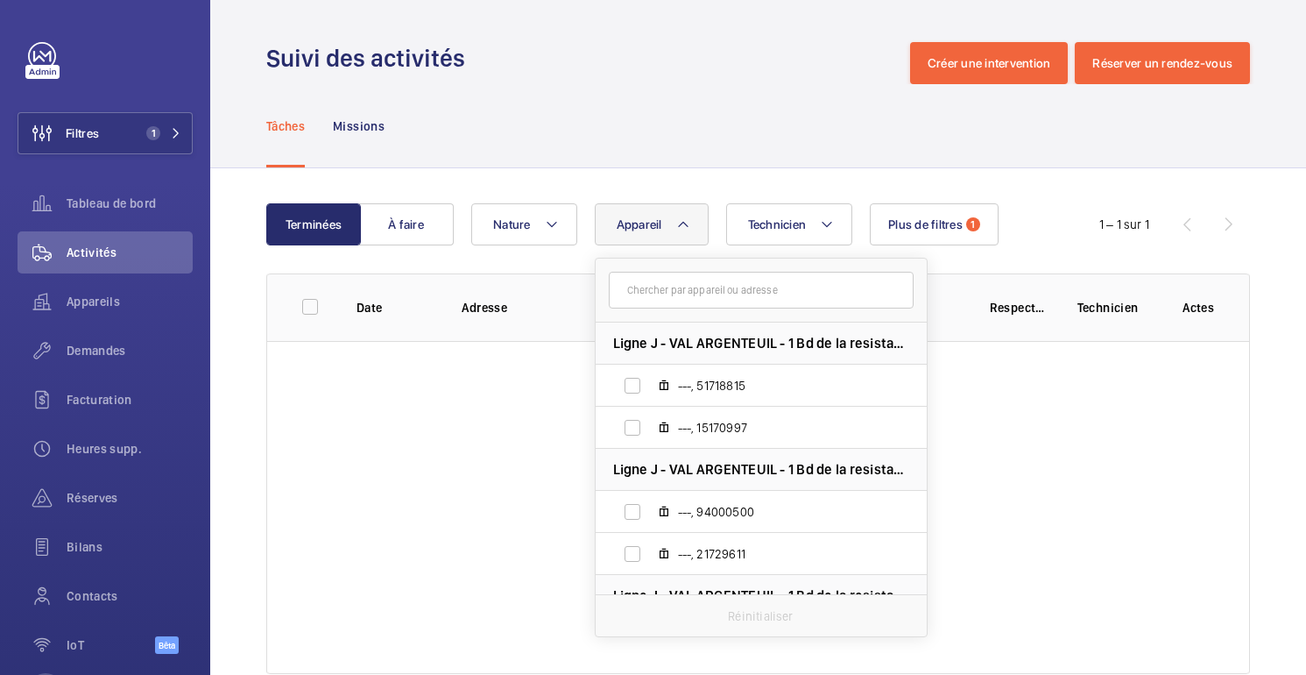
click at [805, 145] on div "Tâches Missions" at bounding box center [758, 125] width 984 height 83
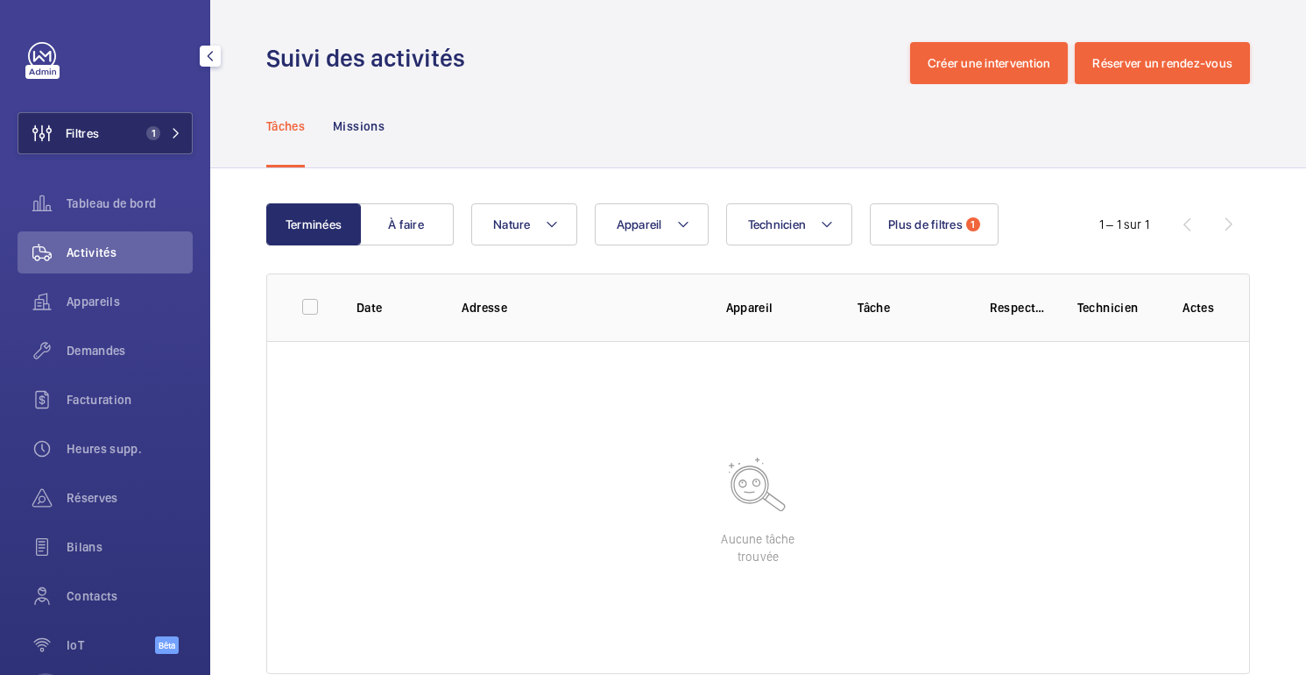
click at [145, 145] on button "Filtres 1" at bounding box center [105, 133] width 175 height 42
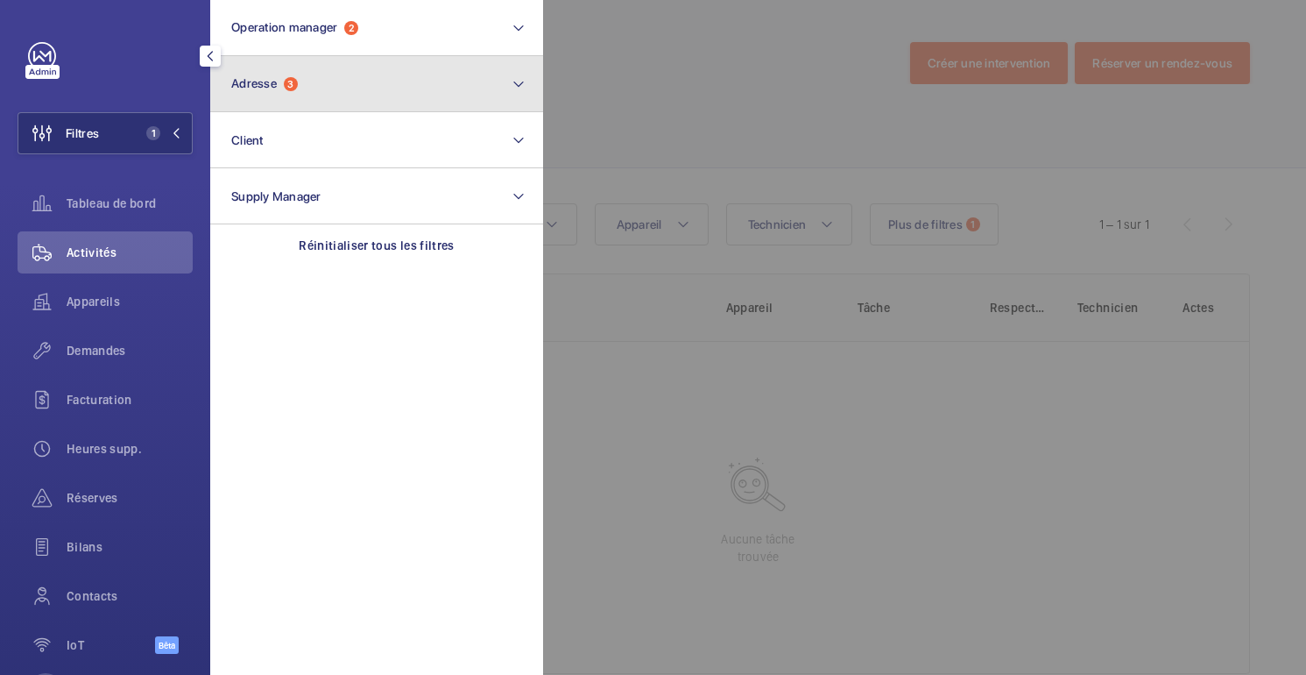
click at [275, 83] on span "Adresse" at bounding box center [254, 83] width 46 height 14
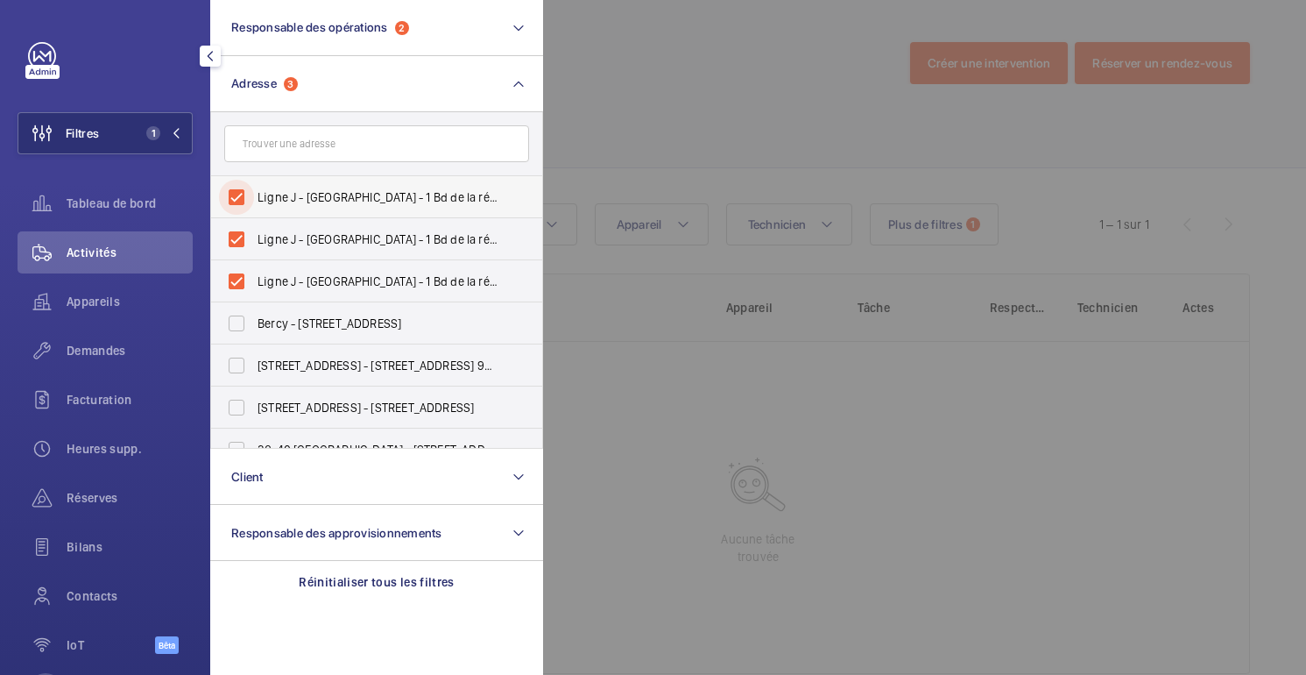
click at [236, 196] on input "Ligne J - VAL ARGENTEUIL - 1 Bd de la résistance, ARGENTEUIL 95100" at bounding box center [236, 197] width 35 height 35
checkbox input "false"
click at [238, 239] on input "Ligne J - VAL ARGENTEUIL - 1 Bd de la résistance, ARGENTEUIL 95100" at bounding box center [236, 239] width 35 height 35
checkbox input "false"
click at [244, 274] on input "Ligne J - VAL ARGENTEUIL - 1 Bd de la résistance, ARGENTEUIL 95100" at bounding box center [236, 281] width 35 height 35
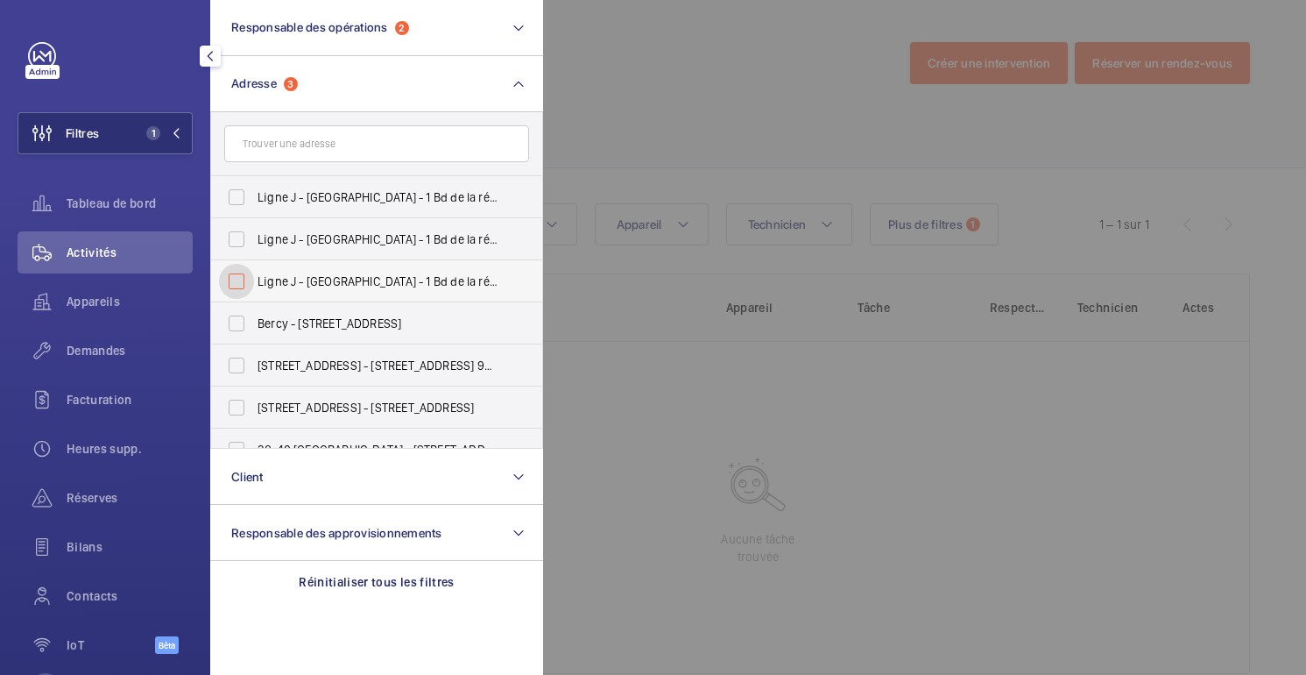
checkbox input "false"
click at [726, 57] on div at bounding box center [1196, 337] width 1306 height 675
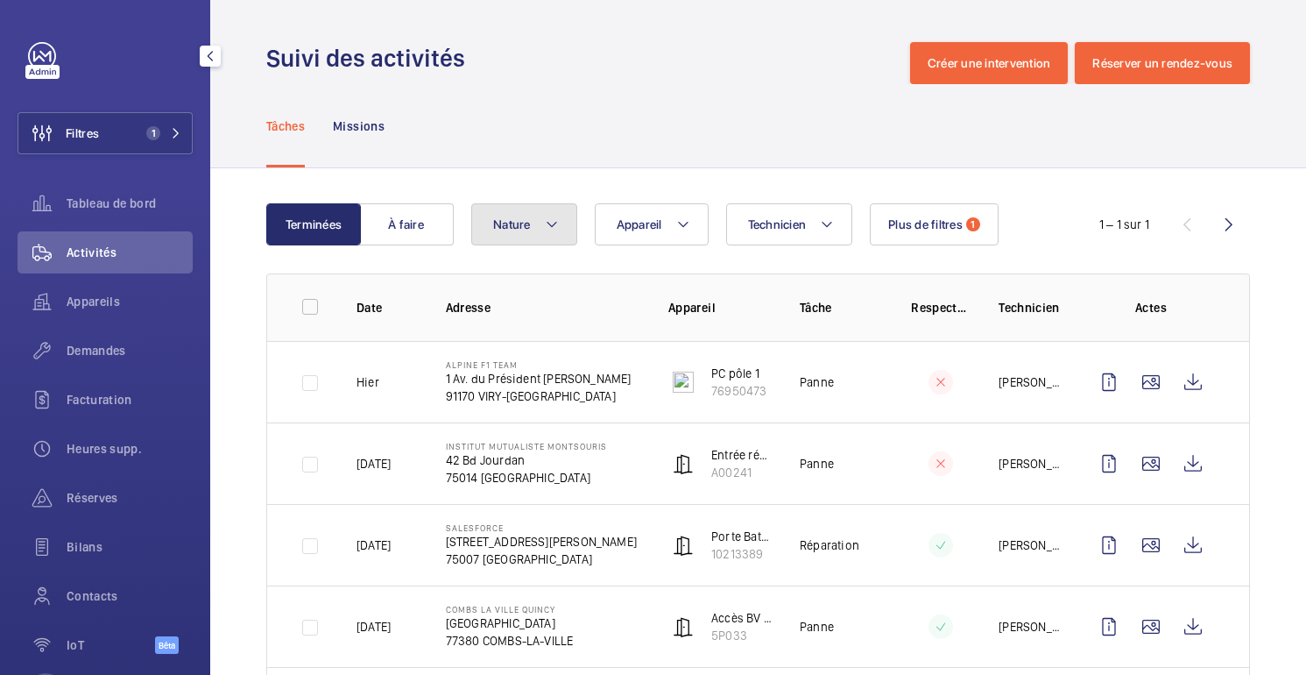
click at [534, 225] on button "Nature" at bounding box center [524, 224] width 106 height 42
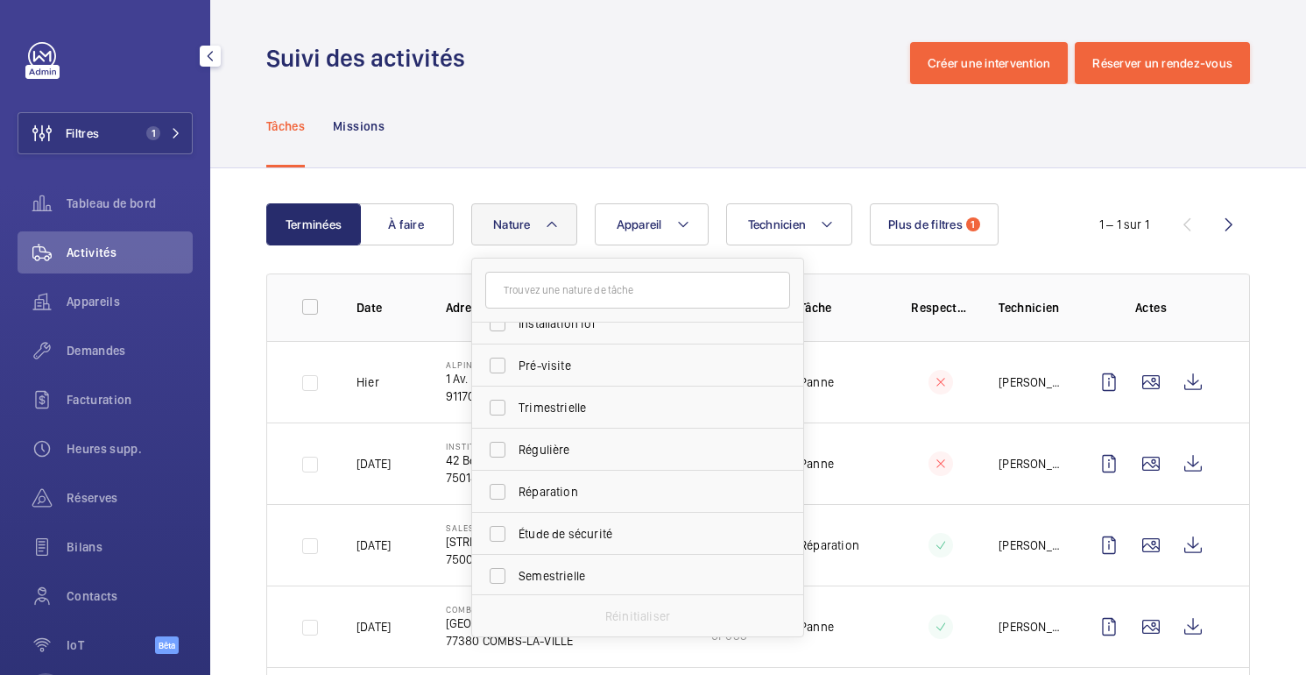
scroll to position [229, 0]
click at [553, 468] on label "Régulière" at bounding box center [624, 451] width 305 height 42
click at [515, 468] on input "Régulière" at bounding box center [497, 451] width 35 height 35
checkbox input "true"
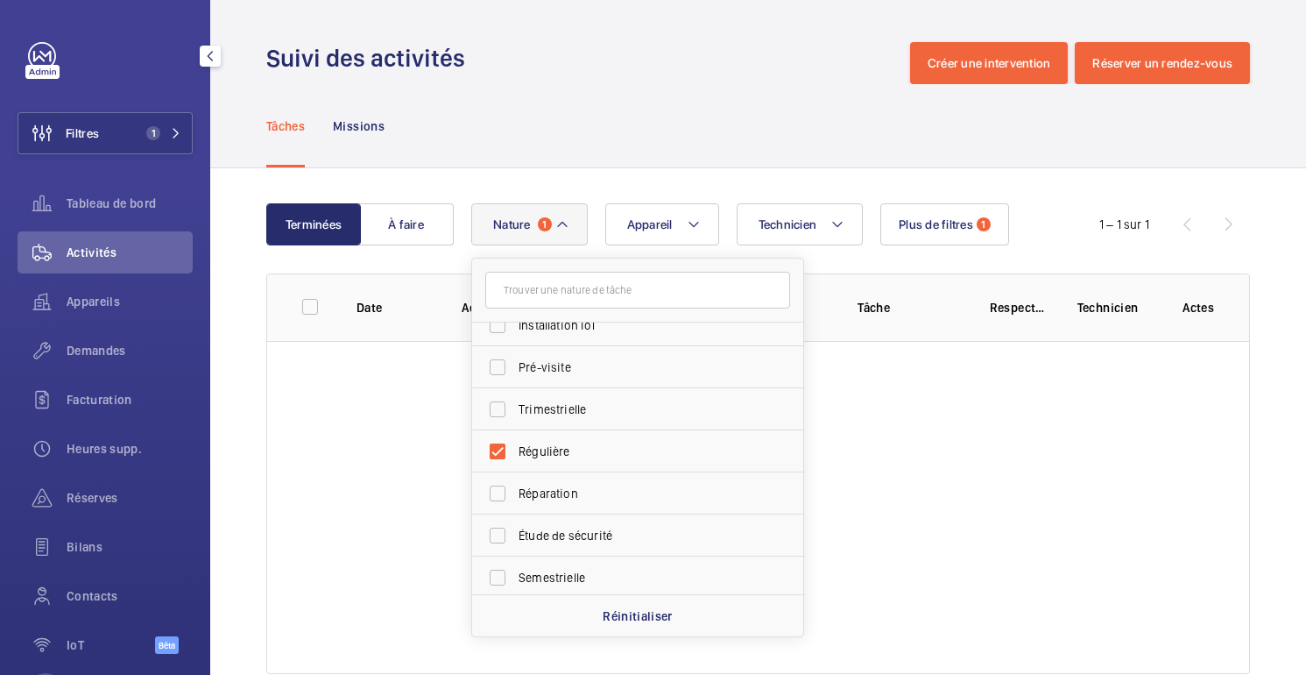
click at [827, 162] on div "Tâches Missions" at bounding box center [758, 125] width 984 height 83
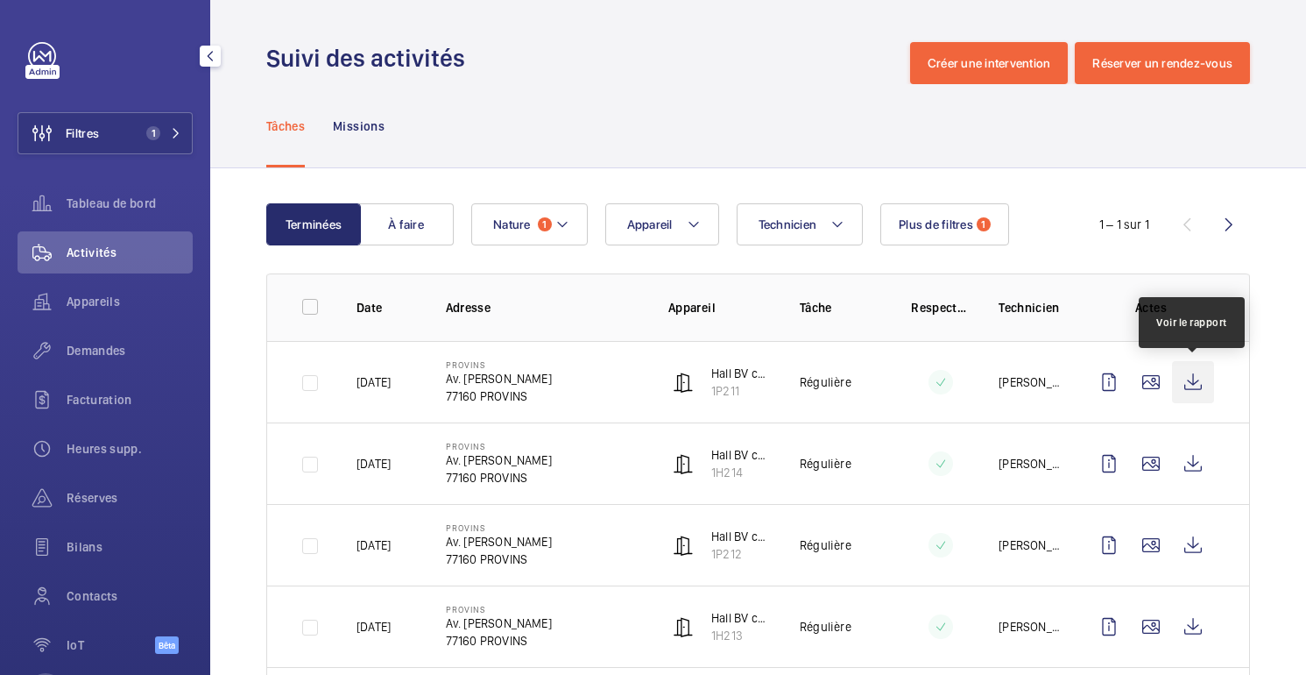
click at [1193, 388] on wm-front-icon-button at bounding box center [1193, 382] width 42 height 42
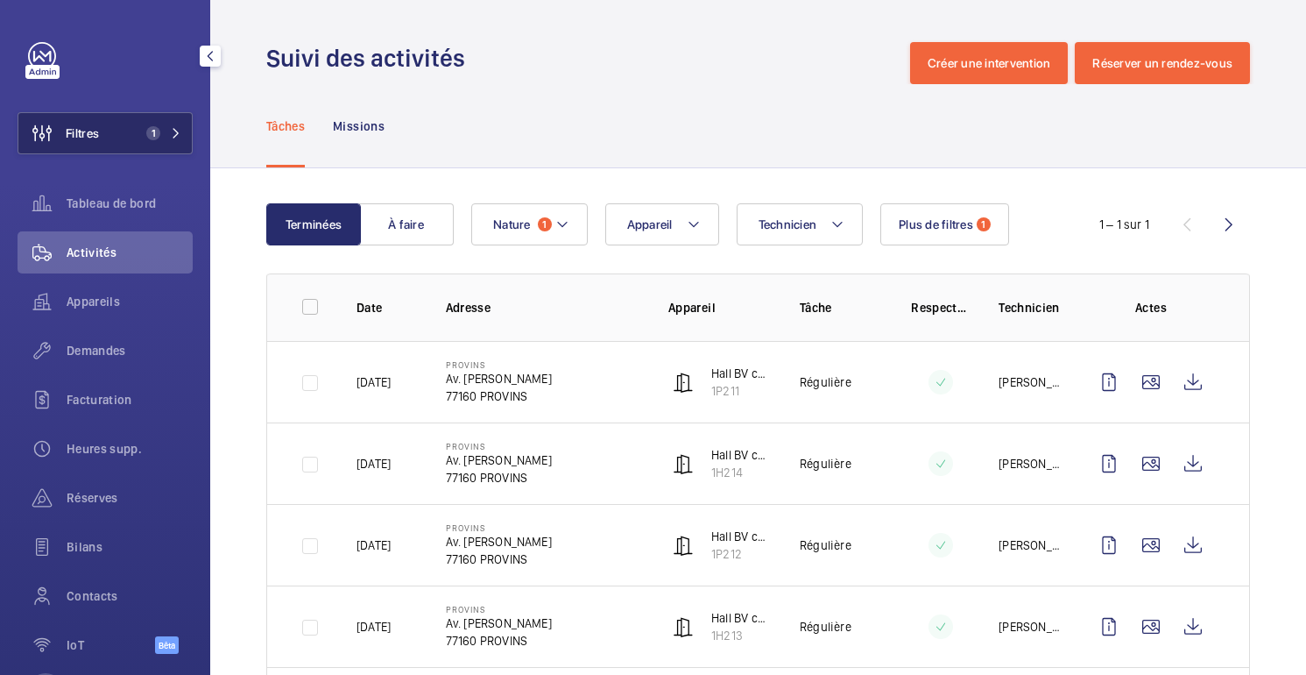
click at [117, 136] on button "Filtres 1" at bounding box center [105, 133] width 175 height 42
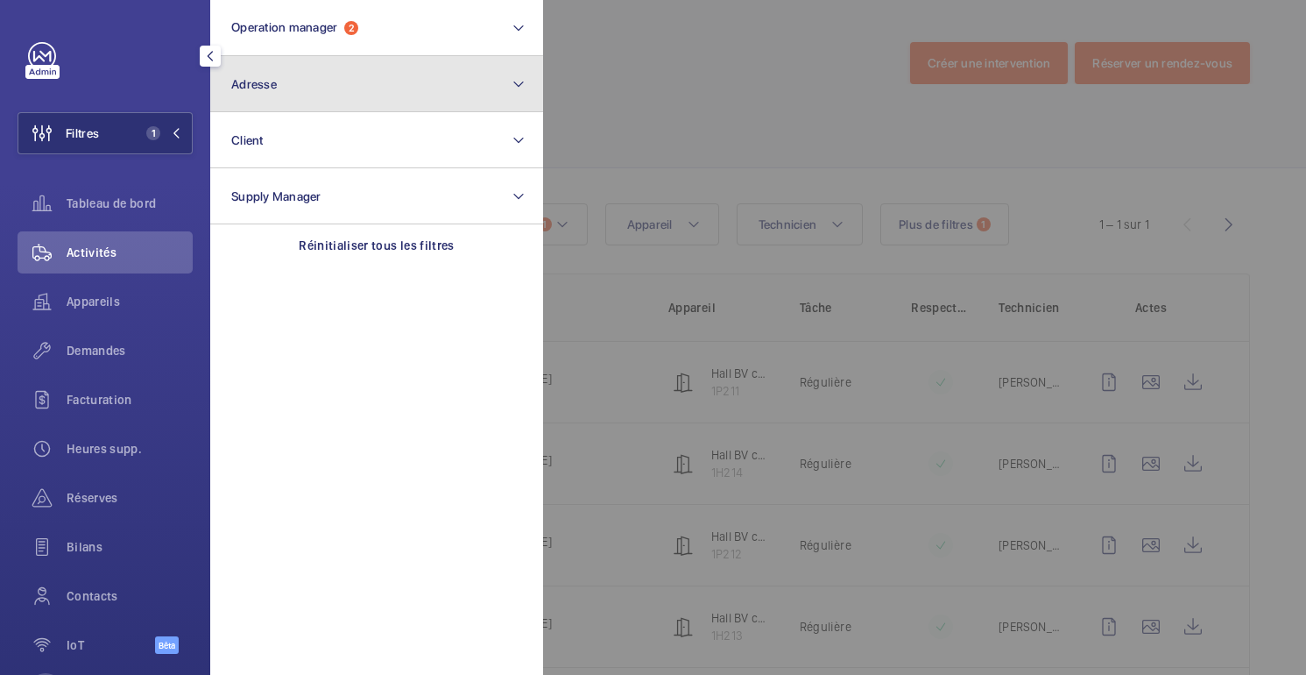
click at [464, 89] on button "Adresse" at bounding box center [376, 84] width 333 height 56
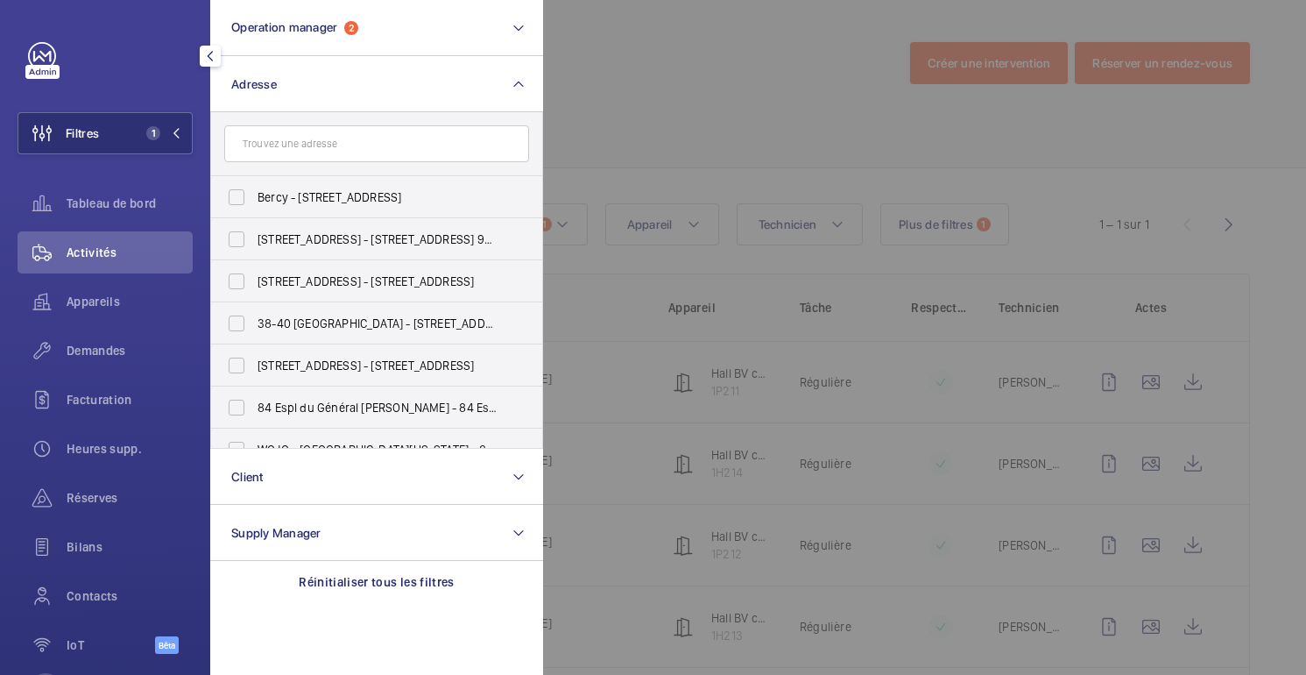
click at [393, 143] on input "text" at bounding box center [376, 143] width 305 height 37
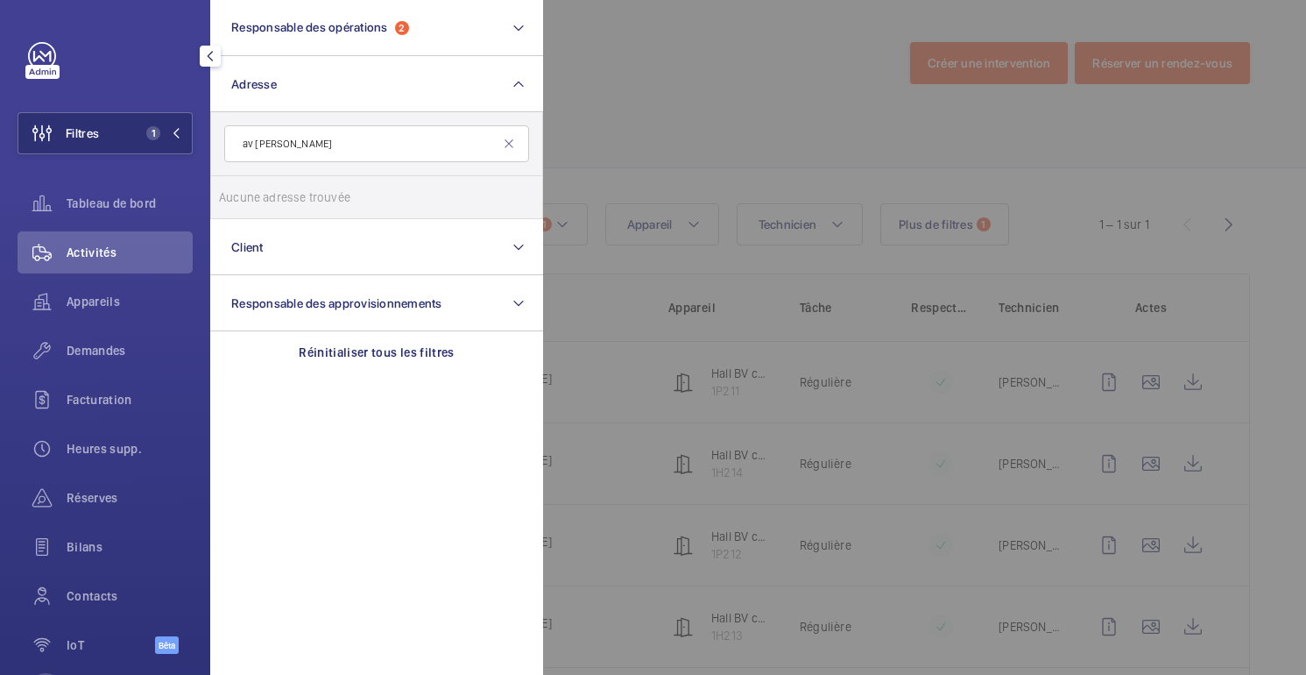
type input "av jean jaures"
click at [567, 127] on div at bounding box center [1196, 337] width 1306 height 675
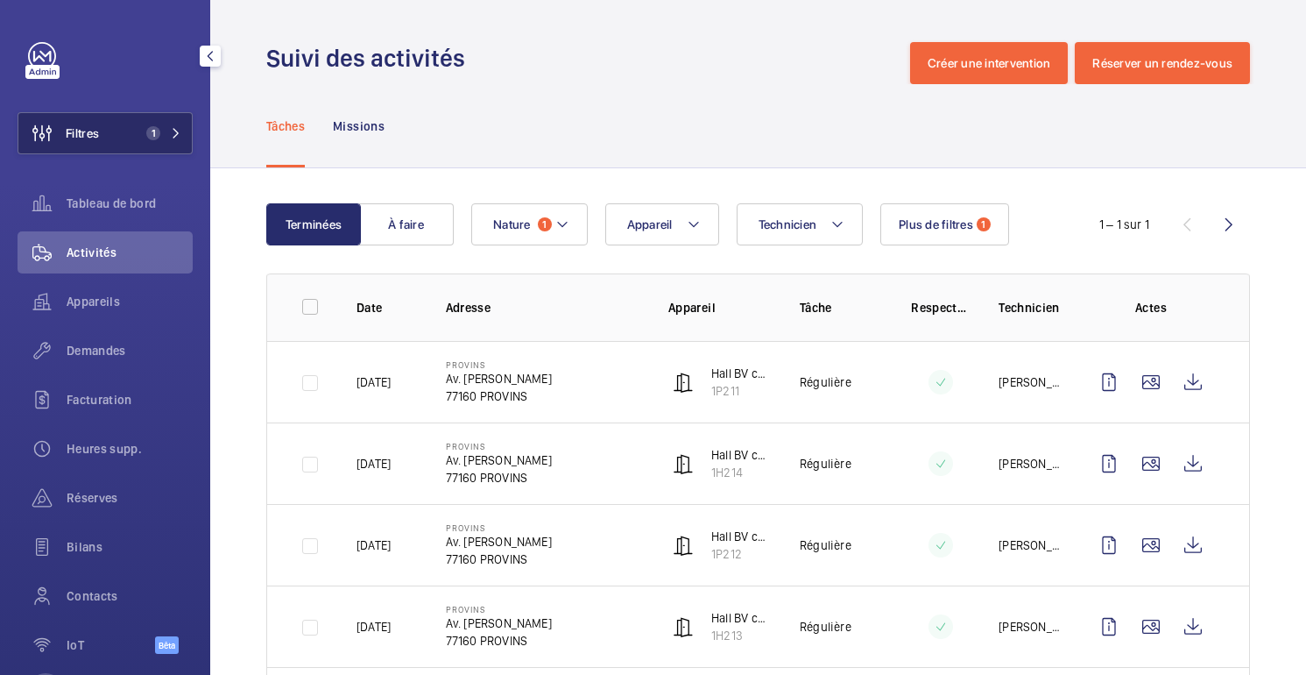
click at [110, 138] on button "Filtres 1" at bounding box center [105, 133] width 175 height 42
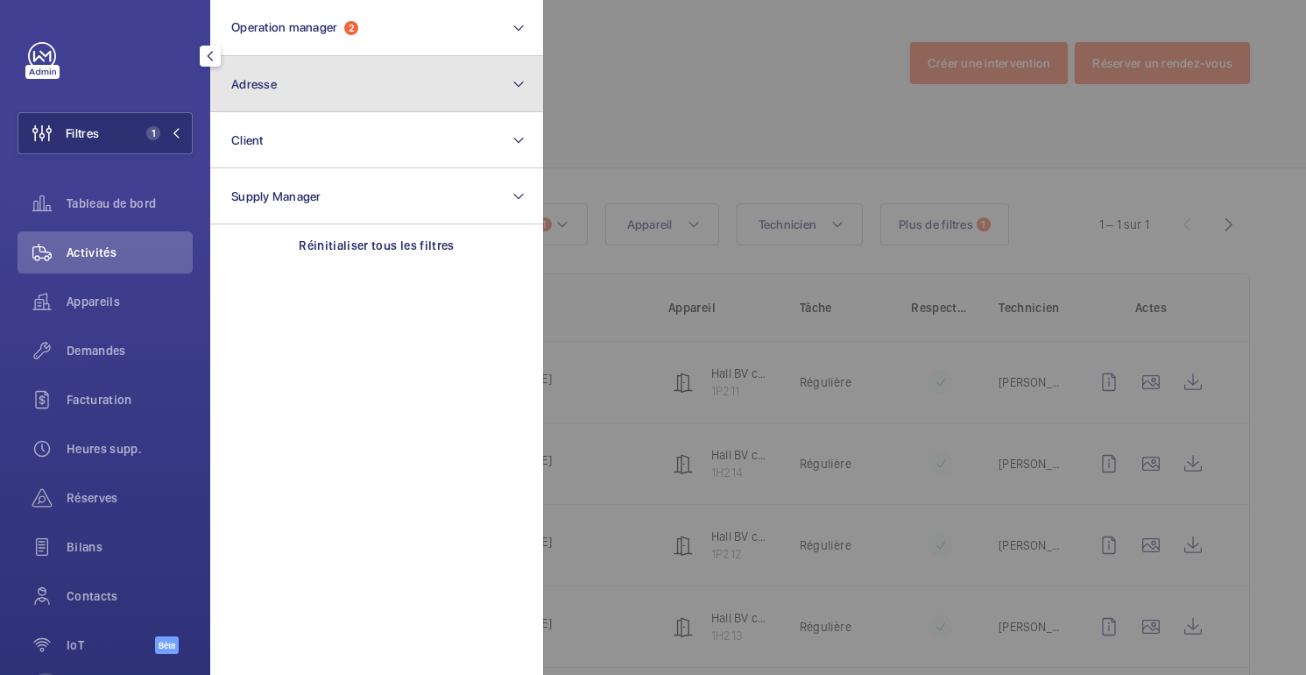
click at [326, 89] on button "Adresse" at bounding box center [376, 84] width 333 height 56
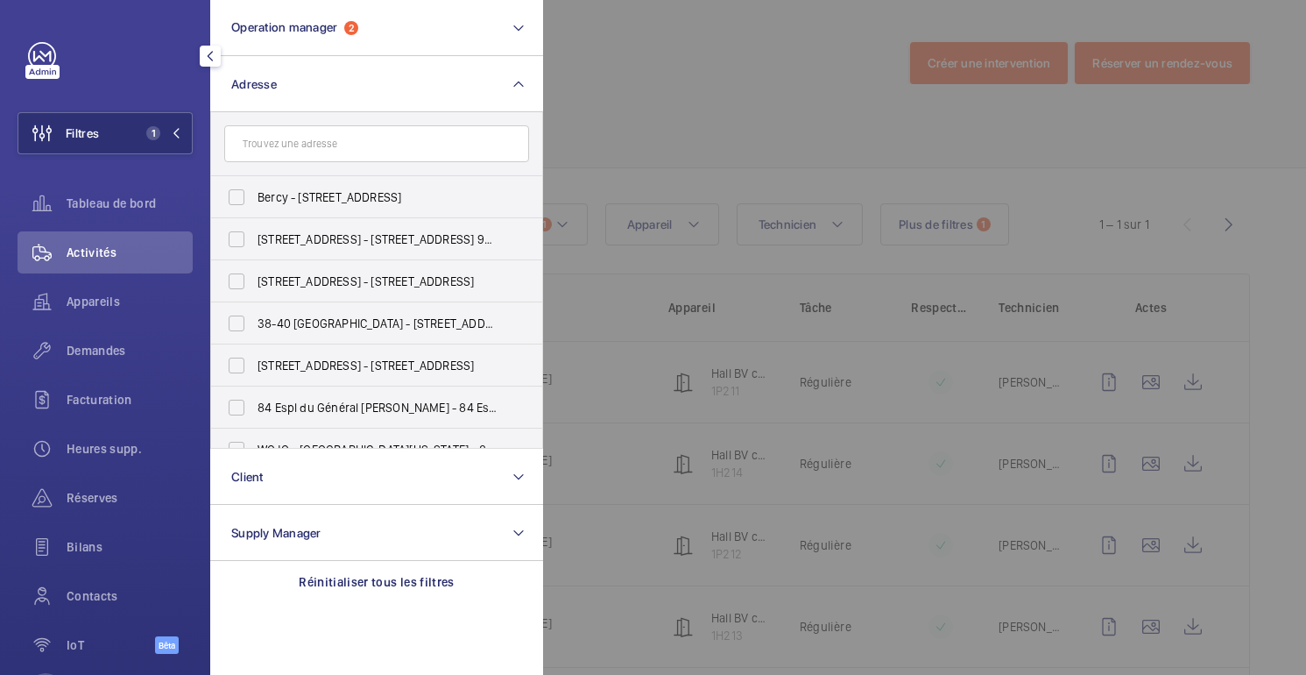
click at [341, 149] on input "text" at bounding box center [376, 143] width 305 height 37
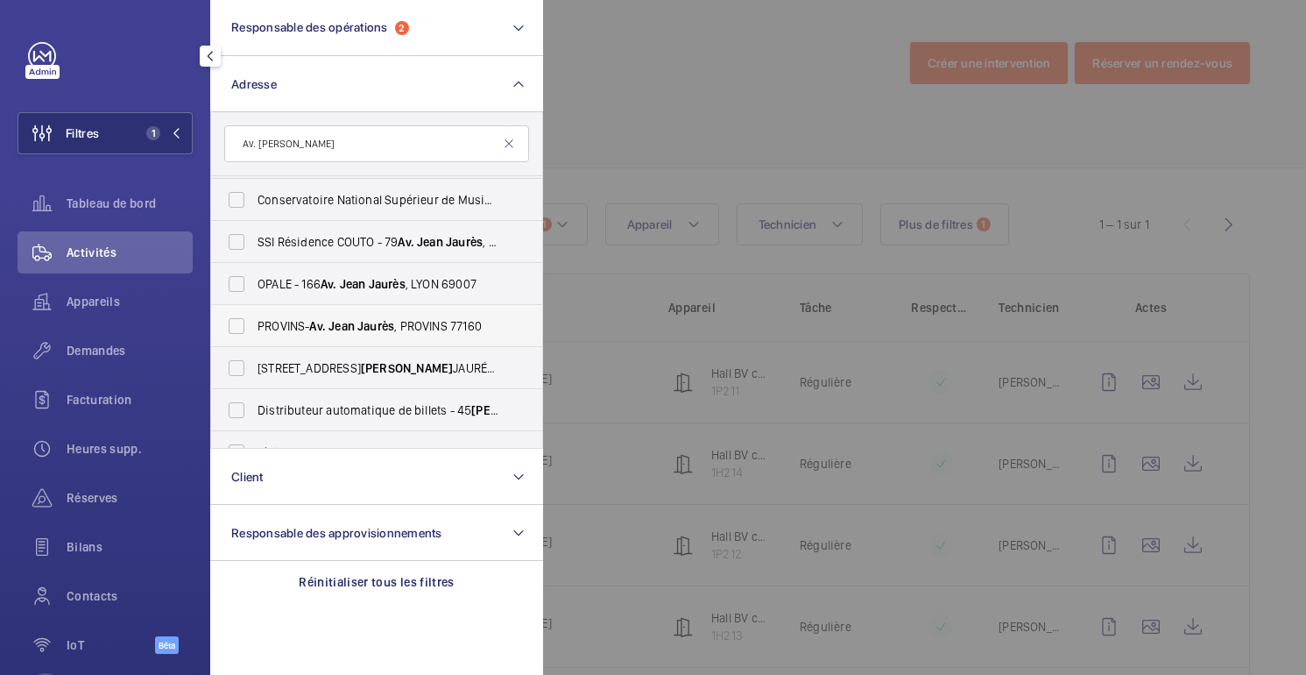
scroll to position [46, 0]
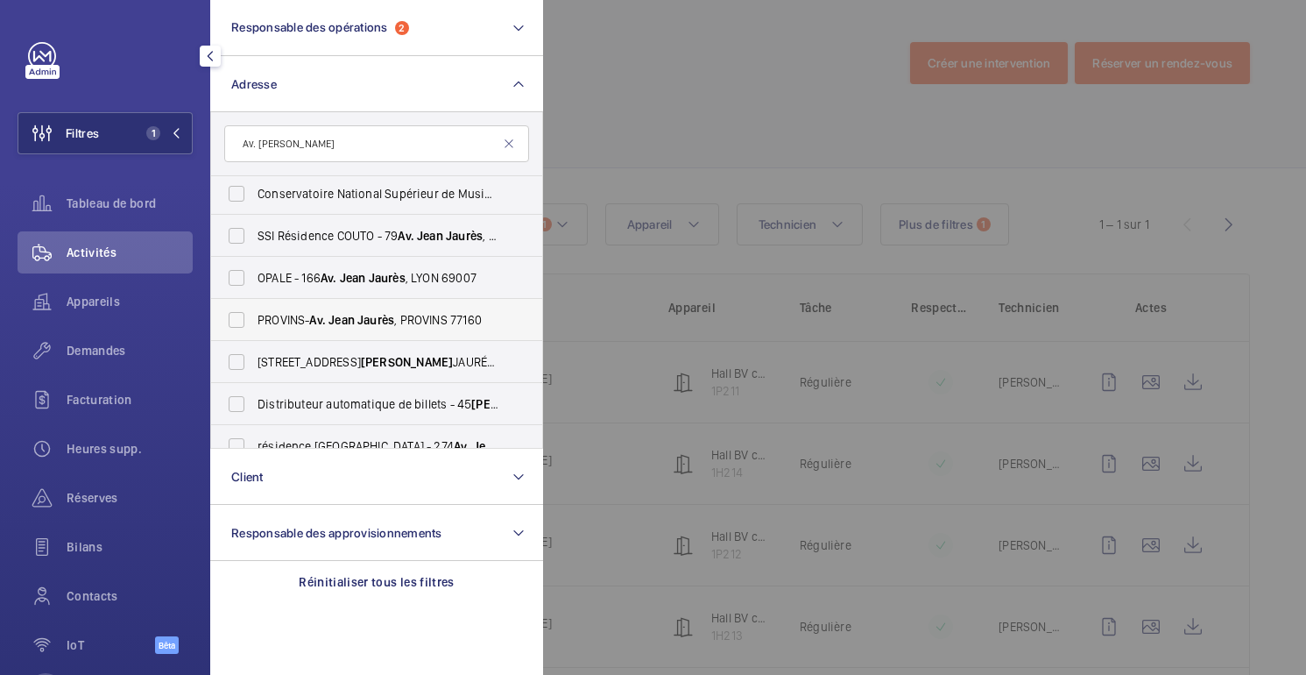
type input "Av. Jean jaurès"
click at [379, 328] on span "PROVINS- Av. Jean Jaurès , PROVINS 77160" at bounding box center [378, 320] width 241 height 18
click at [254, 328] on input "PROVINS- Av. Jean Jaurès , PROVINS 77160" at bounding box center [236, 319] width 35 height 35
checkbox input "true"
click at [726, 128] on div at bounding box center [1196, 337] width 1306 height 675
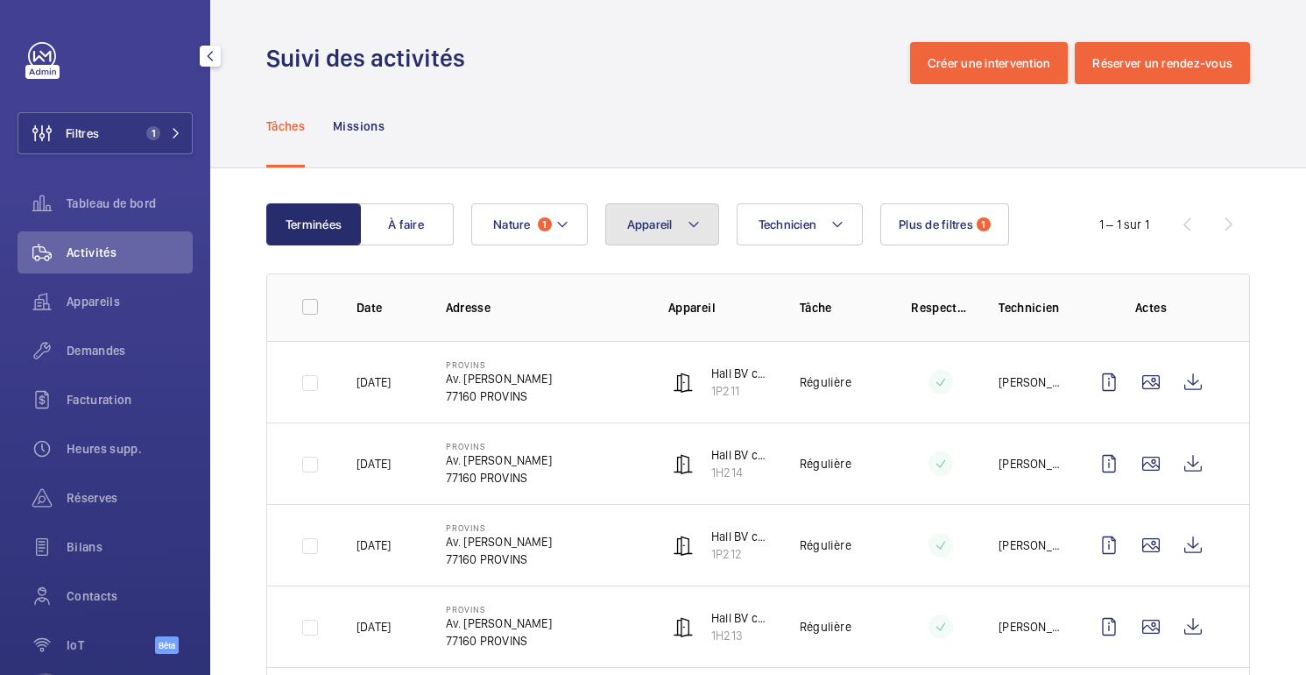
click at [679, 221] on button "Appareil" at bounding box center [662, 224] width 114 height 42
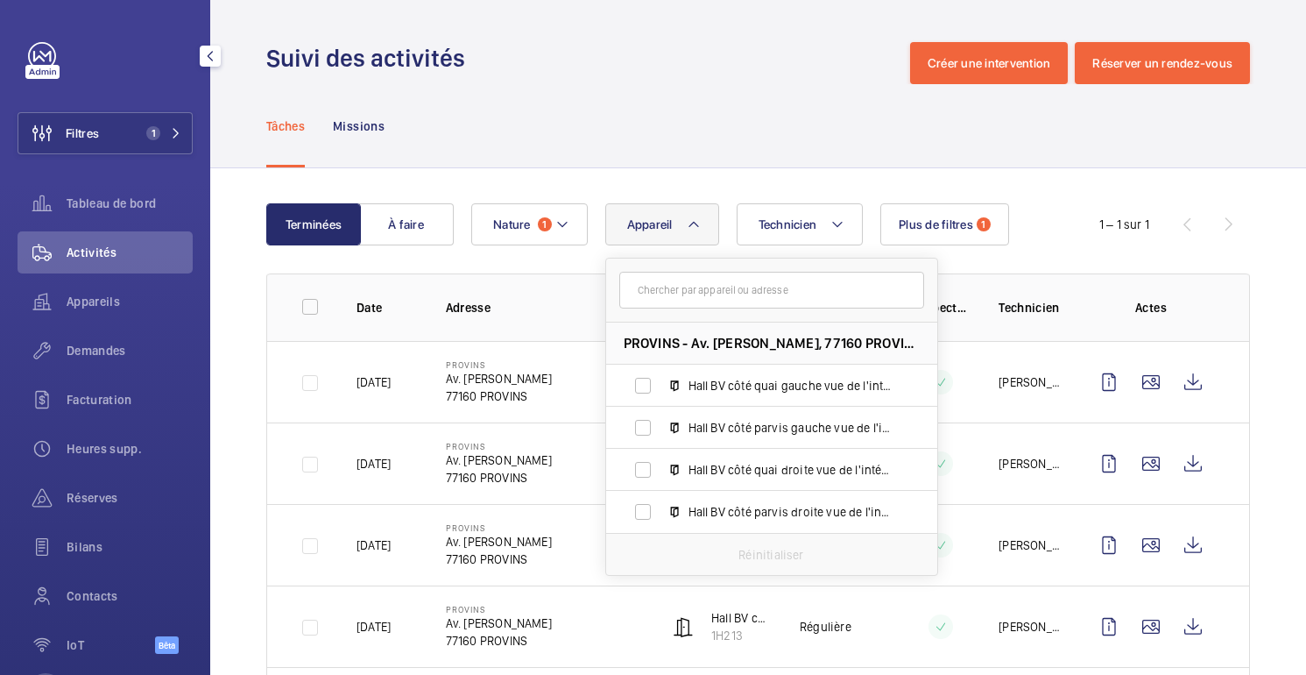
click at [697, 297] on input "text" at bounding box center [771, 290] width 305 height 37
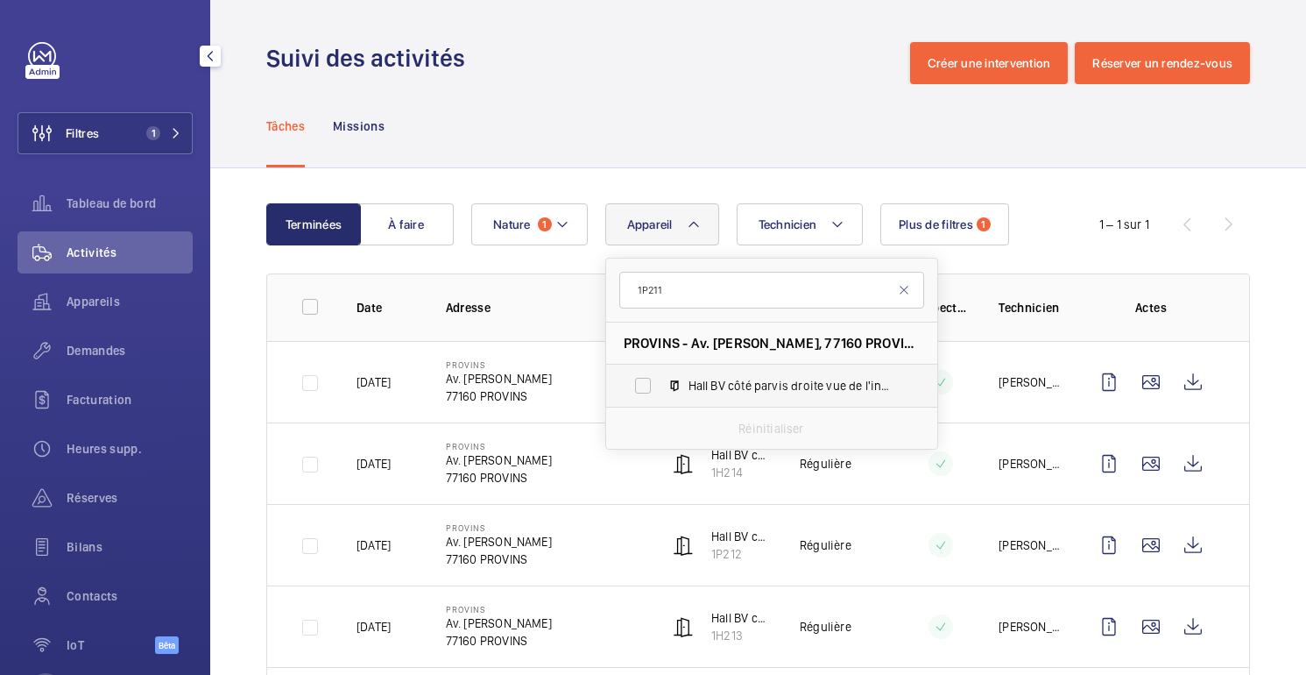
type input "1P211"
click at [792, 381] on span "Hall BV côté parvis droite vue de l'intérieur, 1P211" at bounding box center [790, 386] width 203 height 18
click at [661, 381] on input "Hall BV côté parvis droite vue de l'intérieur, 1P211" at bounding box center [643, 385] width 35 height 35
checkbox input "true"
click at [793, 137] on div "Tâches Missions" at bounding box center [758, 125] width 984 height 83
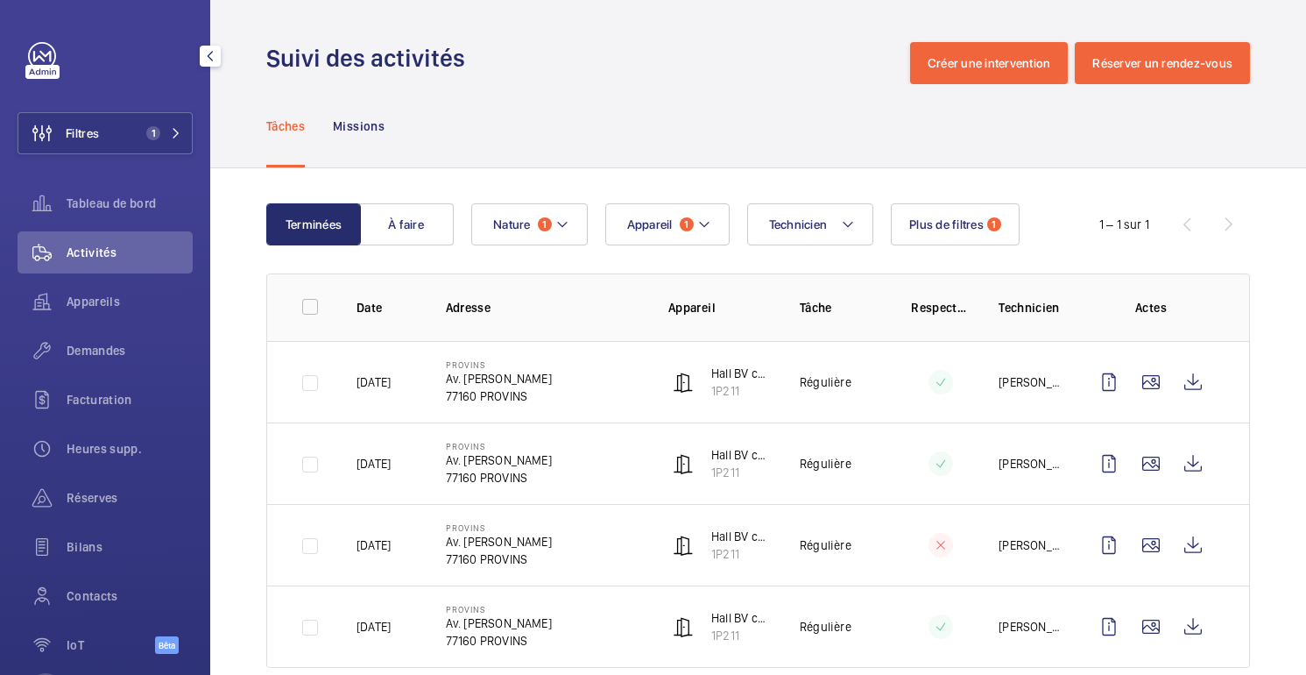
click at [210, 58] on mat-icon "button" at bounding box center [210, 56] width 21 height 14
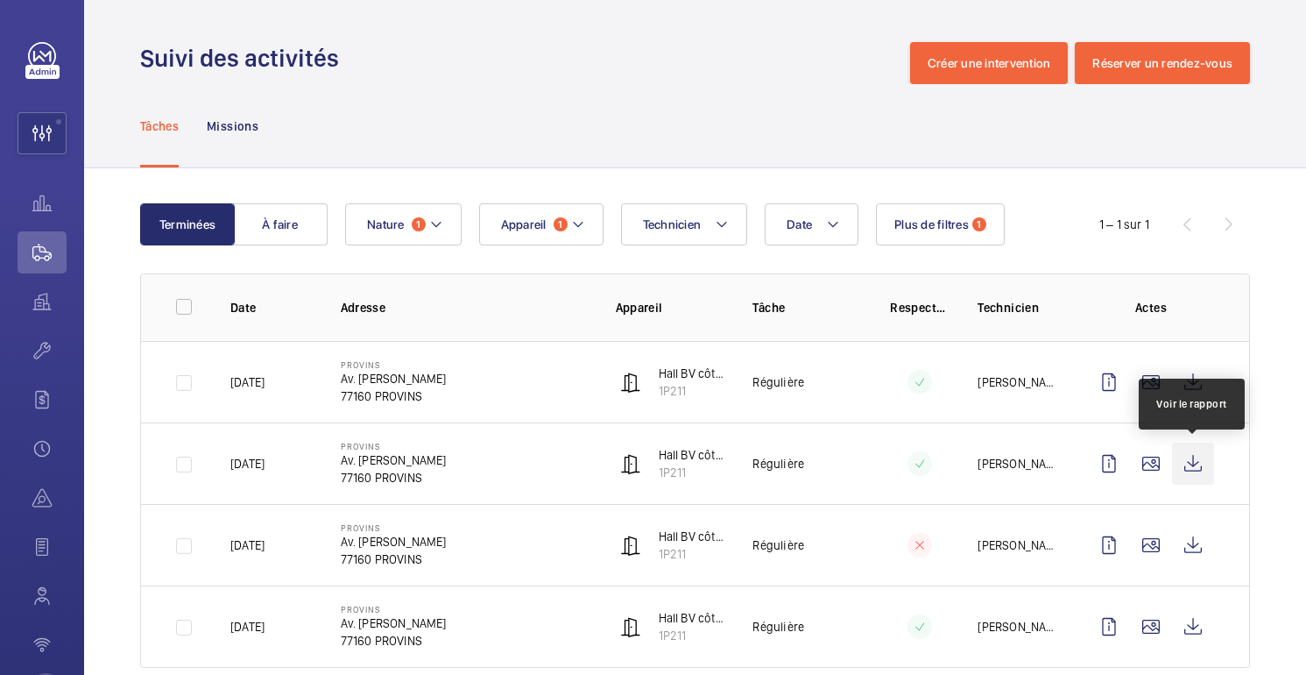
click at [1205, 474] on wm-front-icon-button at bounding box center [1193, 463] width 42 height 42
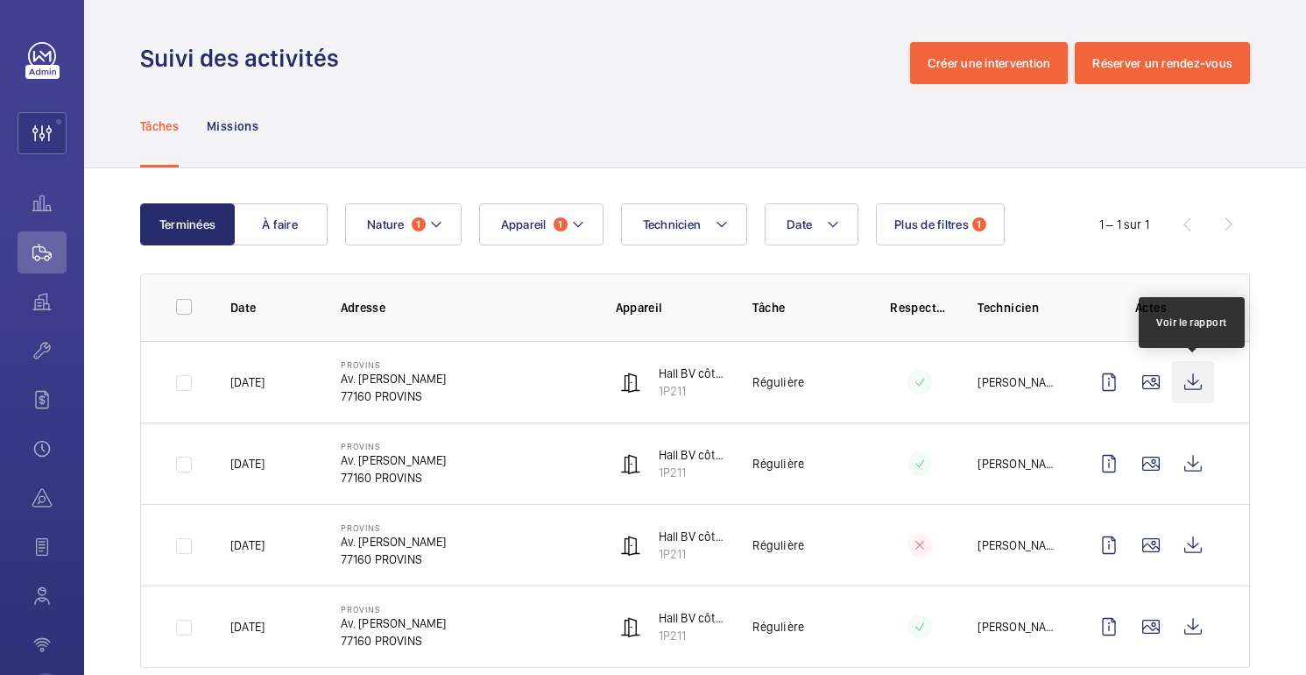
click at [1204, 384] on wm-front-icon-button at bounding box center [1193, 382] width 42 height 42
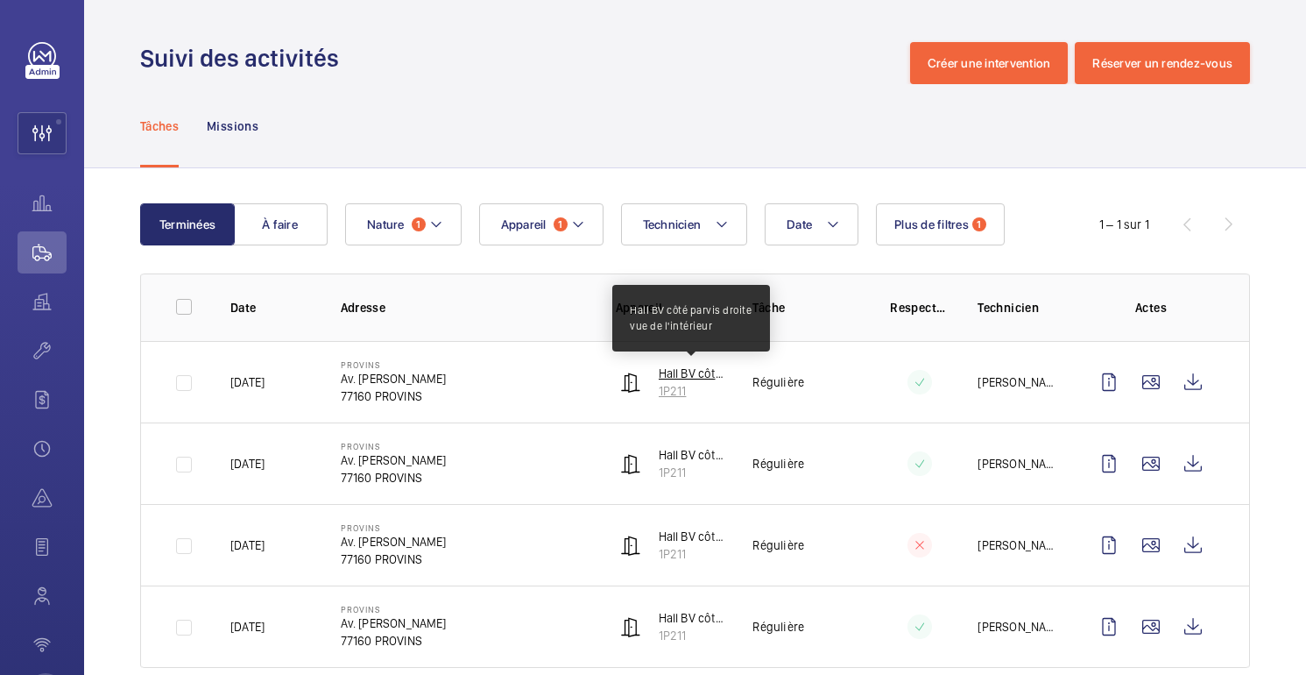
click at [685, 376] on font "Hall BV côté parvis droite vue de l'intérieur" at bounding box center [774, 373] width 230 height 14
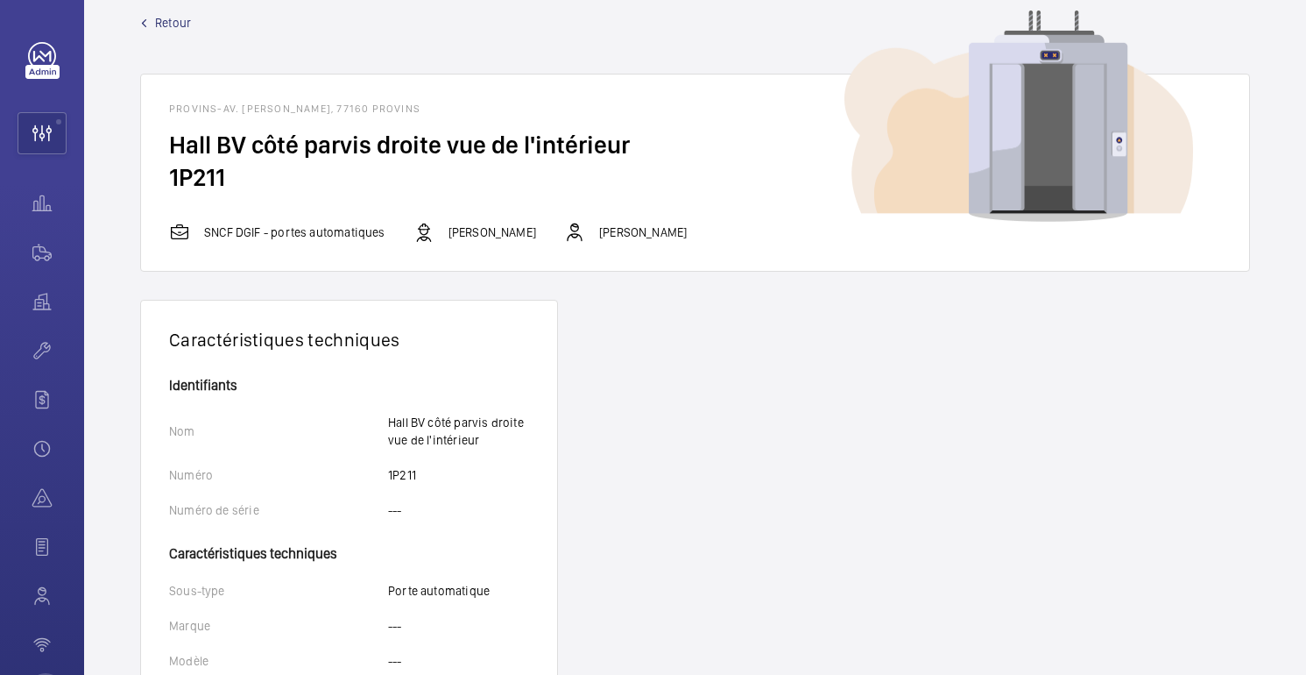
scroll to position [26, 0]
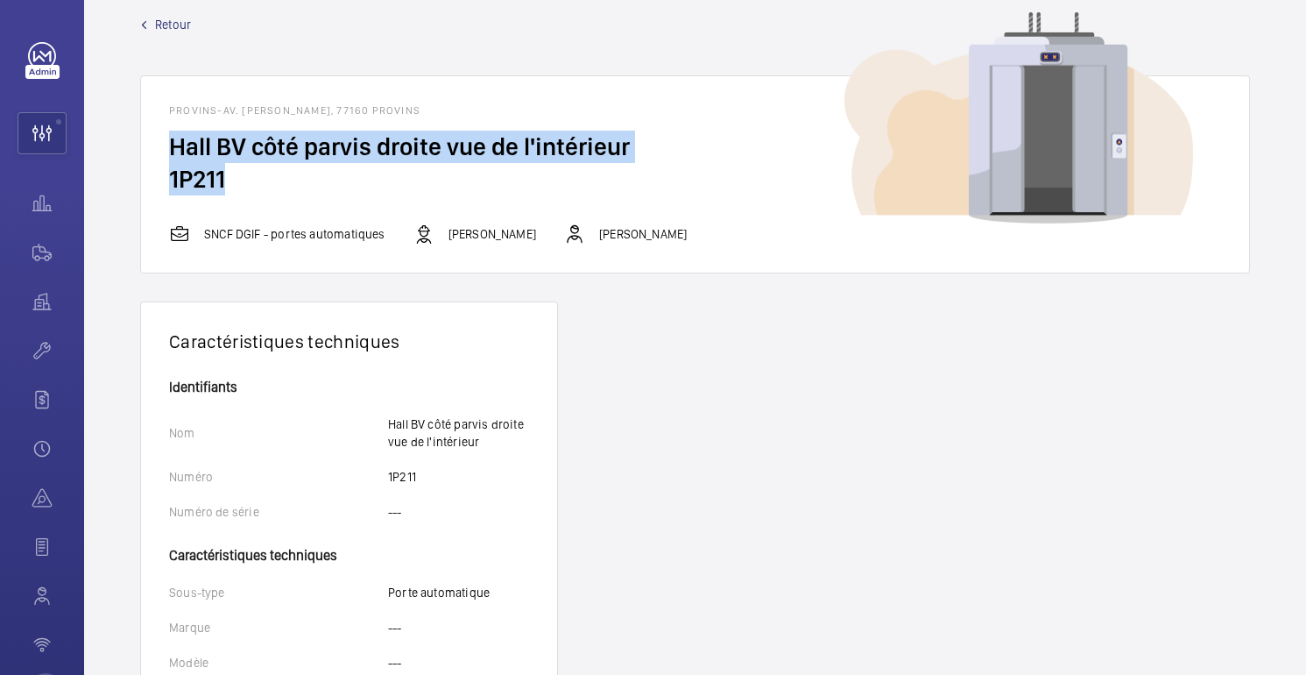
drag, startPoint x: 247, startPoint y: 183, endPoint x: 135, endPoint y: 154, distance: 115.8
click at [135, 154] on wm-front-device-detail "Retour PROVINS-Av. Jean Jaurès, 77160 PROVINS Hall BV côté parvis droite vue de…" at bounding box center [695, 481] width 1222 height 1014
copy wm-front-card-body "Hall BV côté parvis droite vue de l'intérieur 1P211"
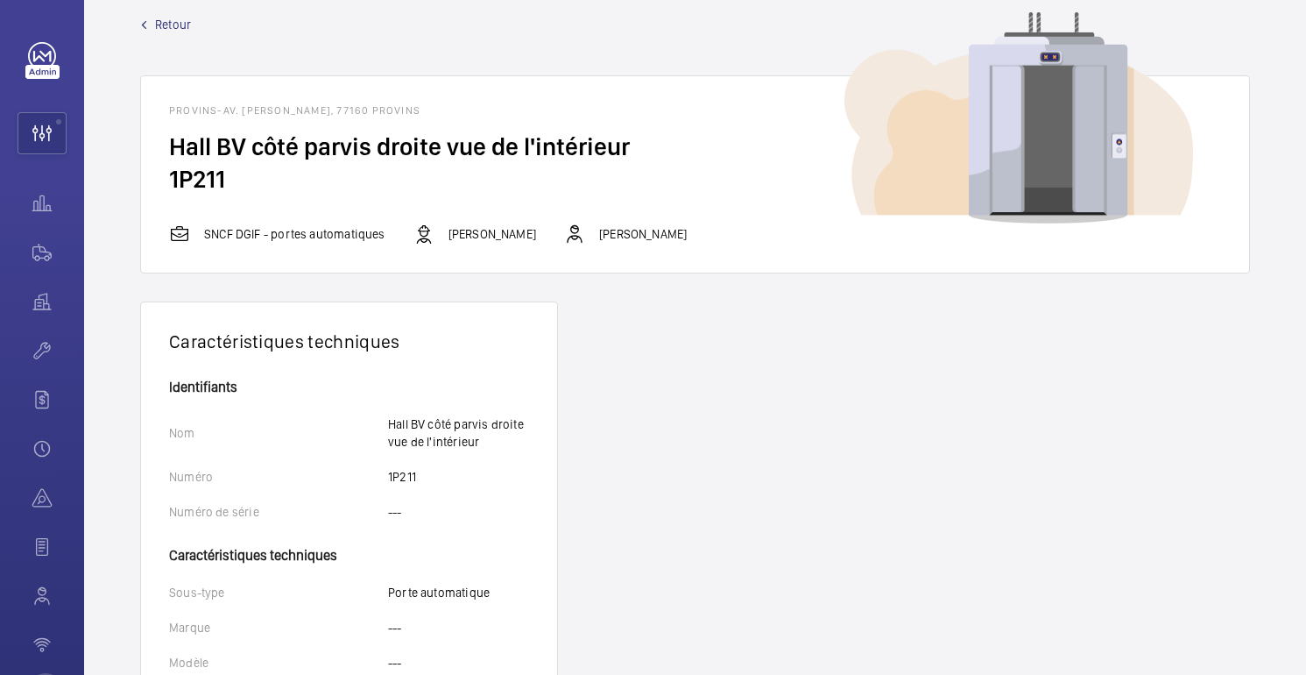
click at [416, 112] on h1 "PROVINS-Av. Jean Jaurès, 77160 PROVINS" at bounding box center [695, 110] width 1052 height 12
drag, startPoint x: 416, startPoint y: 111, endPoint x: 188, endPoint y: 124, distance: 229.1
click at [188, 124] on wm-front-card-header "PROVINS-Av. Jean Jaurès, 77160 PROVINS" at bounding box center [695, 103] width 1108 height 54
drag, startPoint x: 237, startPoint y: 172, endPoint x: 161, endPoint y: 172, distance: 76.2
click at [161, 172] on wm-front-card-body "Hall BV côté parvis droite vue de l'intérieur 1P211" at bounding box center [695, 177] width 1108 height 93
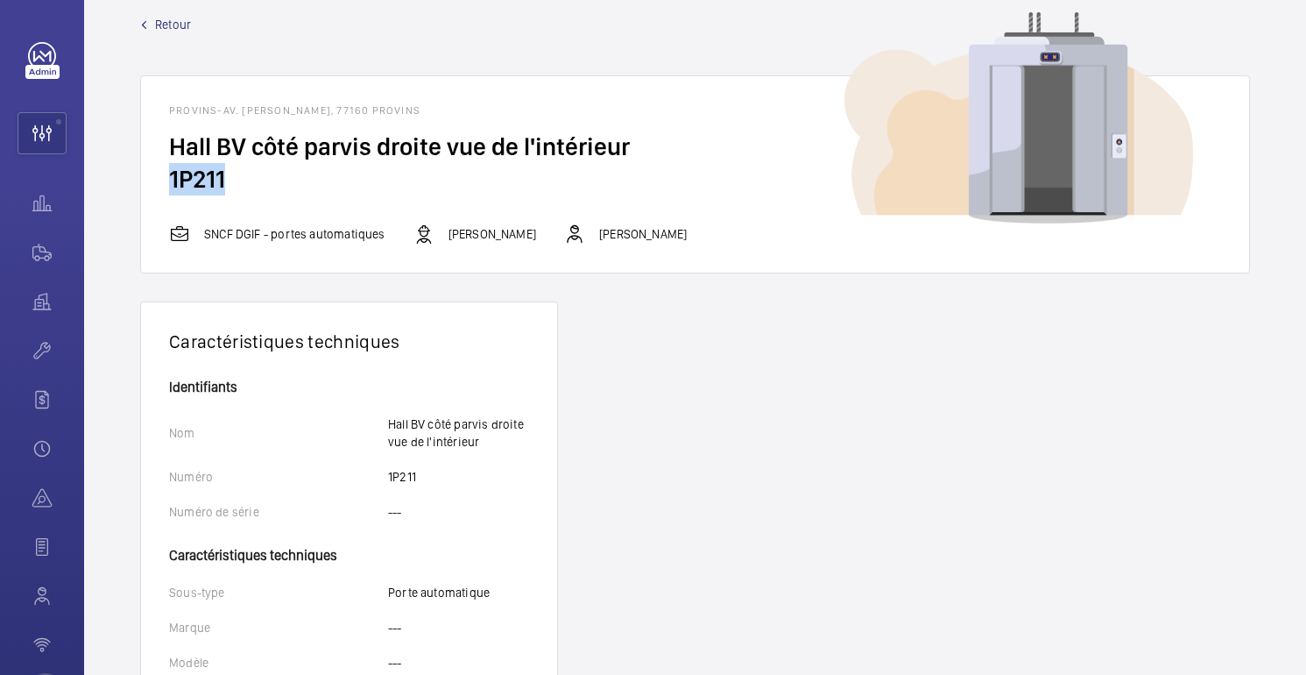
copy font "1P211"
click at [88, 56] on wm-front-device-detail "Retour PROVINS-Av. Jean Jaurès, 77160 PROVINS Hall BV côté parvis droite vue de…" at bounding box center [695, 481] width 1222 height 1014
click at [83, 53] on mat-icon "button" at bounding box center [84, 56] width 21 height 14
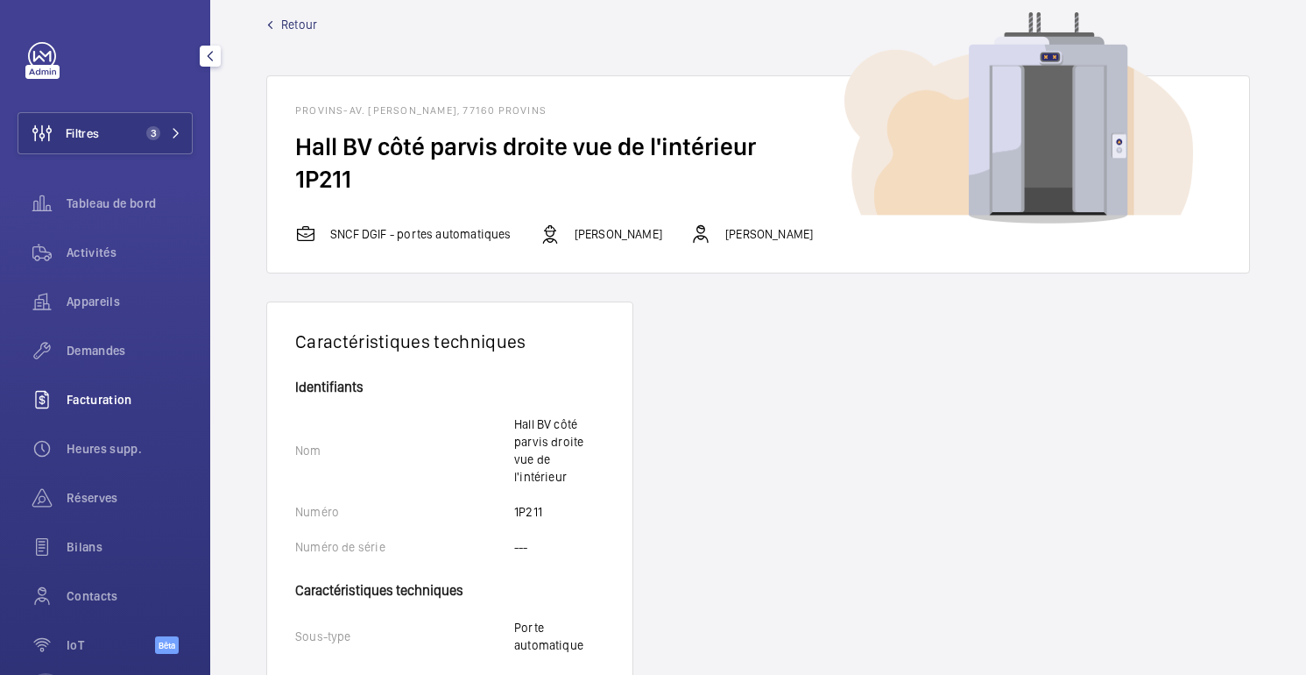
click at [100, 407] on span "Facturation" at bounding box center [130, 400] width 126 height 18
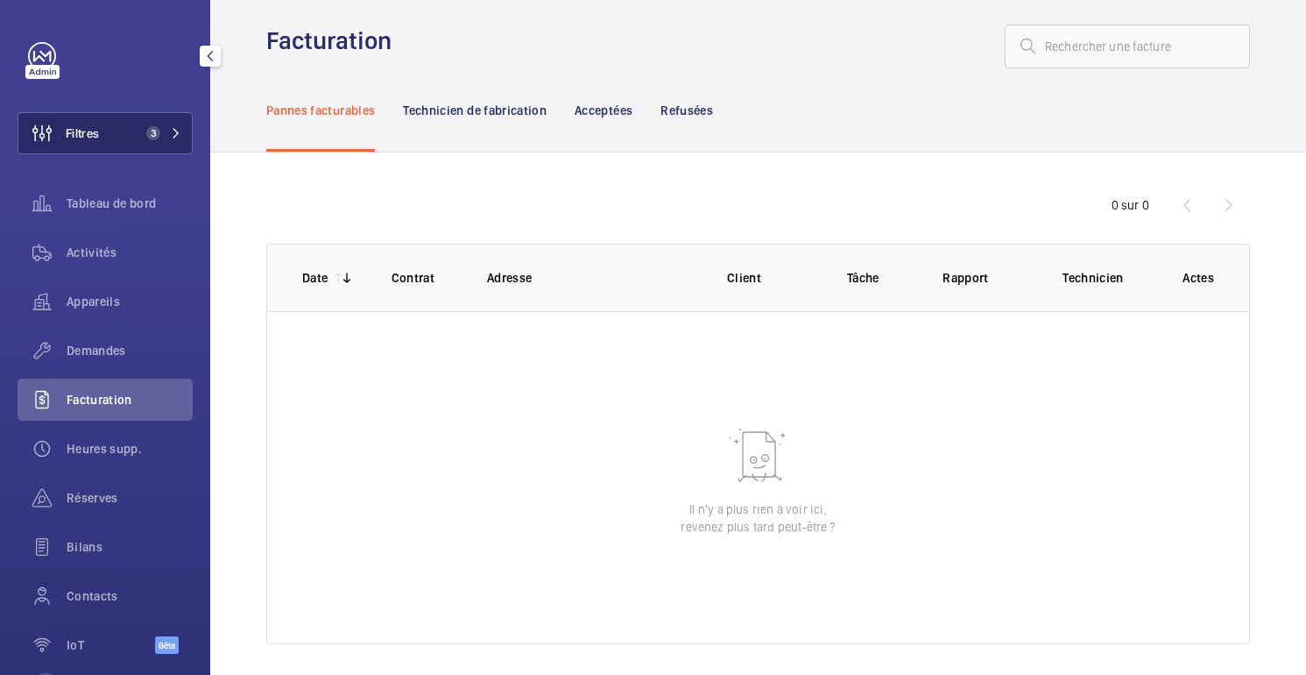
click at [129, 132] on button "Filtres 3" at bounding box center [105, 133] width 175 height 42
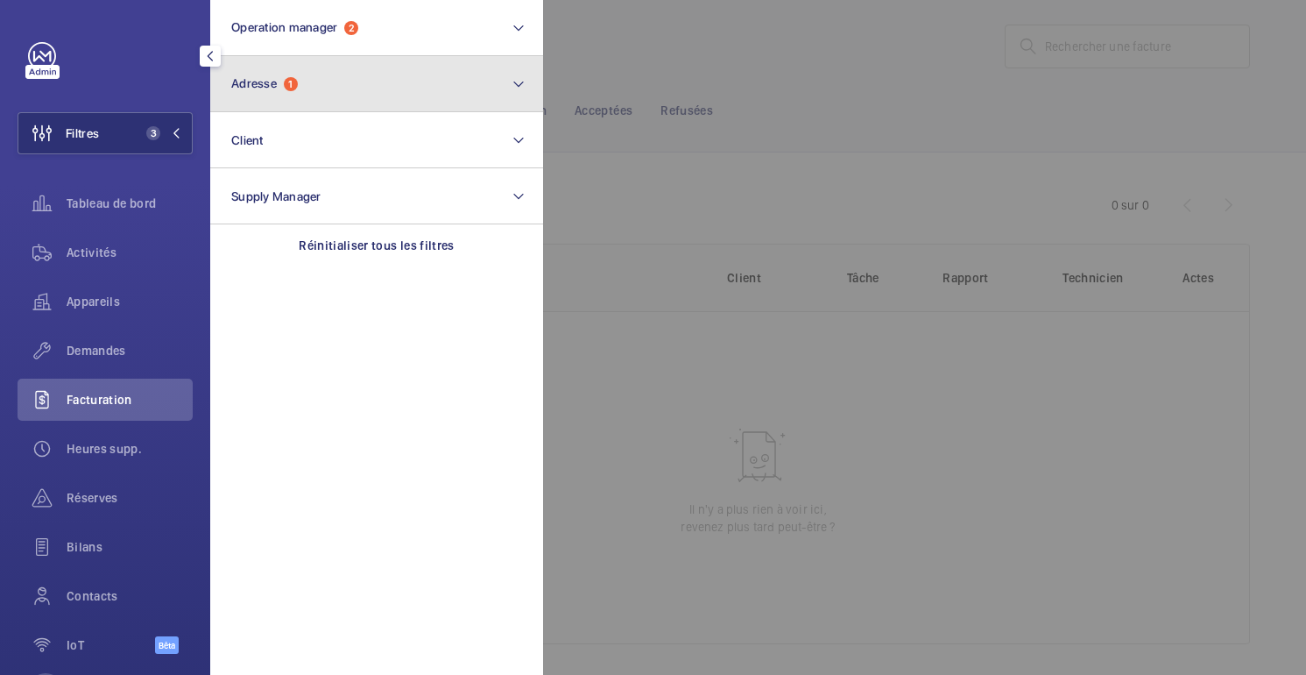
click at [240, 80] on span "Adresse" at bounding box center [254, 83] width 46 height 14
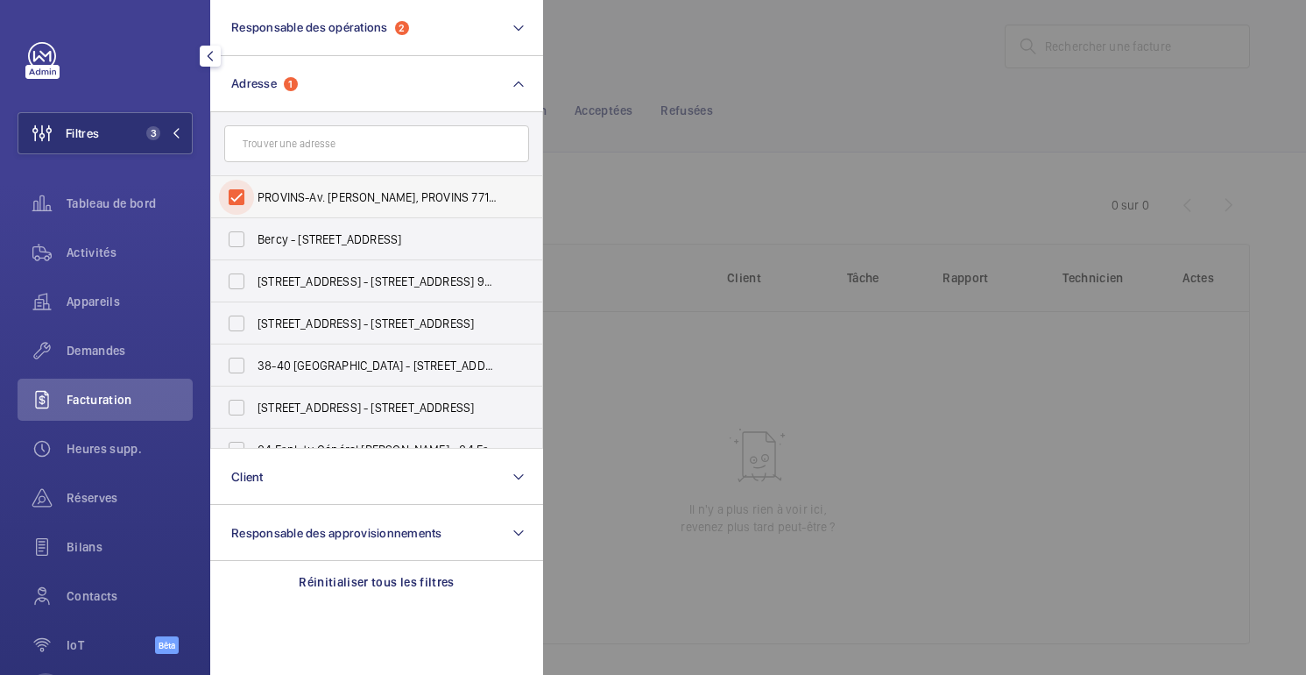
click at [253, 198] on input "PROVINS-Av. Jean Jaurès, PROVINS 77160" at bounding box center [236, 197] width 35 height 35
checkbox input "false"
click at [626, 44] on div at bounding box center [1196, 337] width 1306 height 675
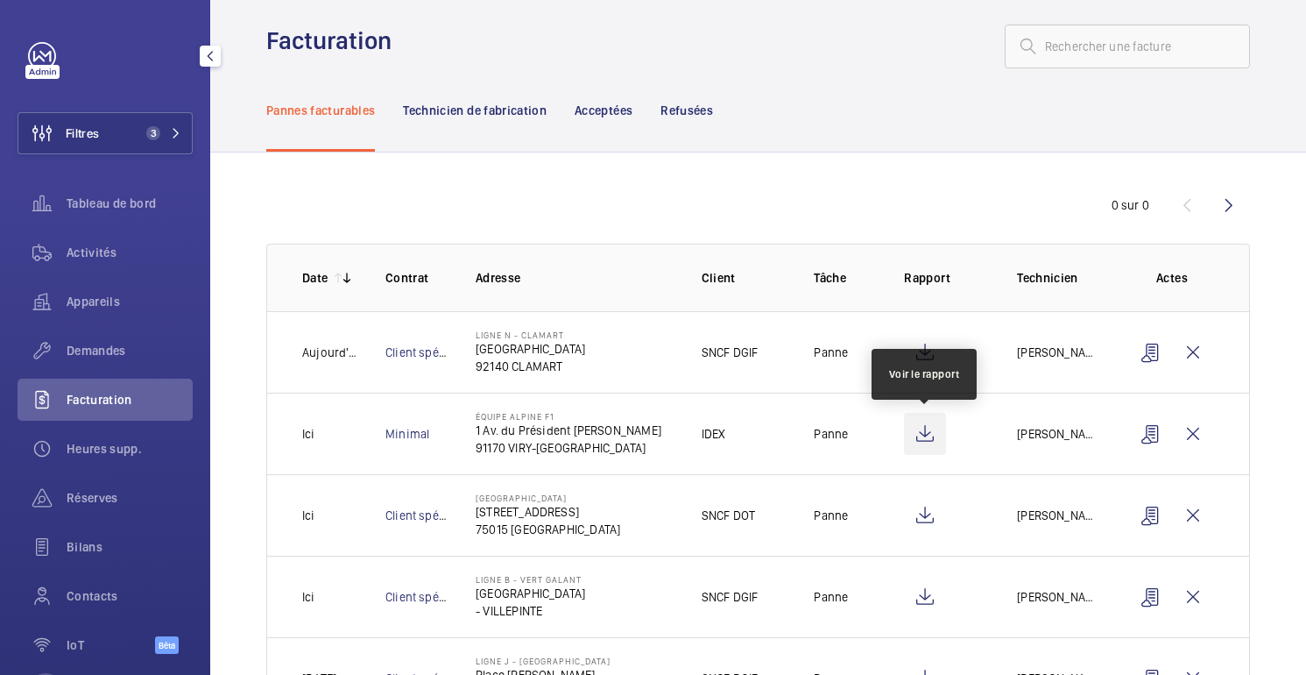
click at [934, 435] on wm-front-icon-button at bounding box center [925, 434] width 42 height 42
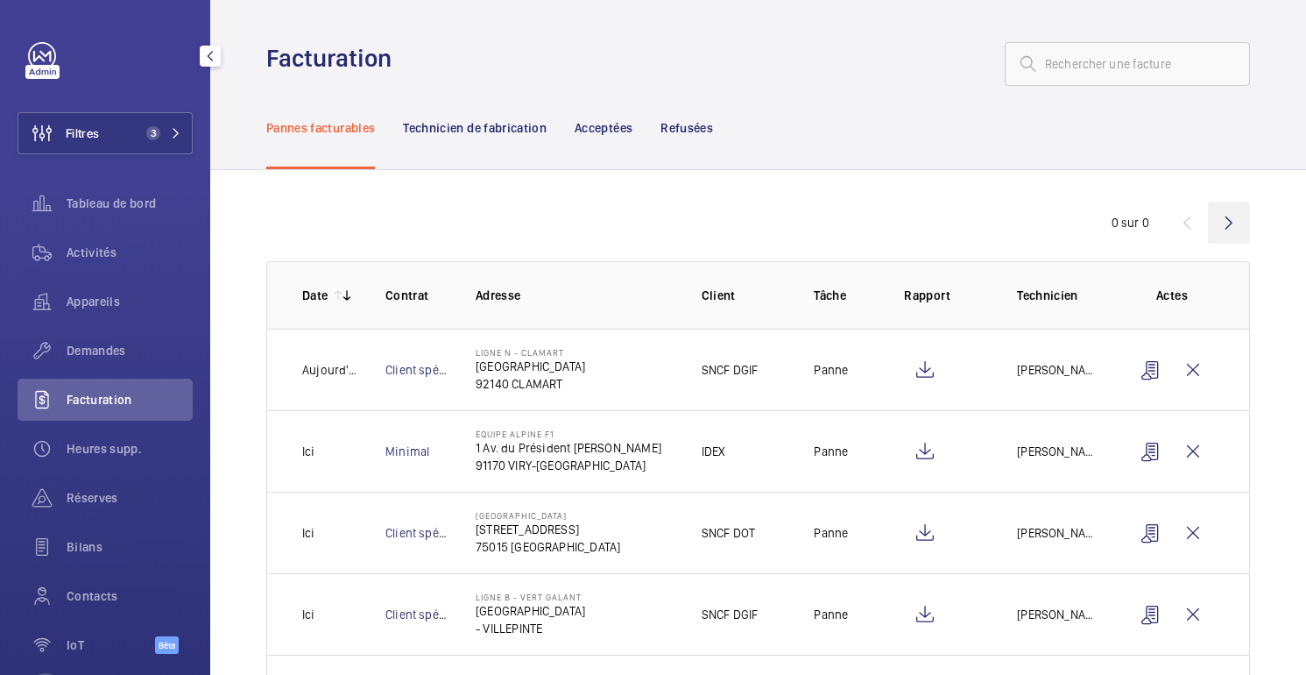
click at [1227, 227] on wm-front-icon-button at bounding box center [1229, 223] width 42 height 42
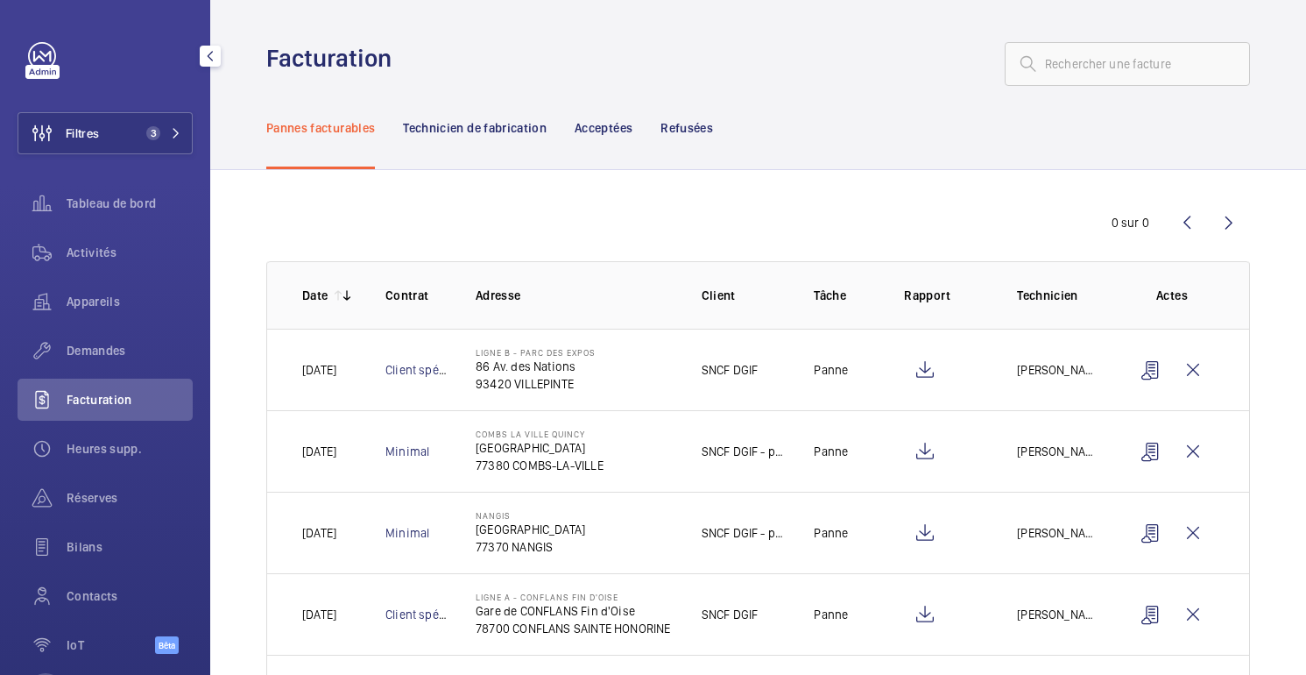
click at [343, 292] on mat-icon at bounding box center [347, 295] width 14 height 14
click at [1232, 233] on wm-front-icon-button at bounding box center [1229, 223] width 42 height 42
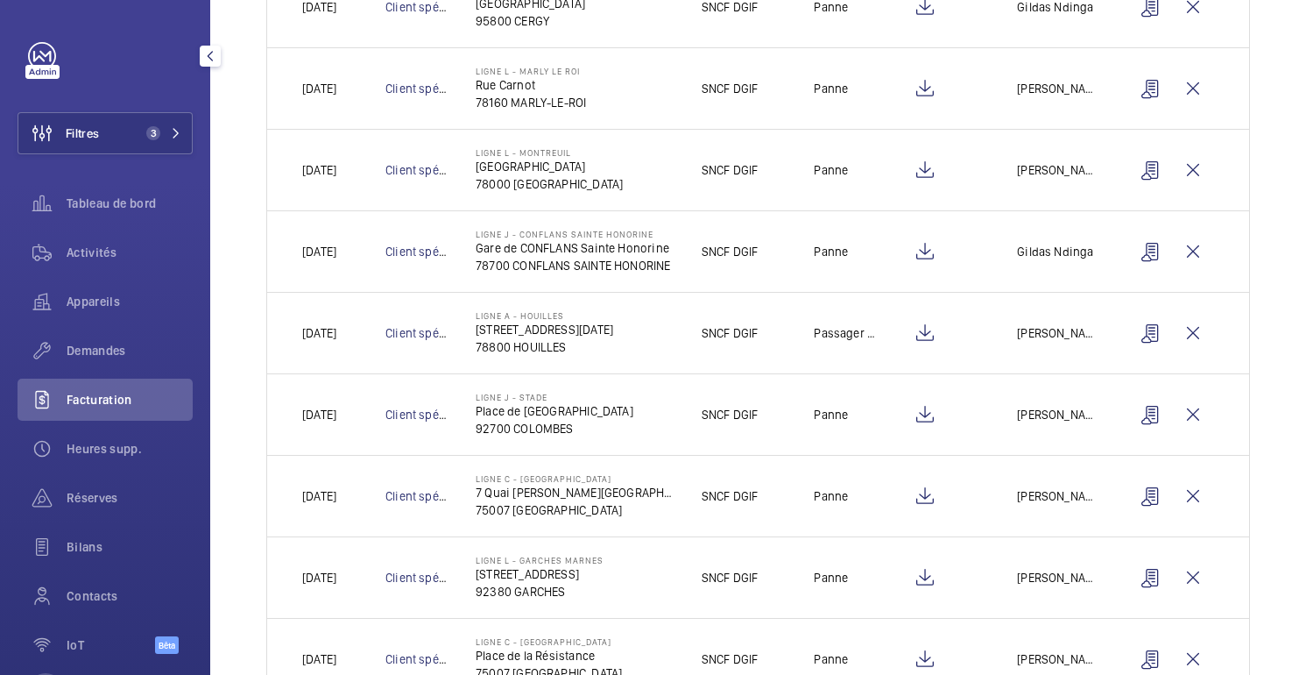
scroll to position [373, 0]
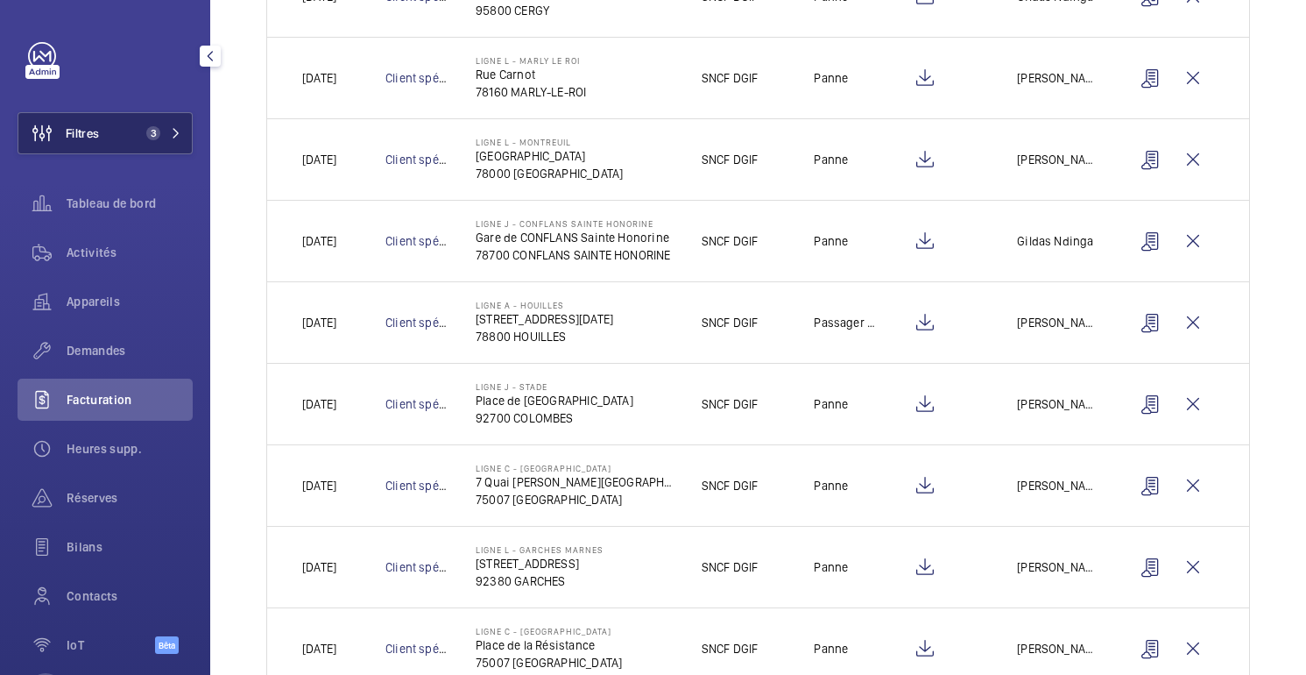
click at [161, 122] on button "Filtres 3" at bounding box center [105, 133] width 175 height 42
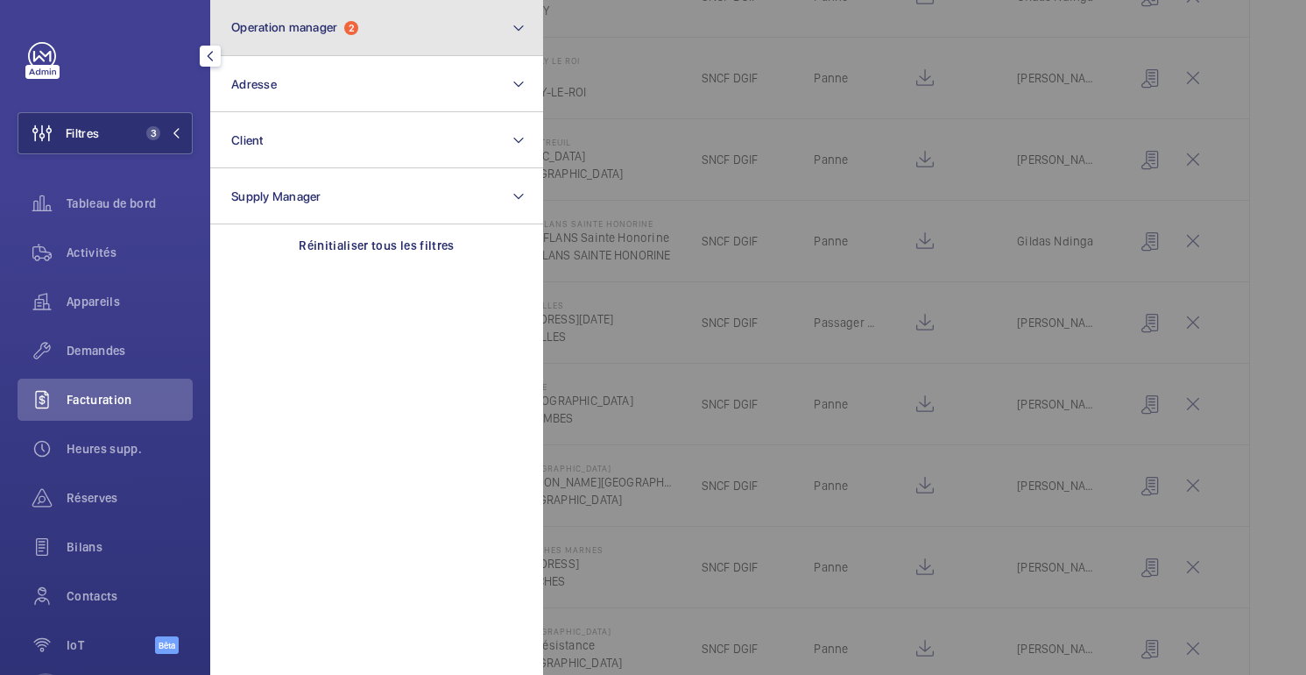
click at [280, 32] on span "Operation manager" at bounding box center [284, 27] width 106 height 14
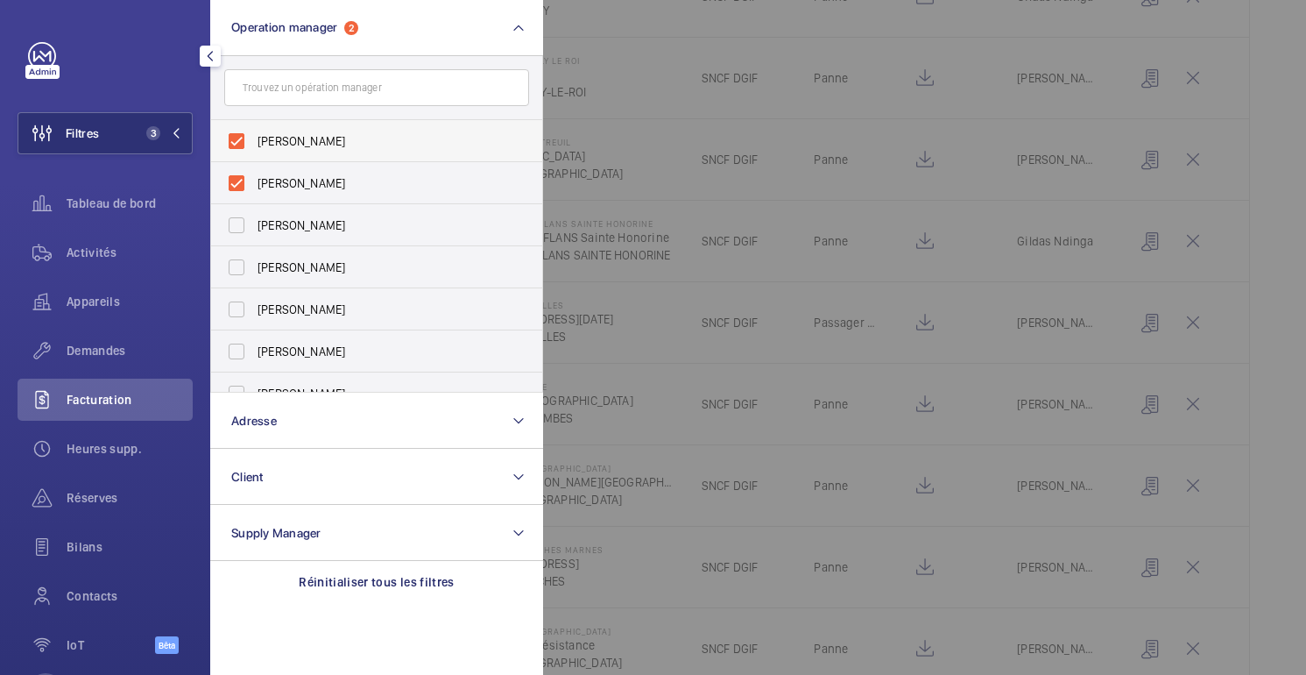
click at [279, 145] on span "[PERSON_NAME]" at bounding box center [378, 141] width 241 height 18
click at [254, 145] on input "[PERSON_NAME]" at bounding box center [236, 141] width 35 height 35
checkbox input "false"
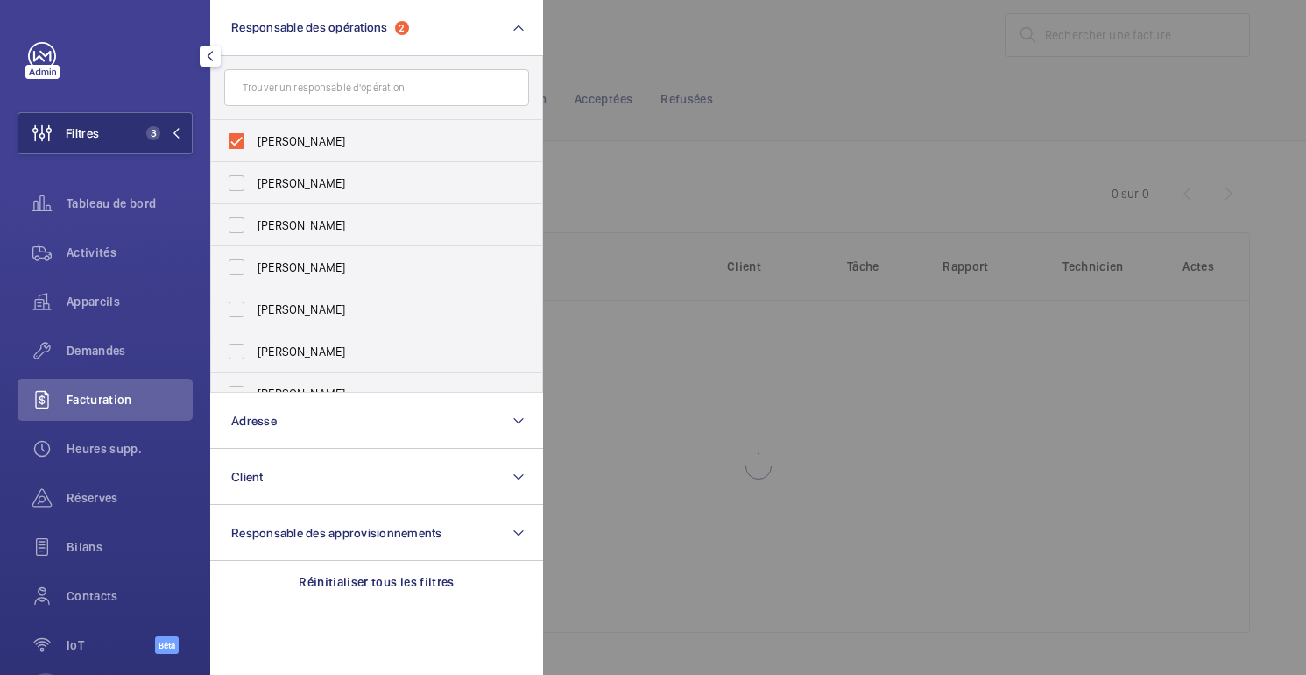
click at [727, 79] on div at bounding box center [1196, 337] width 1306 height 675
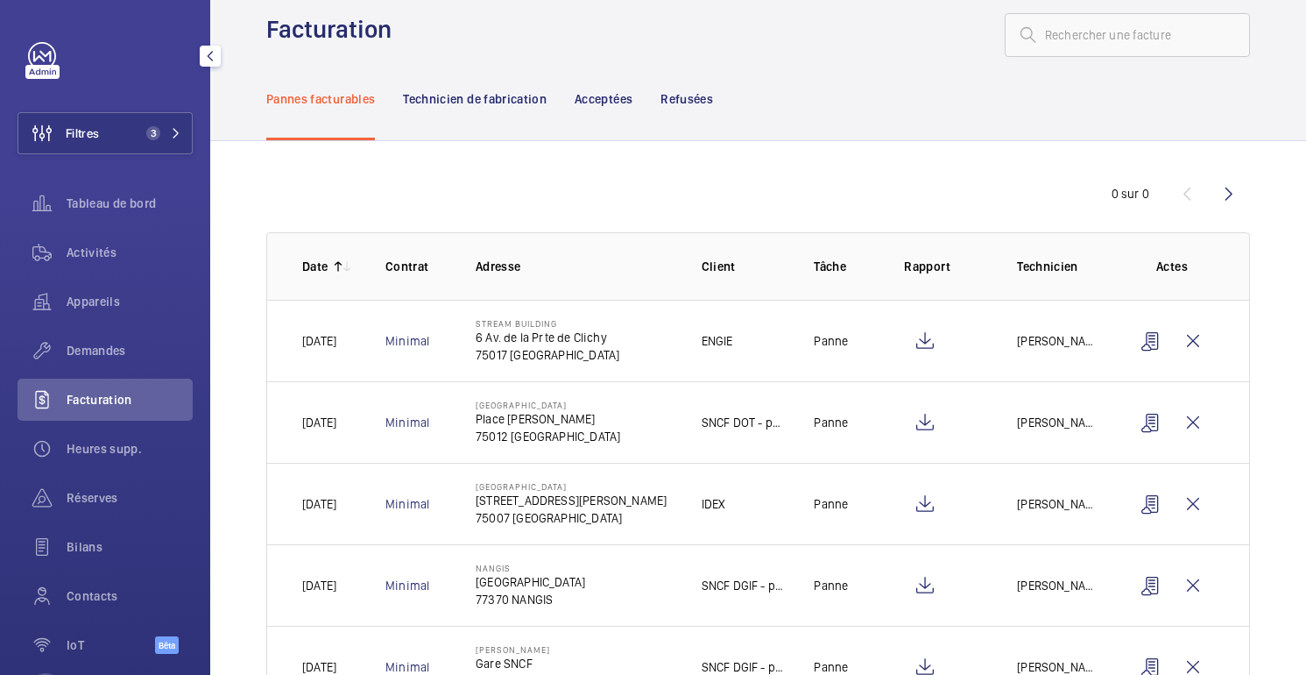
scroll to position [373, 0]
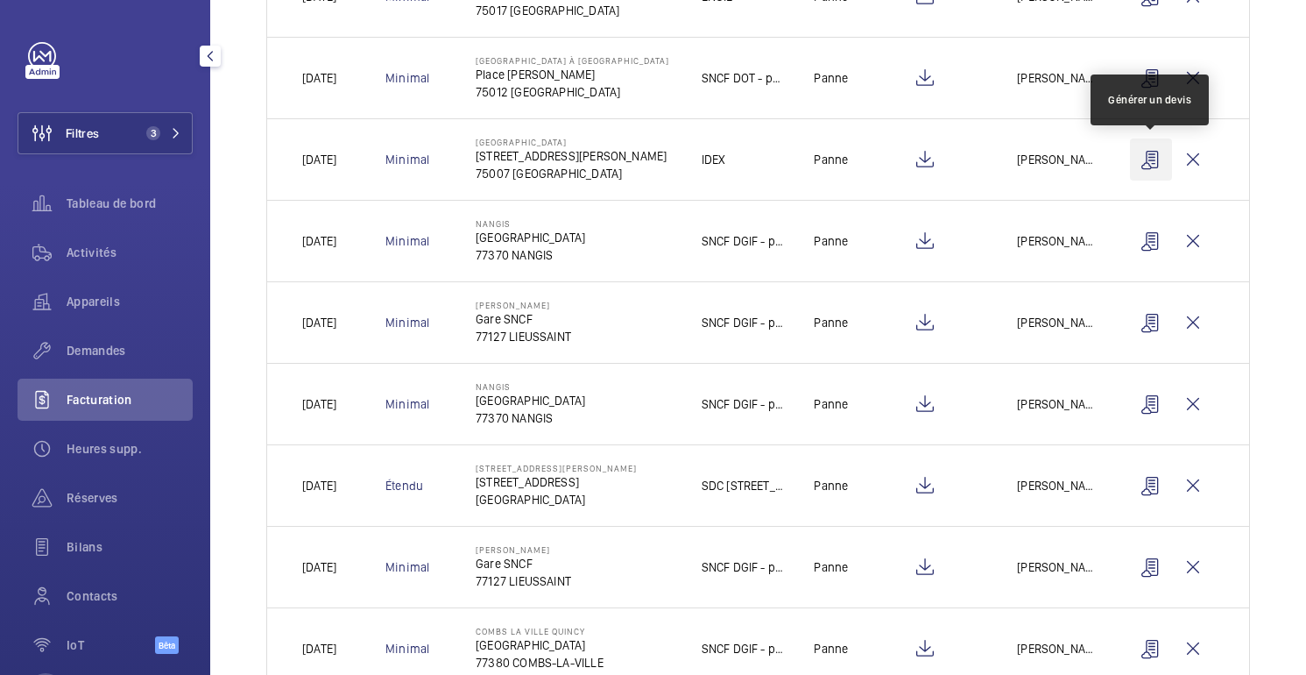
click at [1142, 160] on wm-front-icon-button at bounding box center [1151, 159] width 42 height 42
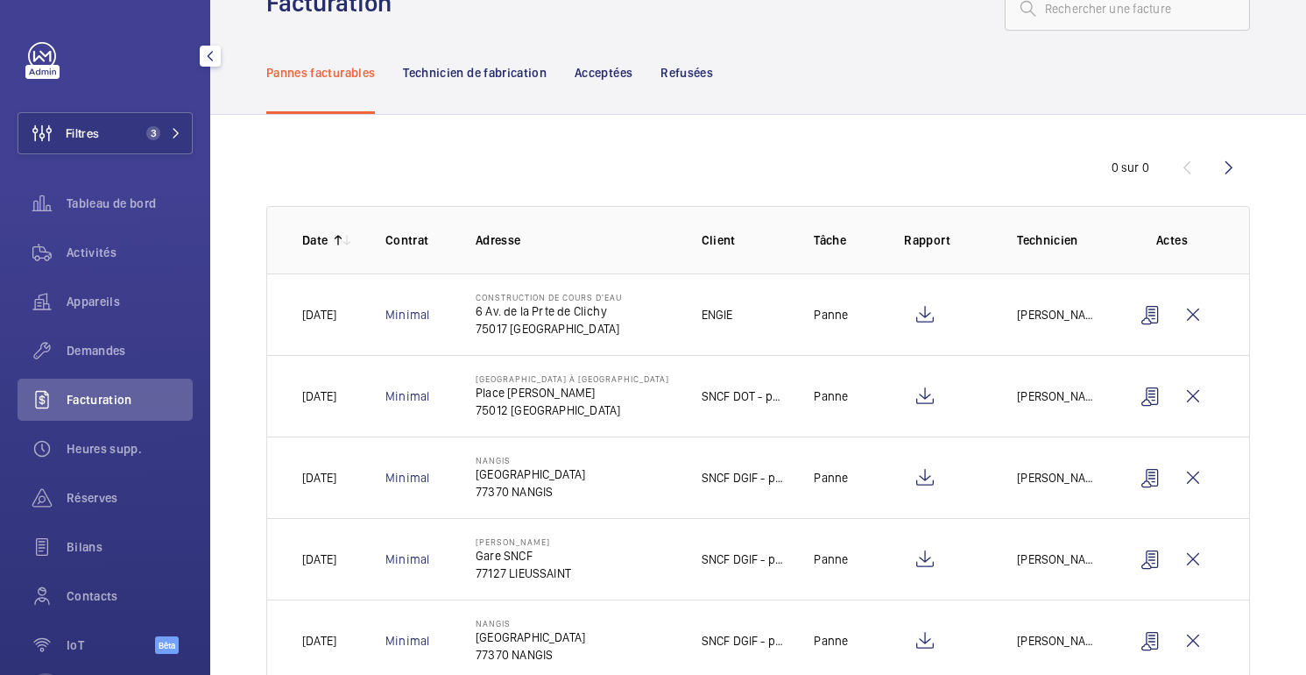
scroll to position [76, 0]
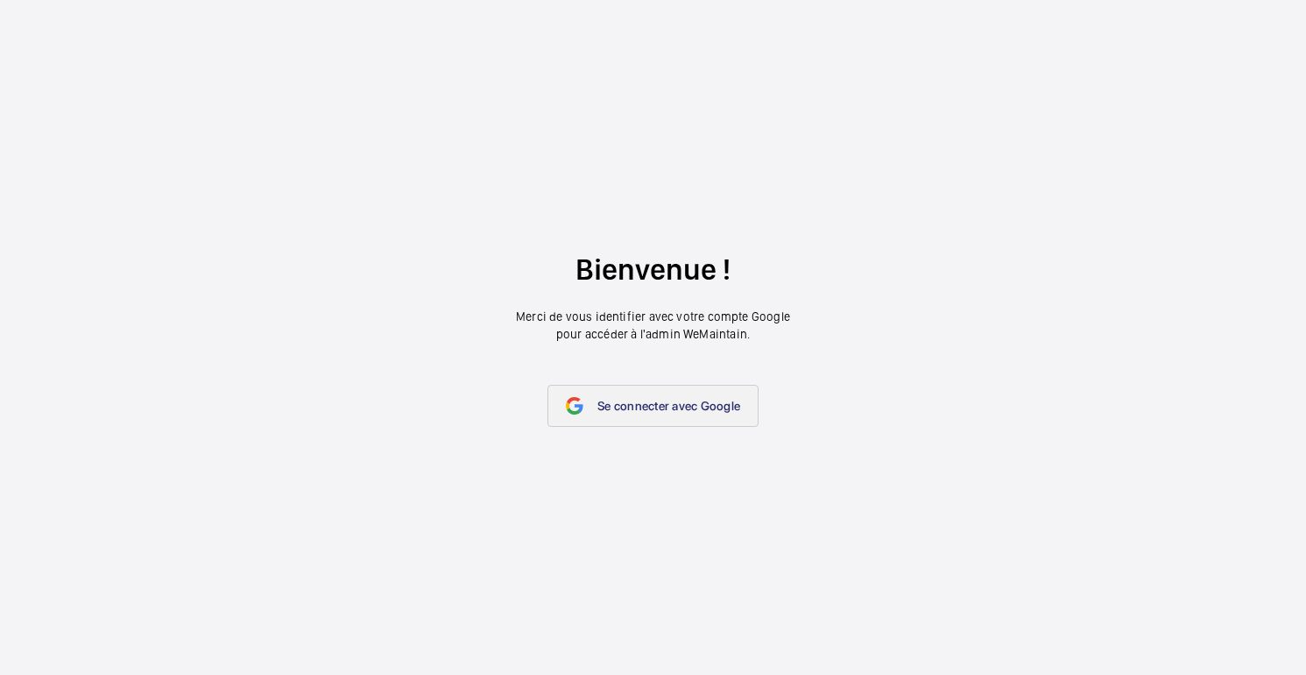
click at [676, 412] on font "Se connecter avec Google" at bounding box center [669, 406] width 143 height 14
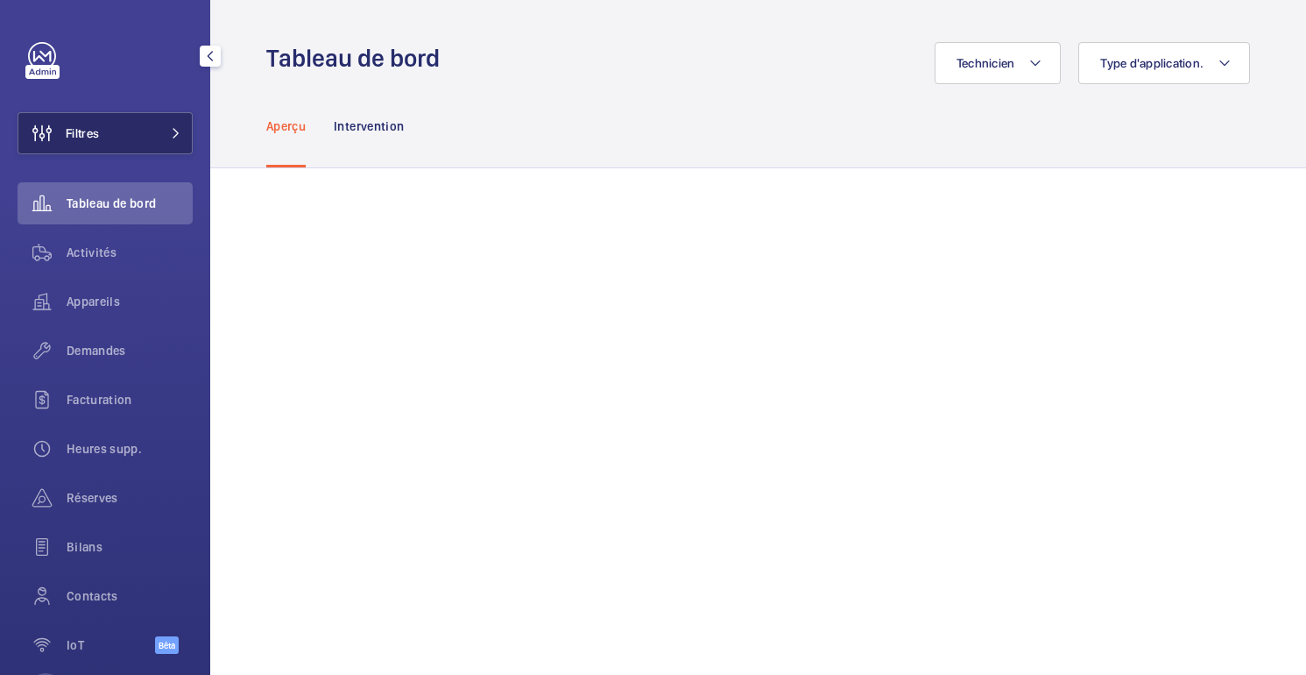
click at [140, 139] on button "Filtres" at bounding box center [105, 133] width 175 height 42
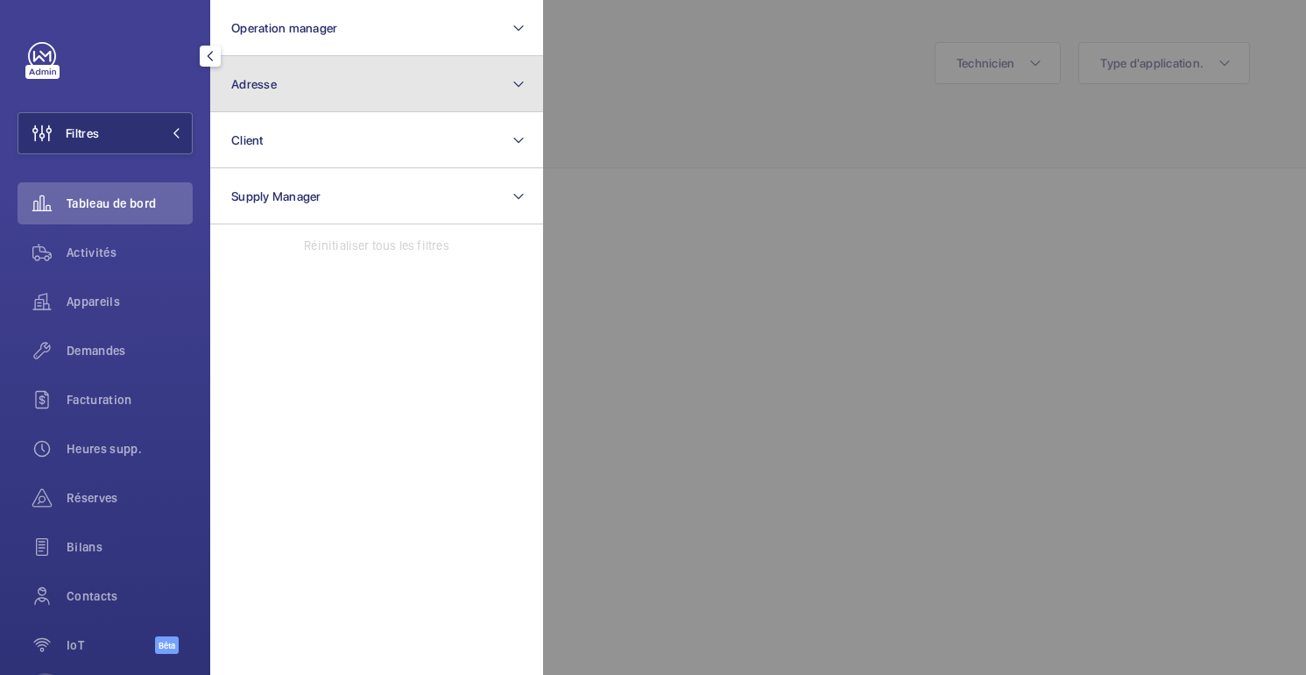
click at [406, 93] on button "Adresse" at bounding box center [376, 84] width 333 height 56
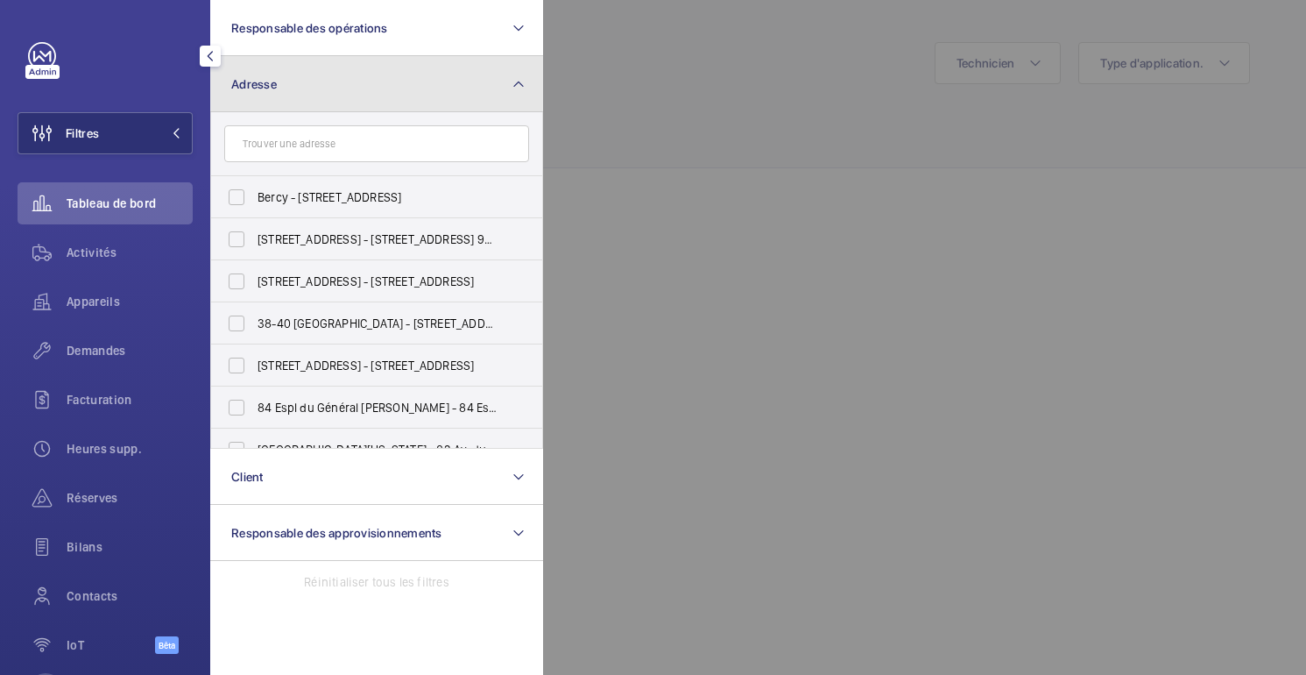
click at [415, 68] on button "Adresse" at bounding box center [376, 84] width 333 height 56
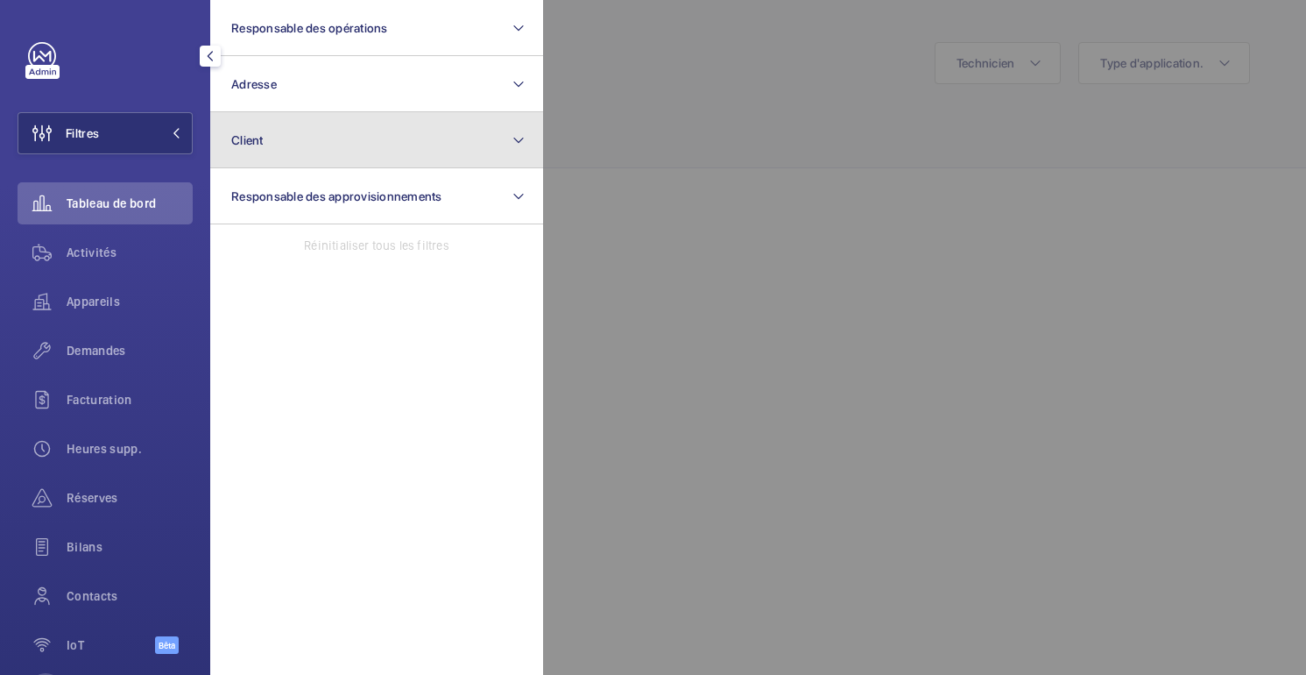
click at [357, 149] on button "Client" at bounding box center [376, 140] width 333 height 56
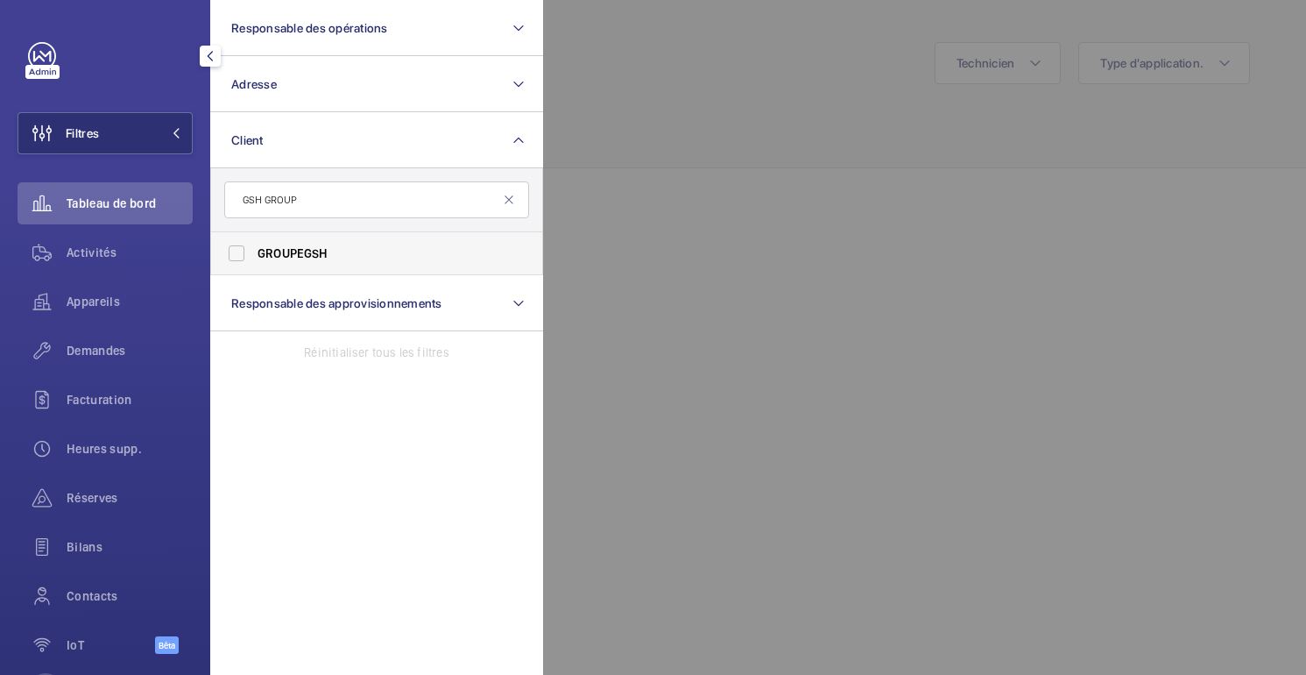
type input "GSH GROUP"
click at [314, 250] on font "GSH" at bounding box center [316, 253] width 25 height 14
click at [254, 250] on input "GROUPE GSH" at bounding box center [236, 253] width 35 height 35
checkbox input "true"
click at [648, 216] on div at bounding box center [1196, 337] width 1306 height 675
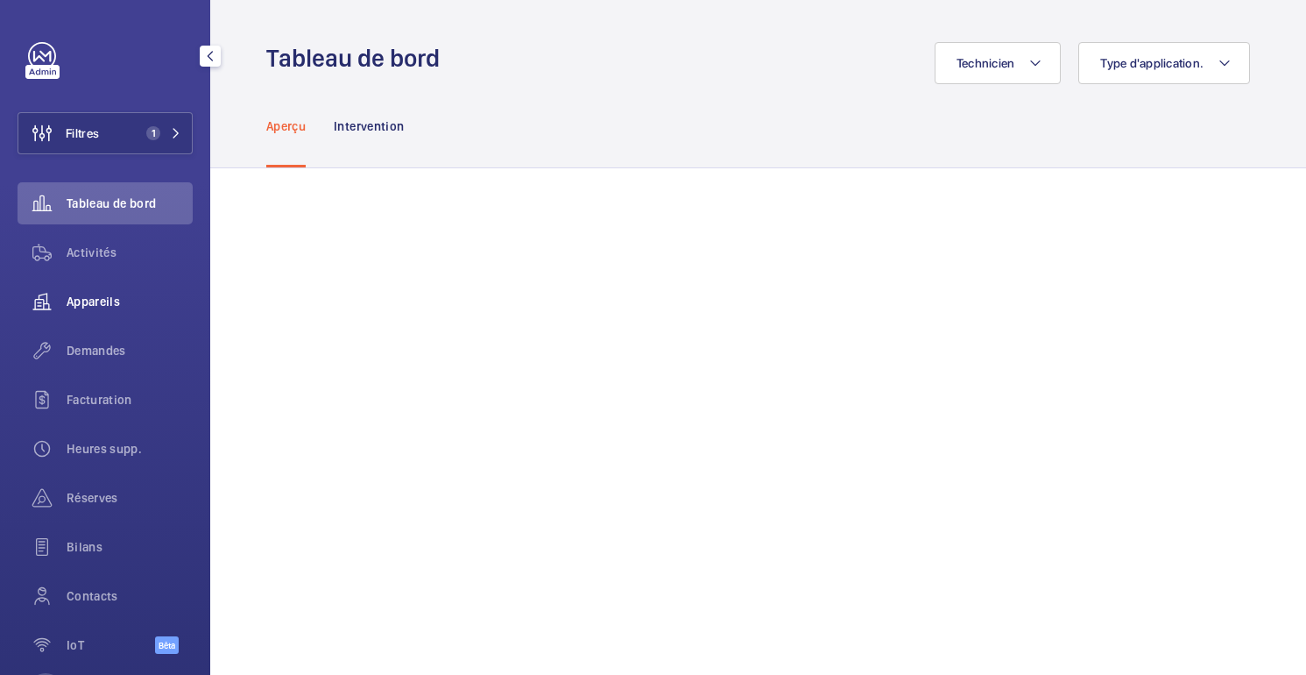
click at [95, 302] on font "Appareils" at bounding box center [93, 301] width 53 height 14
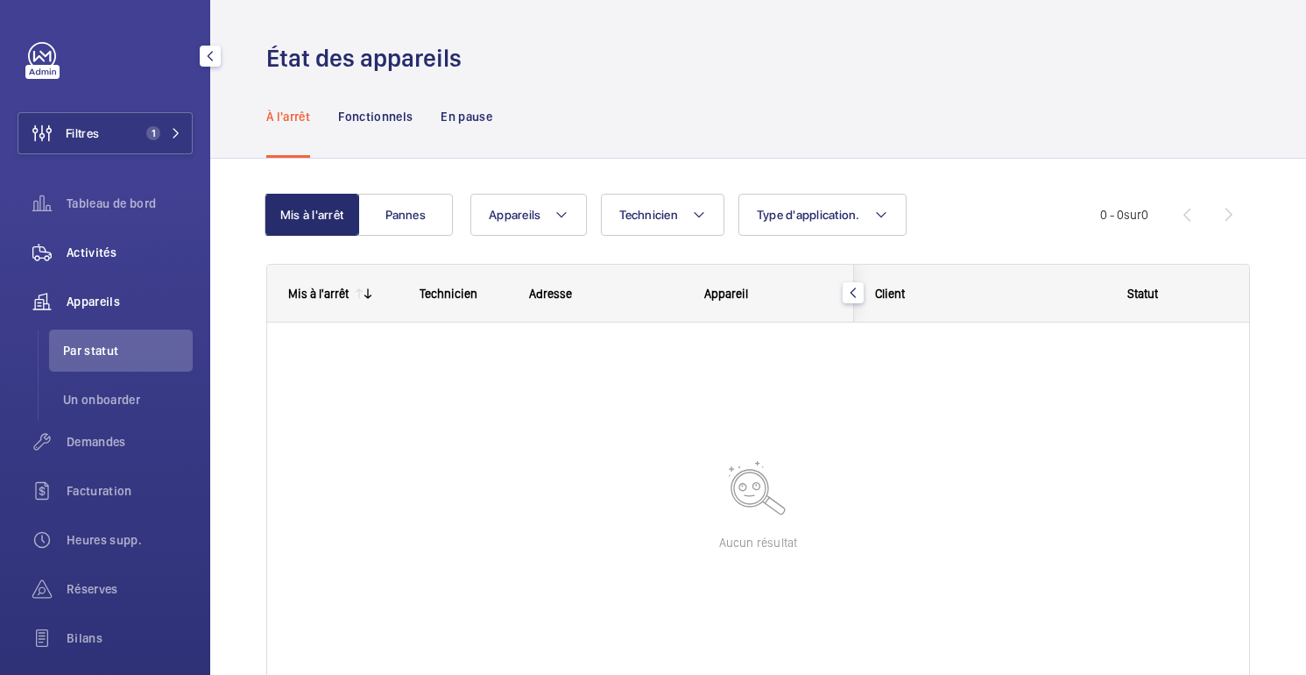
click at [103, 249] on font "Activités" at bounding box center [92, 252] width 50 height 14
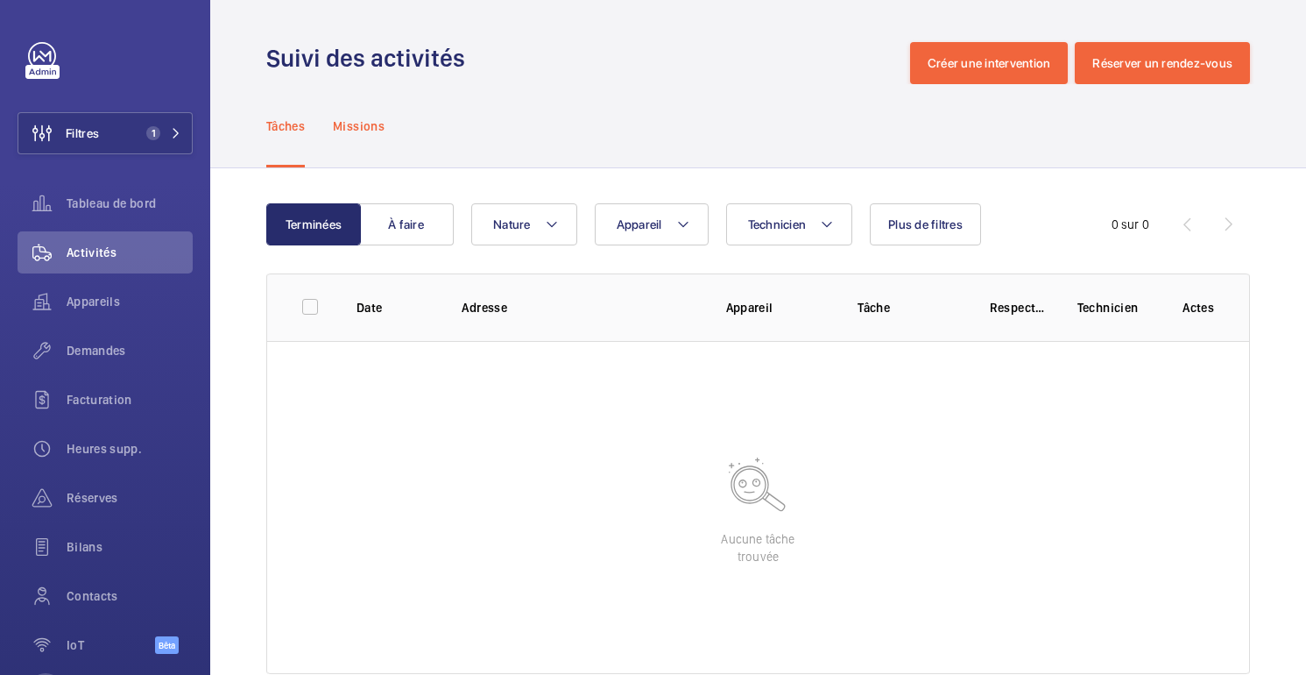
click at [354, 138] on div "Missions" at bounding box center [359, 125] width 52 height 83
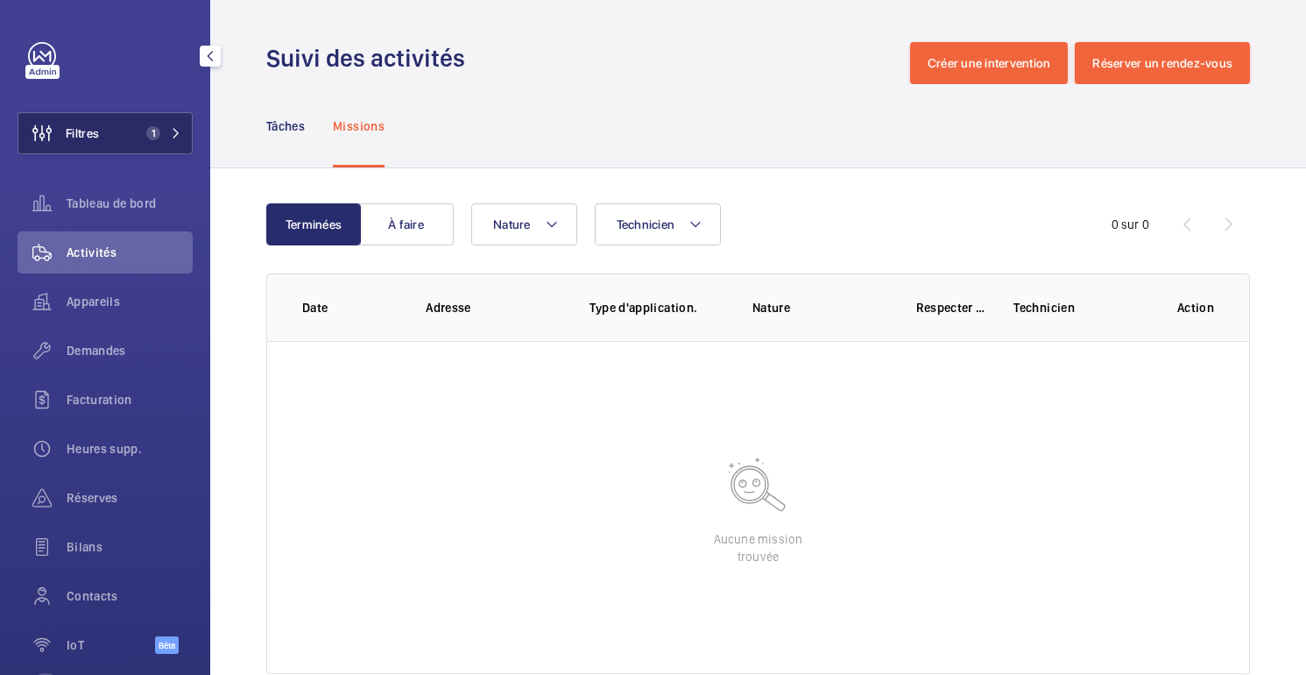
click at [156, 130] on span "1" at bounding box center [153, 133] width 14 height 14
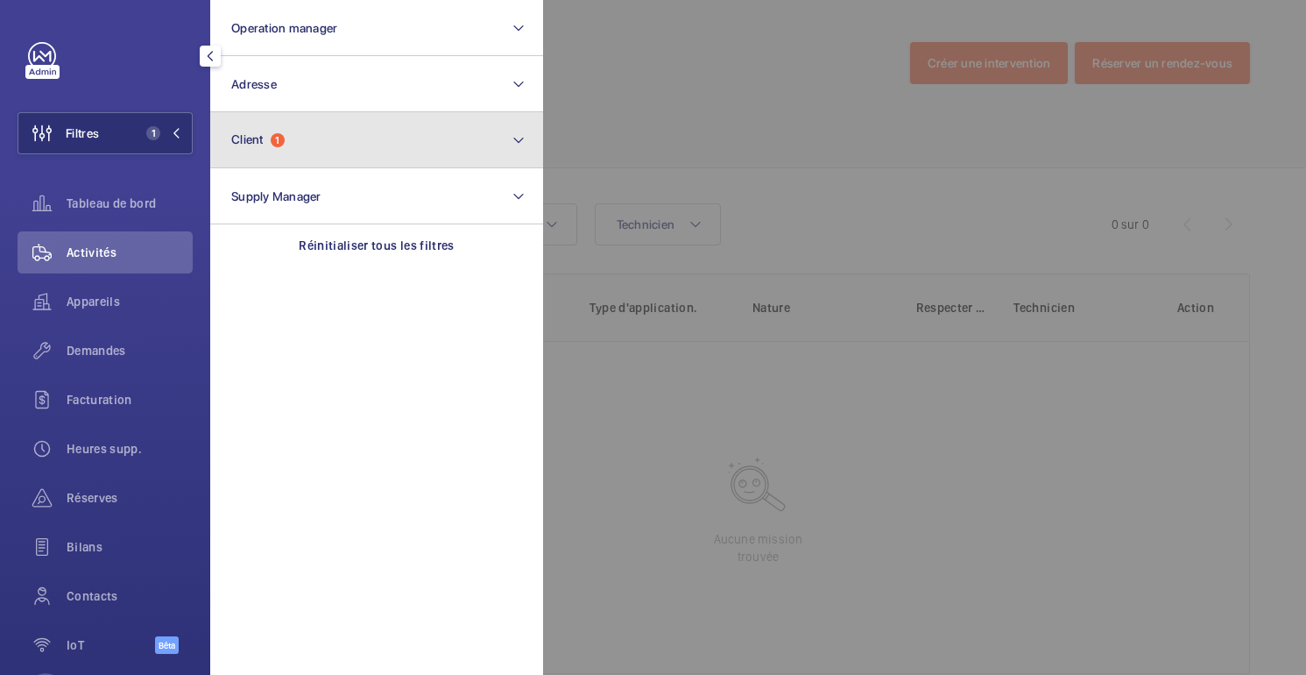
click at [341, 144] on button "Client 1" at bounding box center [376, 140] width 333 height 56
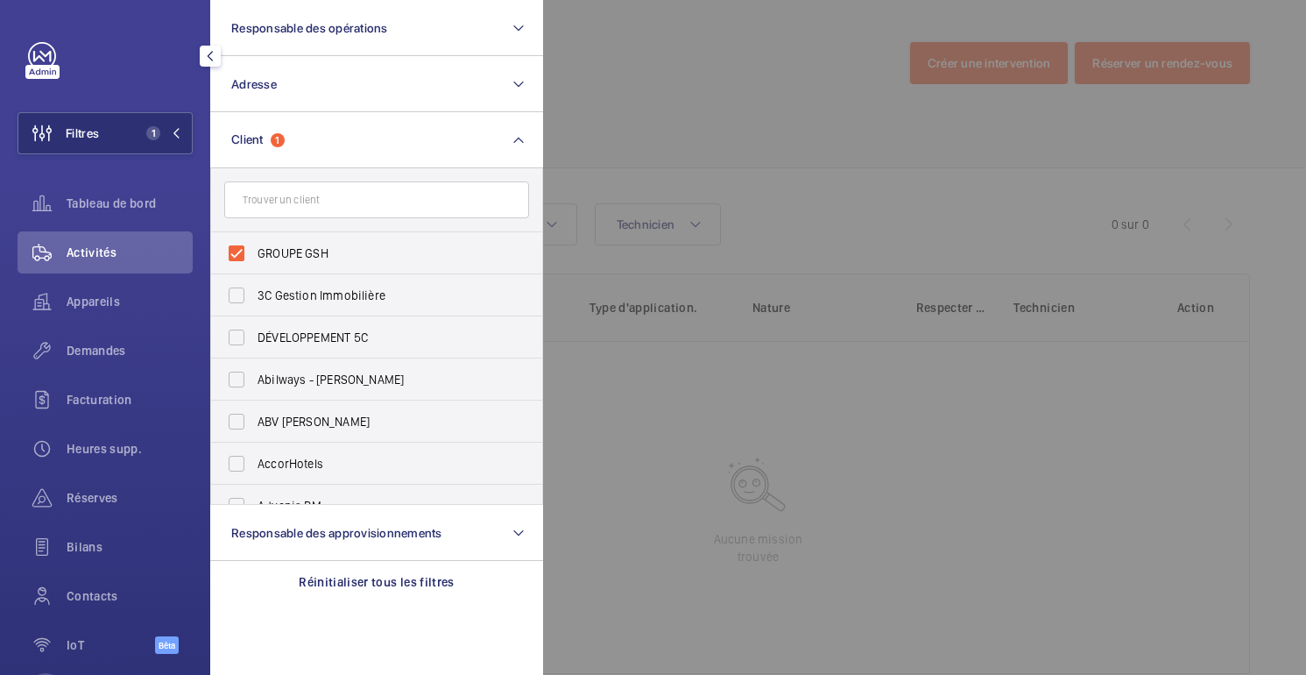
click at [653, 164] on div at bounding box center [1196, 337] width 1306 height 675
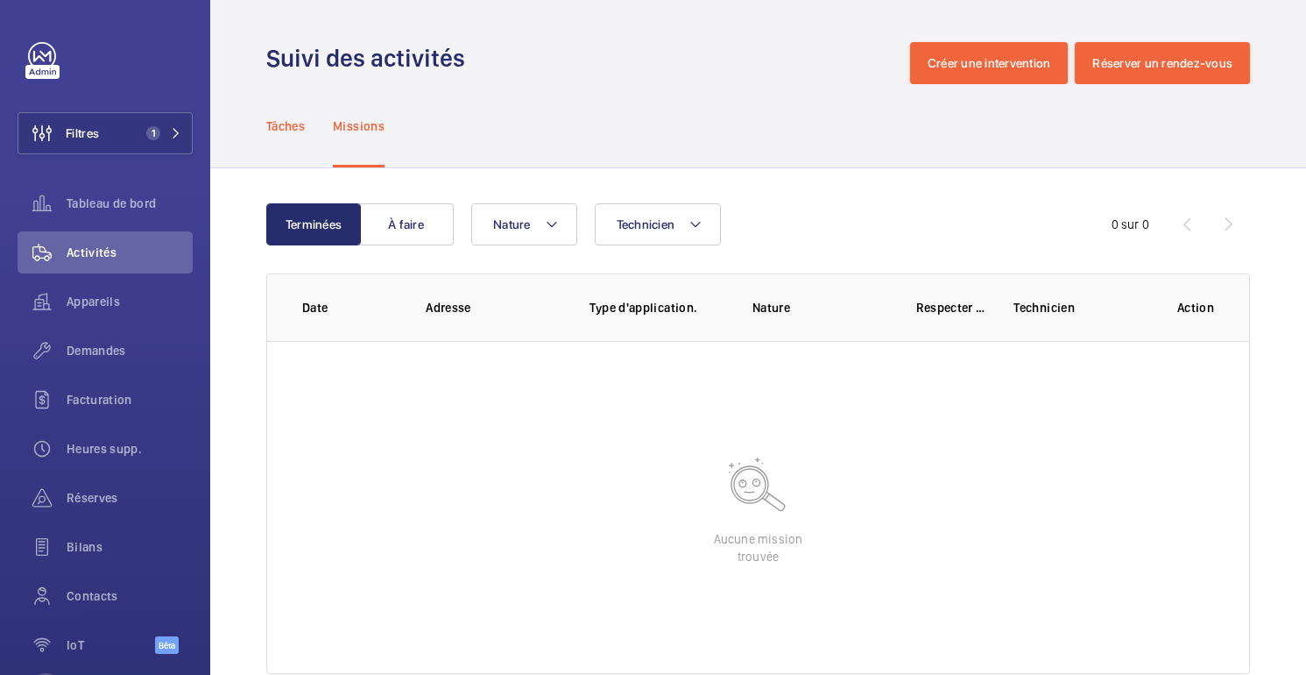
click at [291, 126] on font "Tâches" at bounding box center [285, 126] width 39 height 14
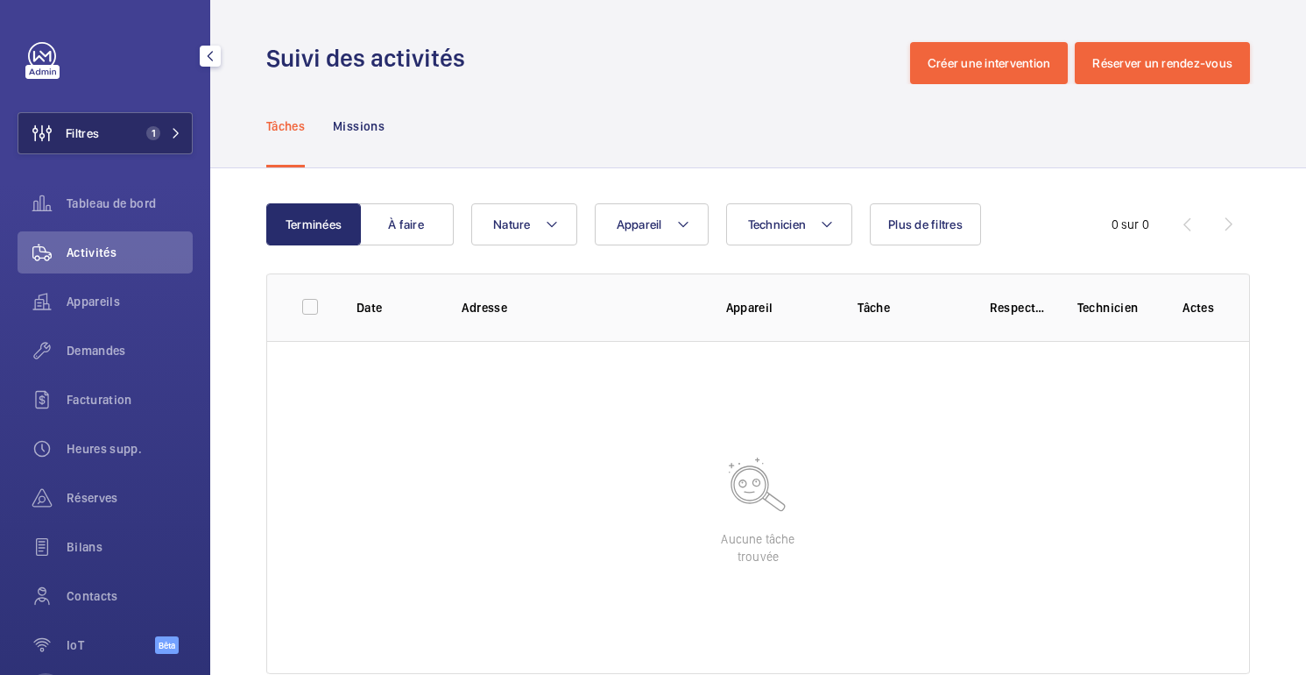
click at [94, 138] on font "Filtres" at bounding box center [82, 133] width 33 height 14
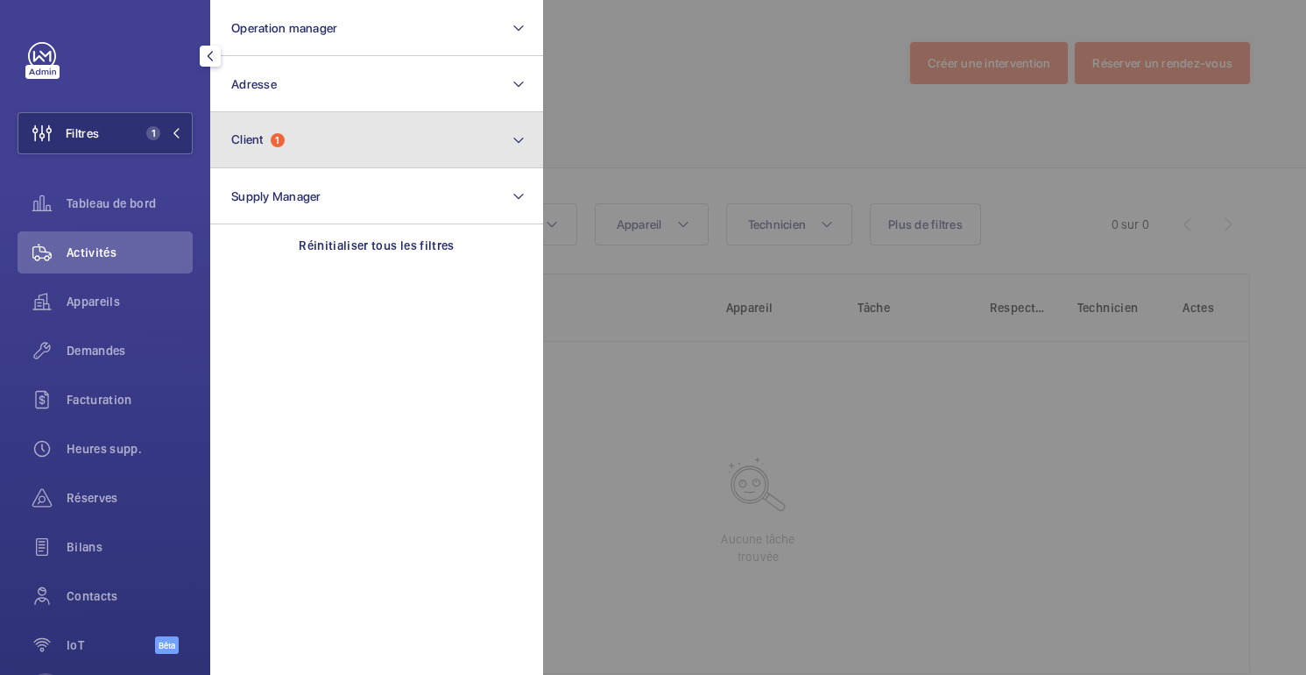
click at [316, 148] on button "Client 1" at bounding box center [376, 140] width 333 height 56
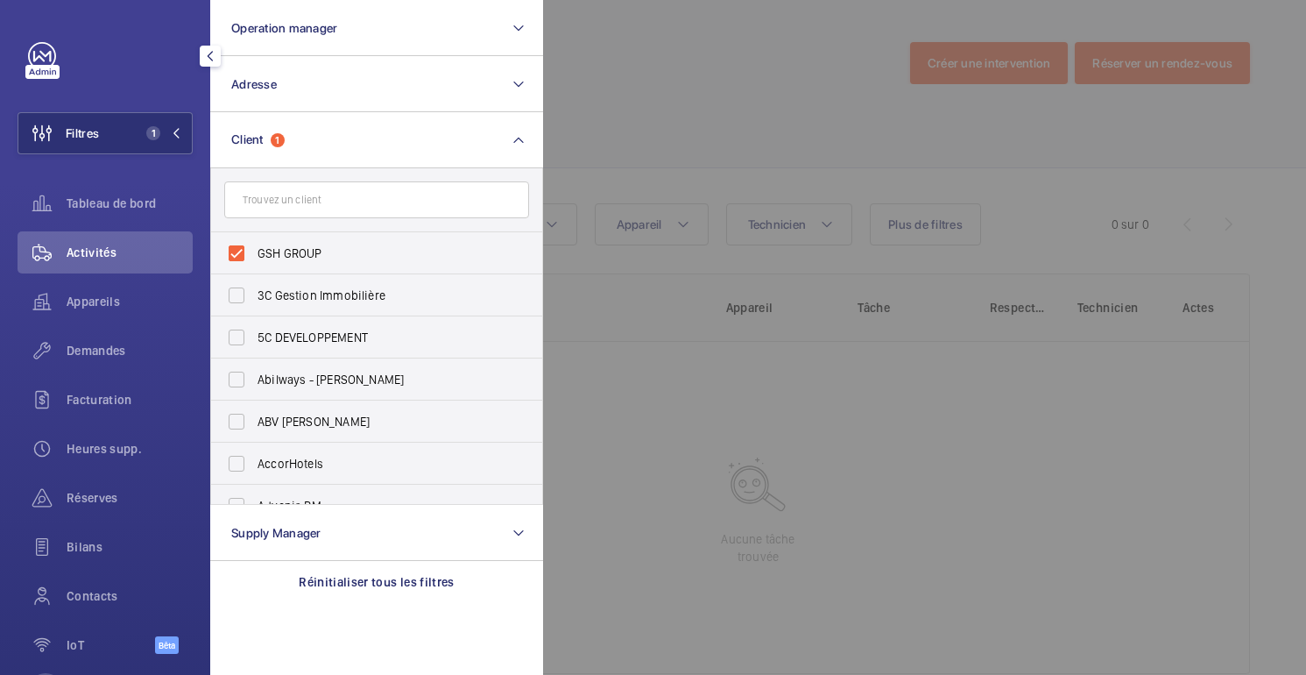
click at [681, 113] on div at bounding box center [1196, 337] width 1306 height 675
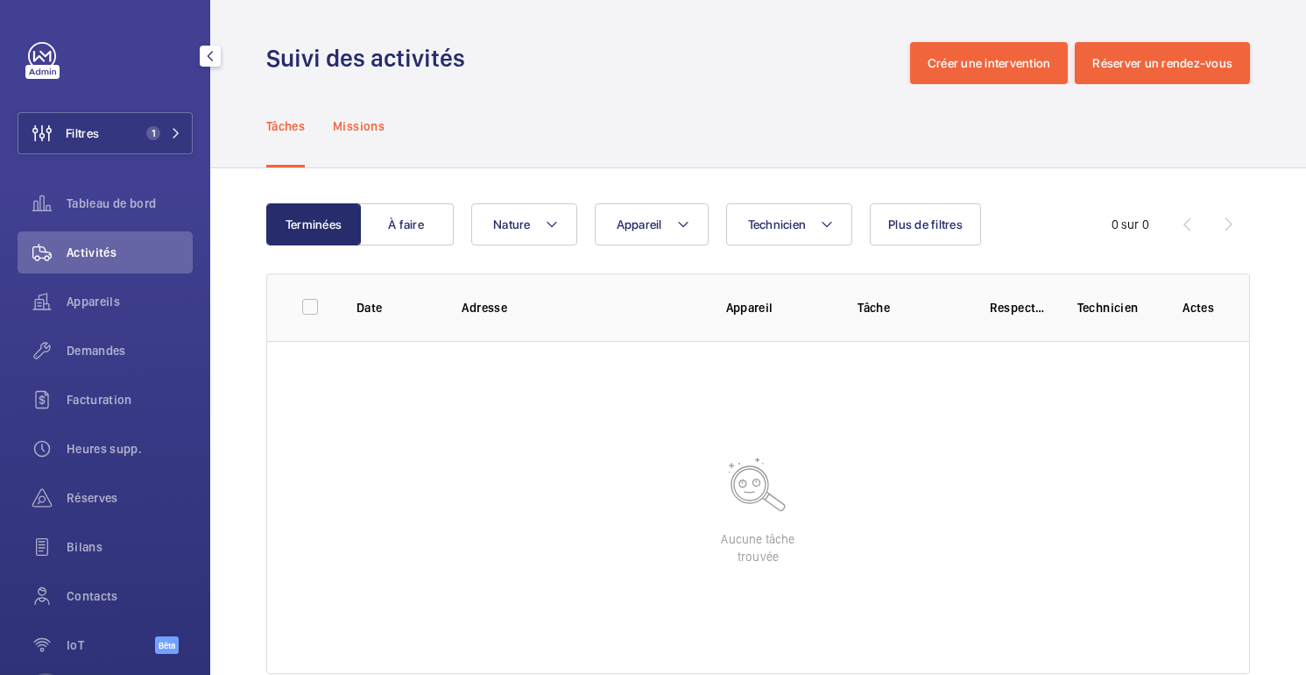
click at [355, 131] on font "Missions" at bounding box center [359, 126] width 52 height 14
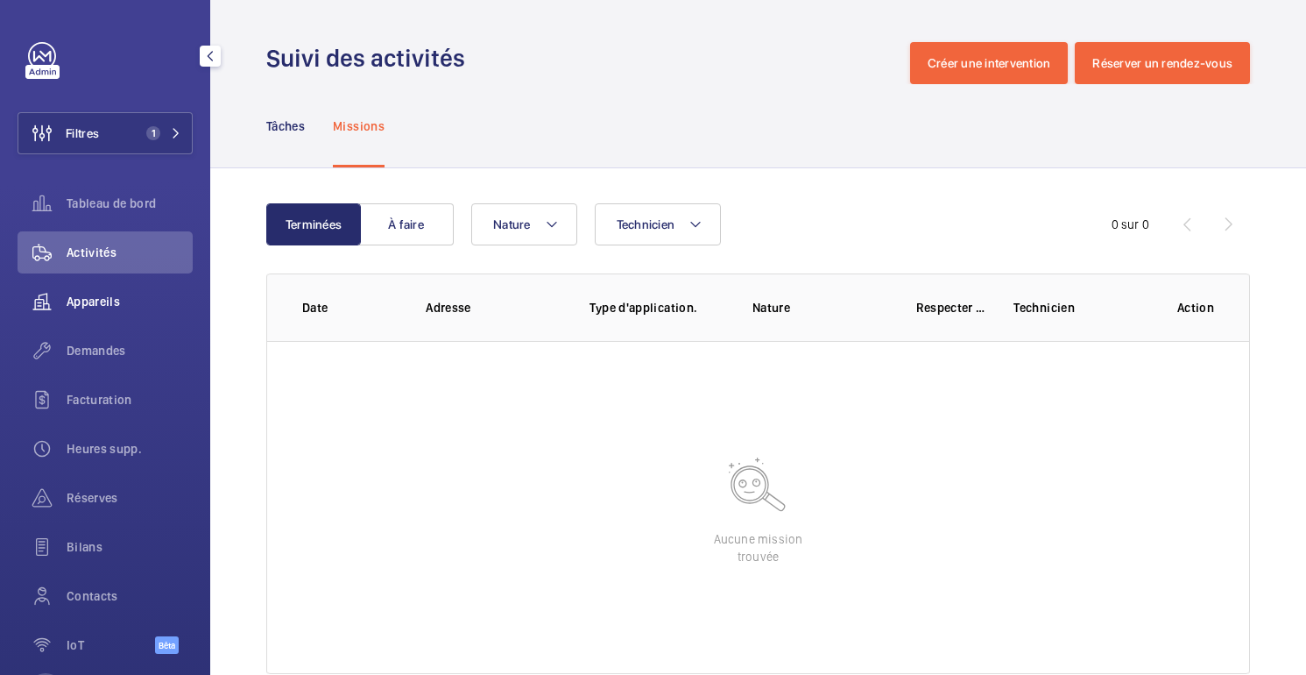
click at [104, 301] on font "Appareils" at bounding box center [93, 301] width 53 height 14
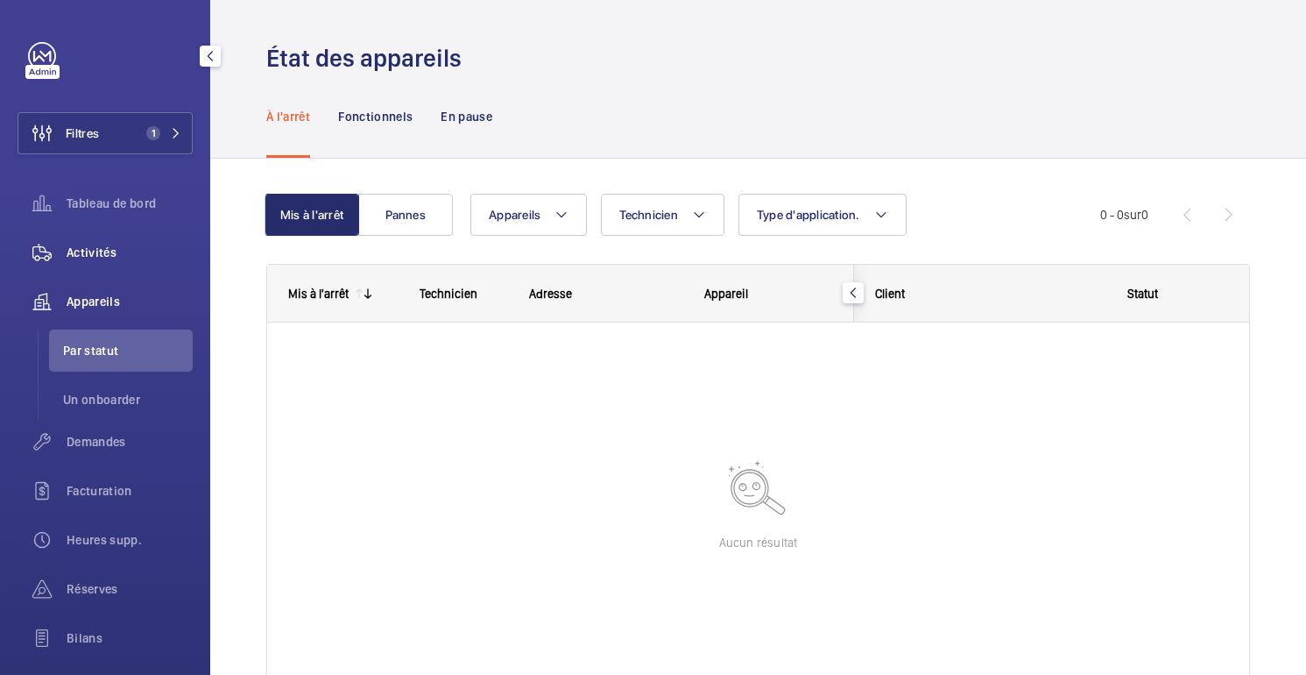
click at [120, 256] on span "Activités" at bounding box center [130, 253] width 126 height 18
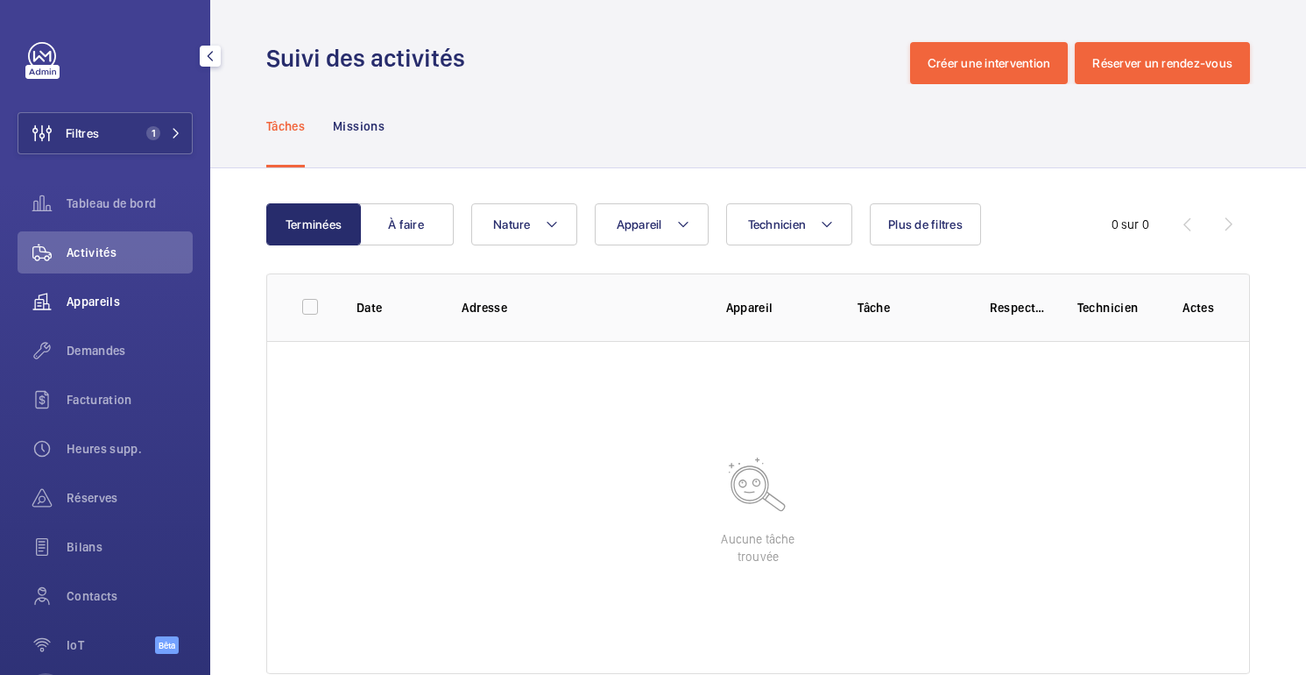
click at [119, 299] on font "Appareils" at bounding box center [93, 301] width 53 height 14
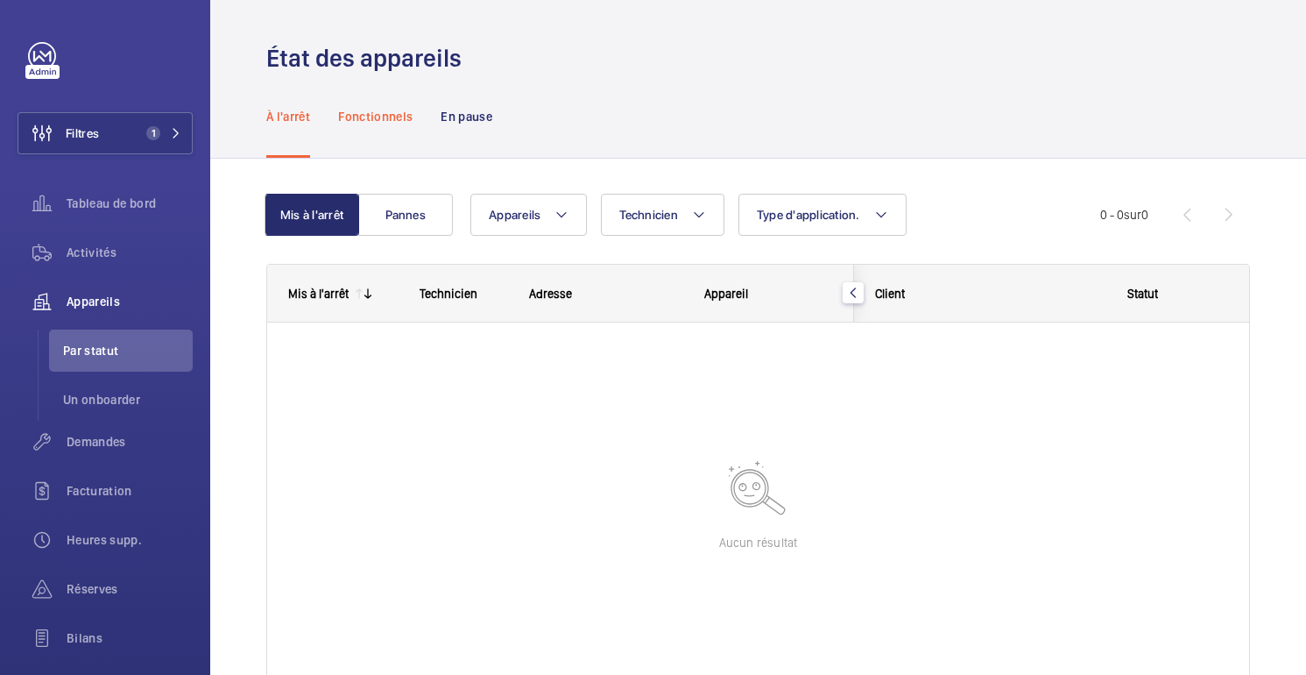
click at [387, 119] on font "Fonctionnels" at bounding box center [375, 117] width 74 height 14
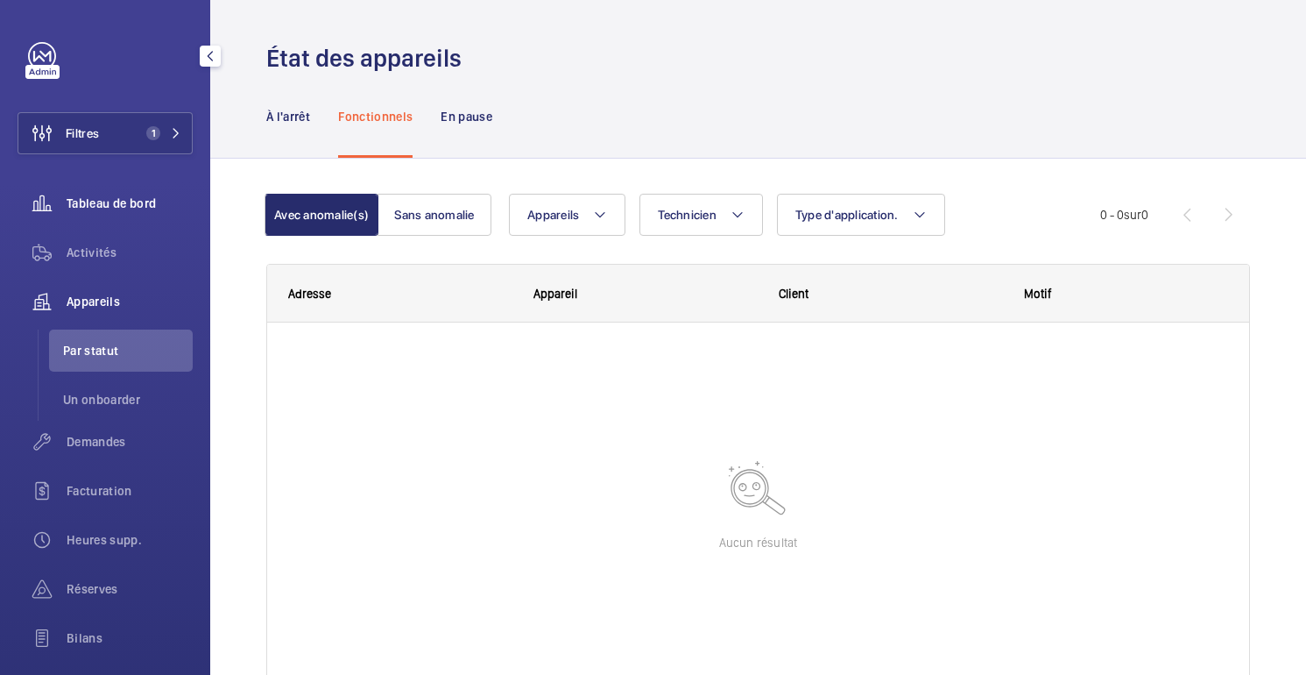
click at [119, 202] on font "Tableau de bord" at bounding box center [111, 203] width 89 height 14
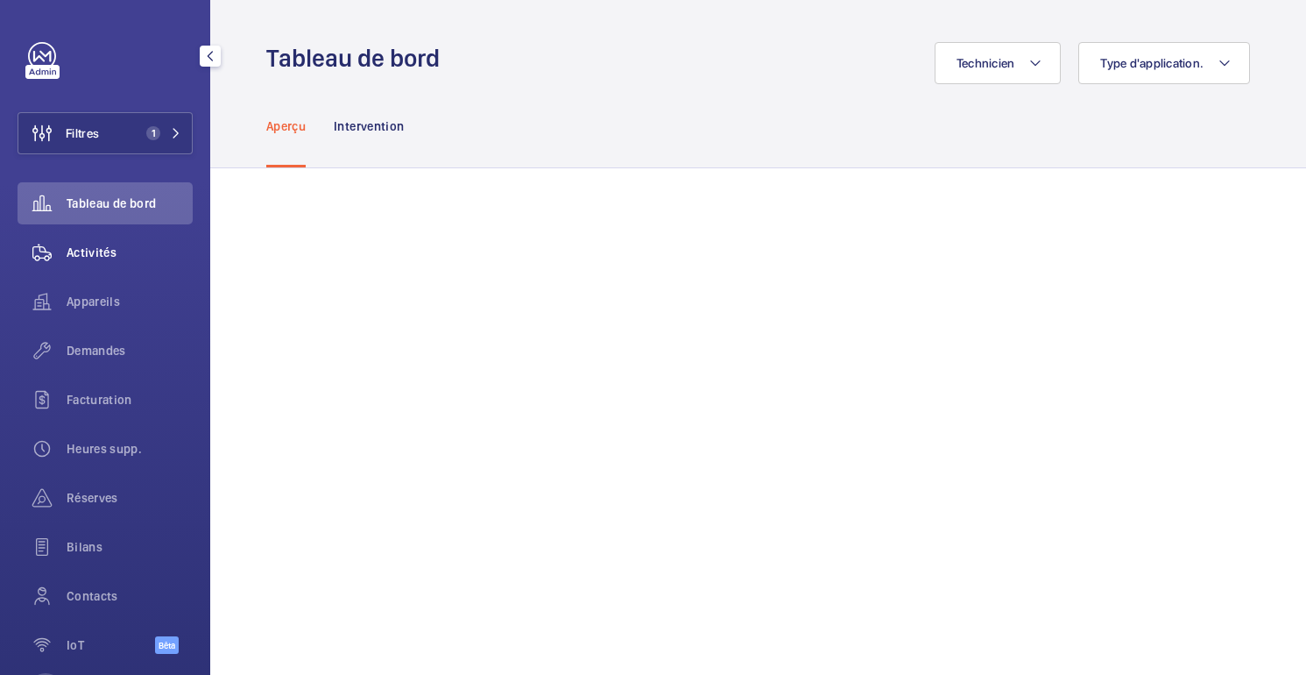
click at [79, 251] on font "Activités" at bounding box center [92, 252] width 50 height 14
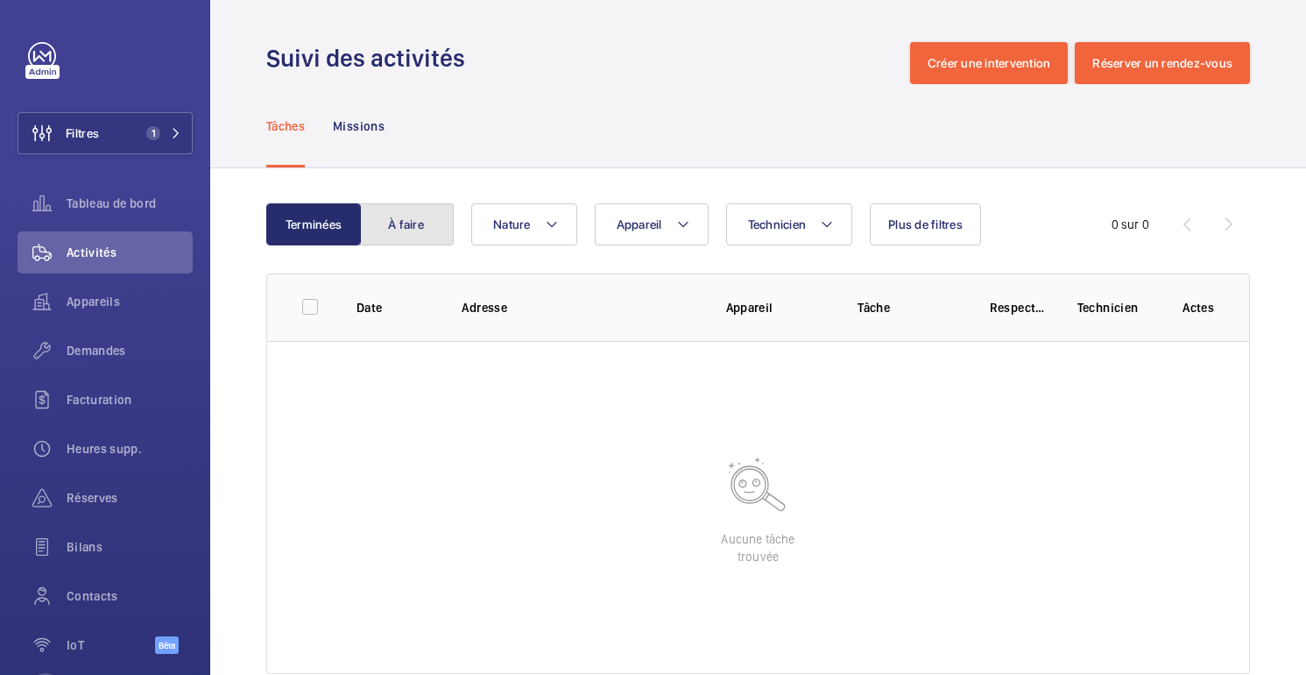
click at [423, 232] on button "À faire" at bounding box center [406, 224] width 95 height 42
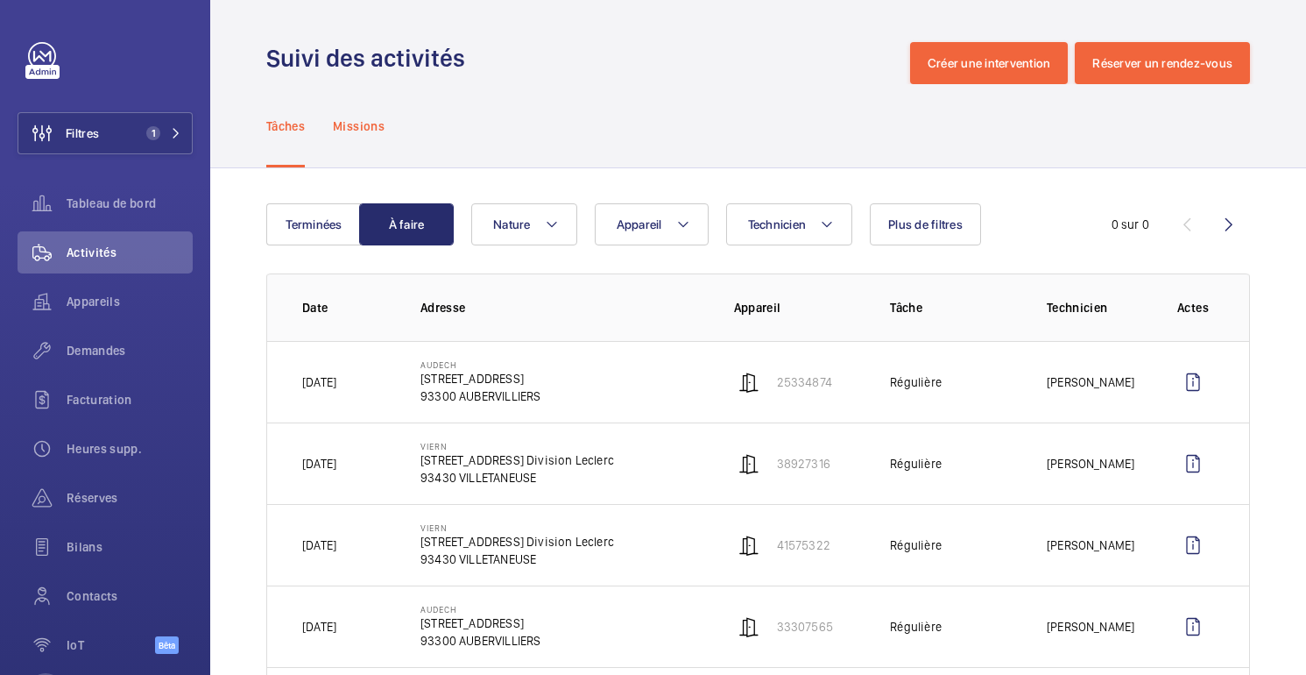
click at [378, 124] on font "Missions" at bounding box center [359, 126] width 52 height 14
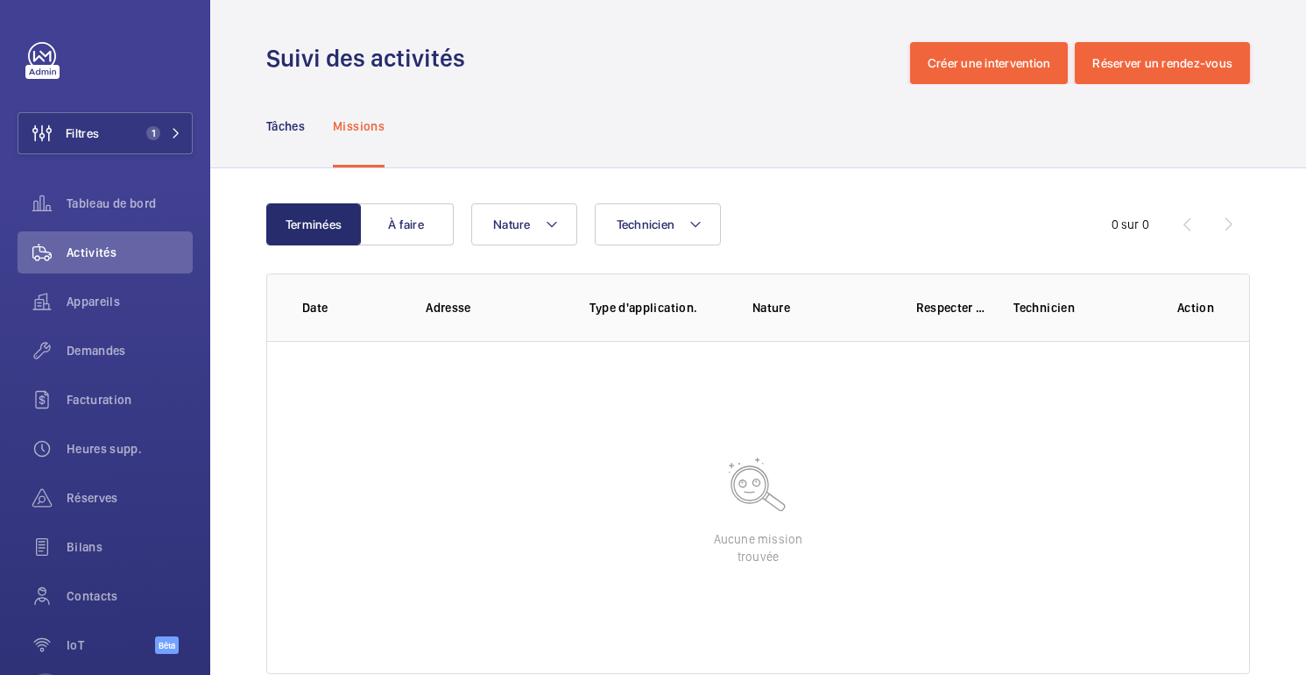
click at [403, 251] on wm-front-table "Terminées À faire Technicien Nature 0 sur 0 Date Adresse Type d'application. Na…" at bounding box center [758, 438] width 984 height 471
click at [409, 230] on font "À faire" at bounding box center [406, 224] width 36 height 14
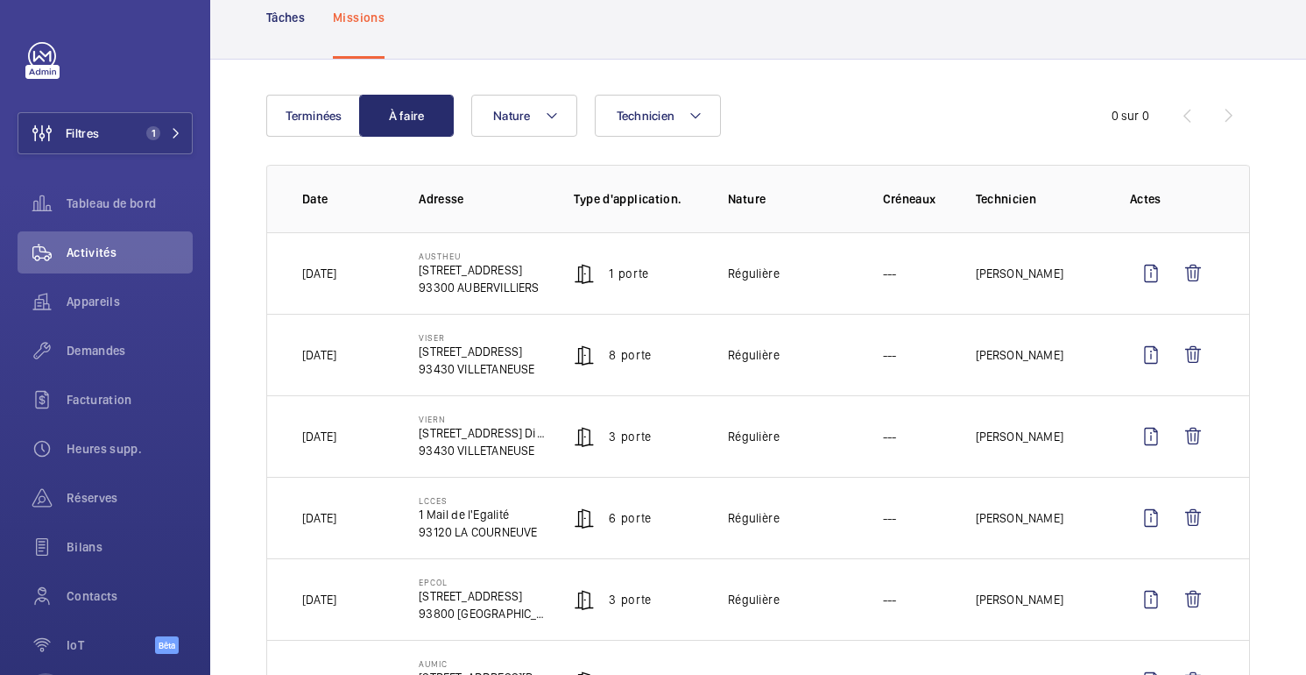
scroll to position [117, 0]
